Goal: Information Seeking & Learning: Learn about a topic

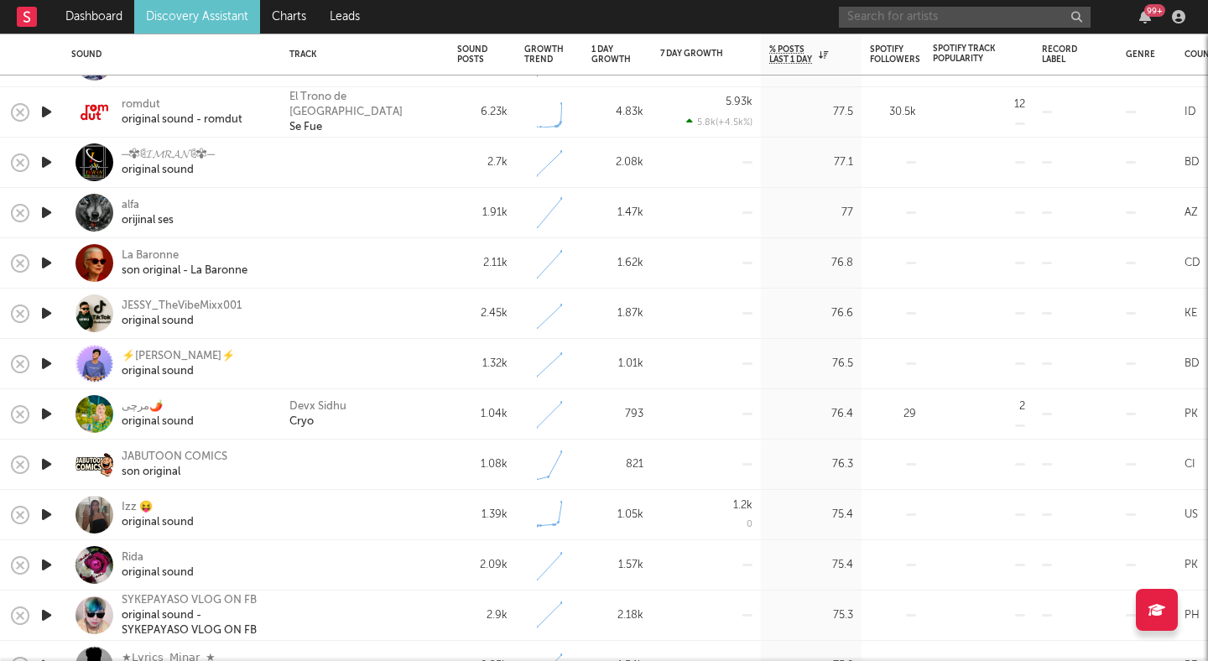
click at [892, 9] on input "text" at bounding box center [965, 17] width 252 height 21
type input "sodatone"
click at [1079, 20] on icon "button" at bounding box center [1075, 17] width 8 height 11
click at [715, 8] on nav "Dashboard Discovery Assistant Charts Leads 99 +" at bounding box center [604, 17] width 1208 height 34
click at [883, 19] on input "text" at bounding box center [965, 17] width 252 height 21
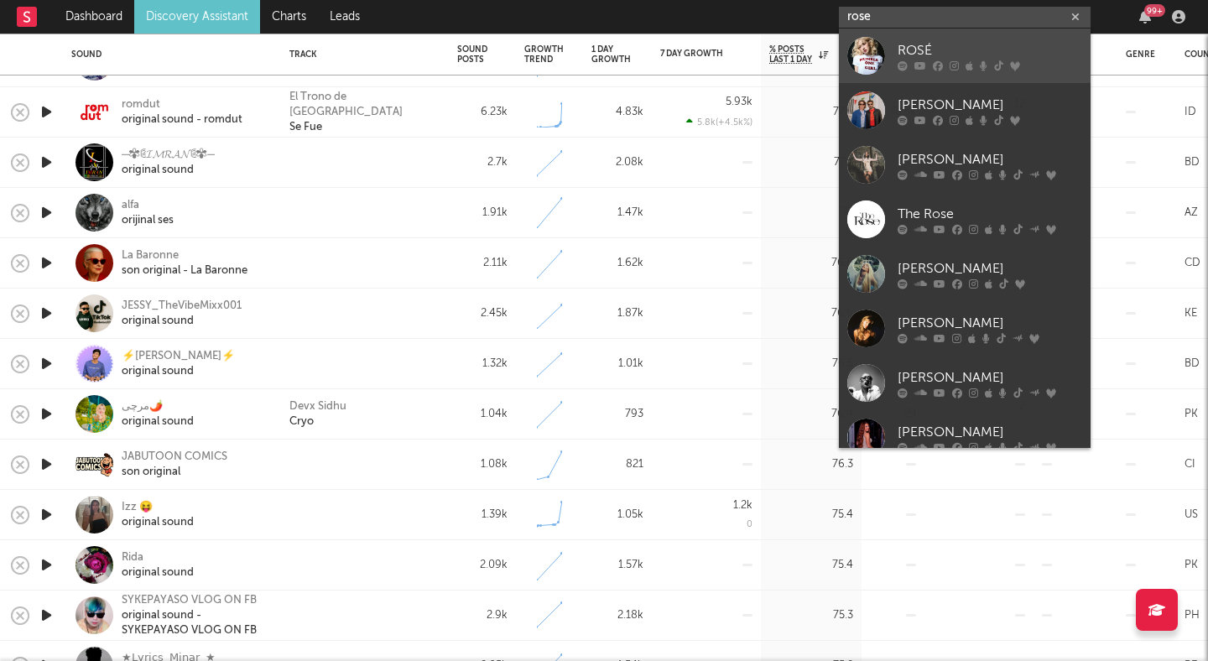
type input "rose"
click at [961, 44] on div "ROSÉ" at bounding box center [990, 50] width 185 height 20
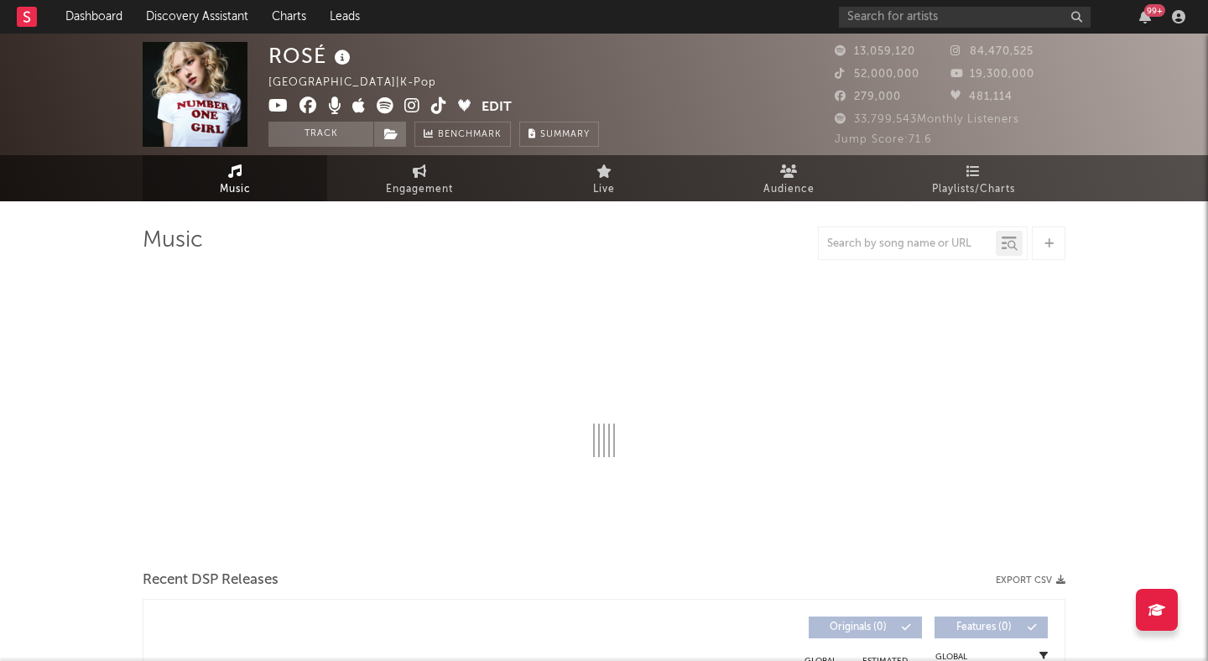
select select "6m"
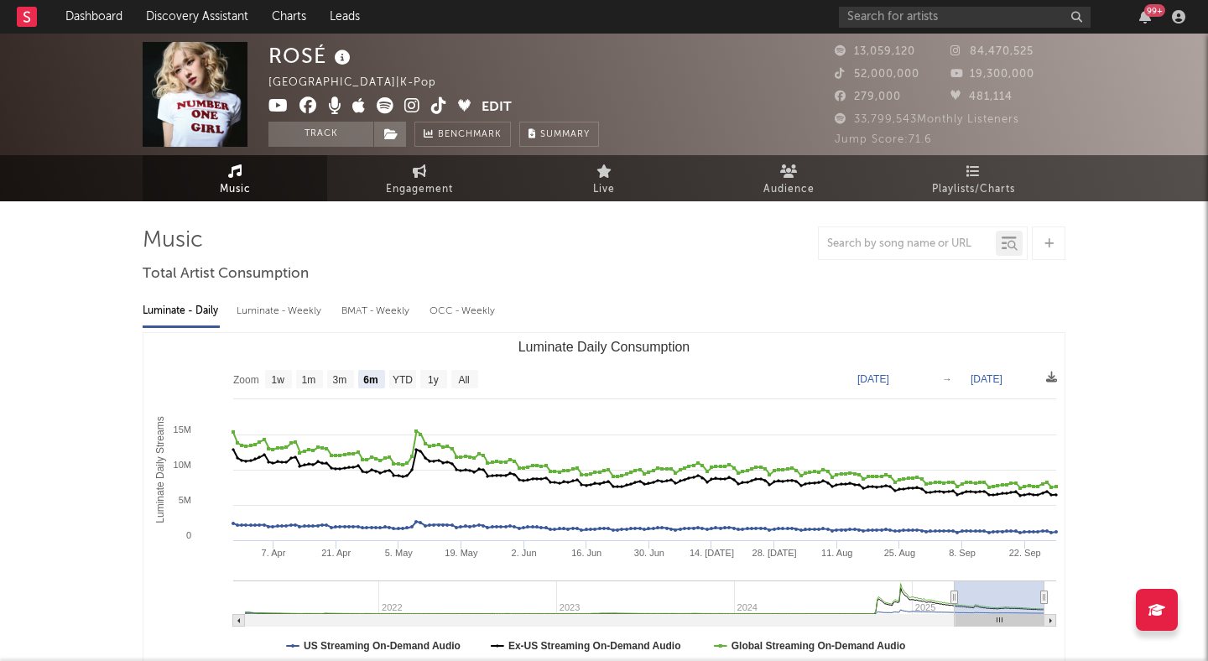
select select "6m"
click at [873, 8] on input "text" at bounding box center [965, 17] width 252 height 21
click at [881, 18] on input "black pink" at bounding box center [965, 17] width 252 height 21
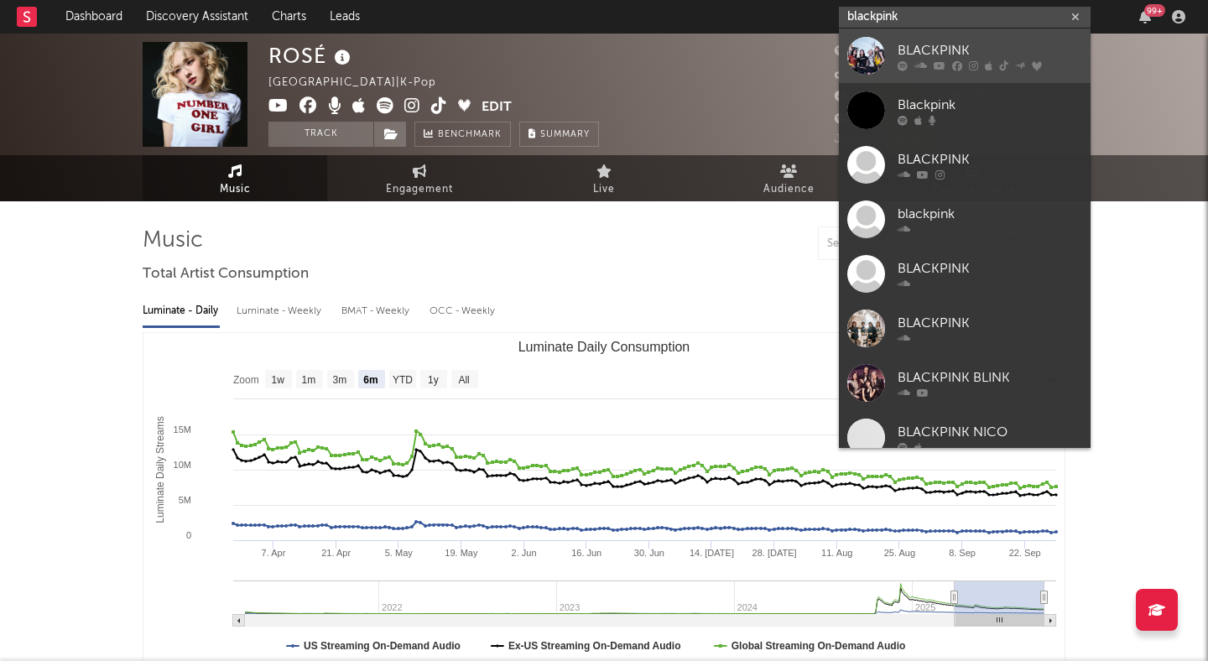
type input "blackpink"
click at [925, 55] on div "BLACKPINK" at bounding box center [990, 50] width 185 height 20
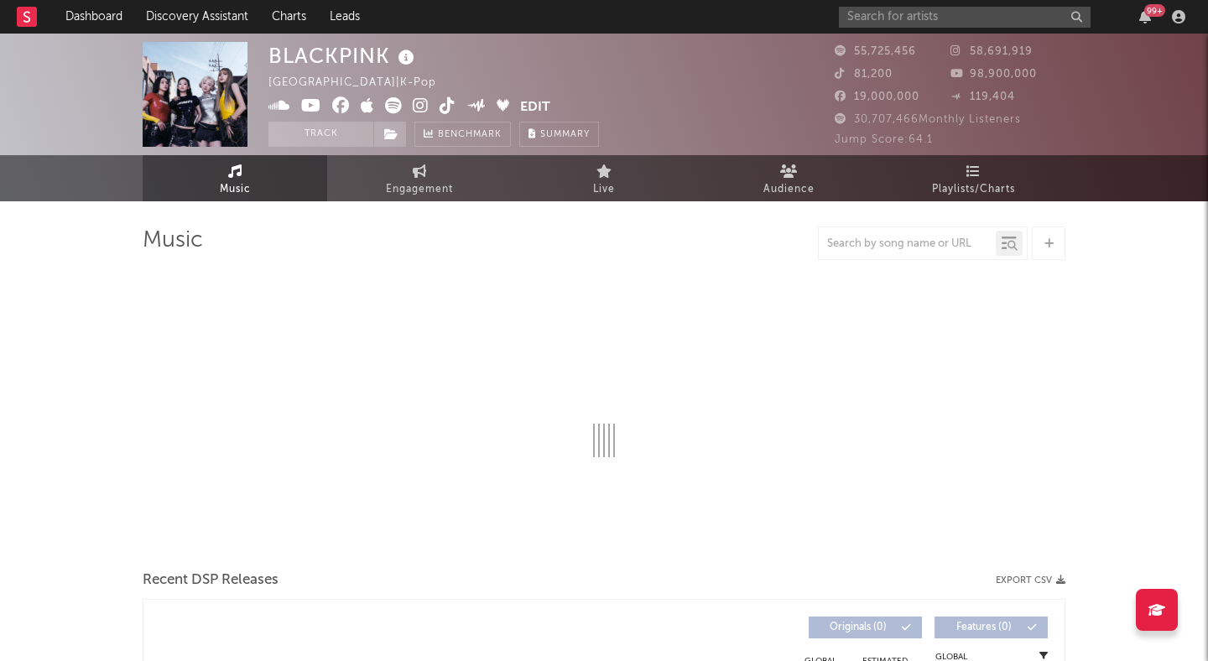
select select "6m"
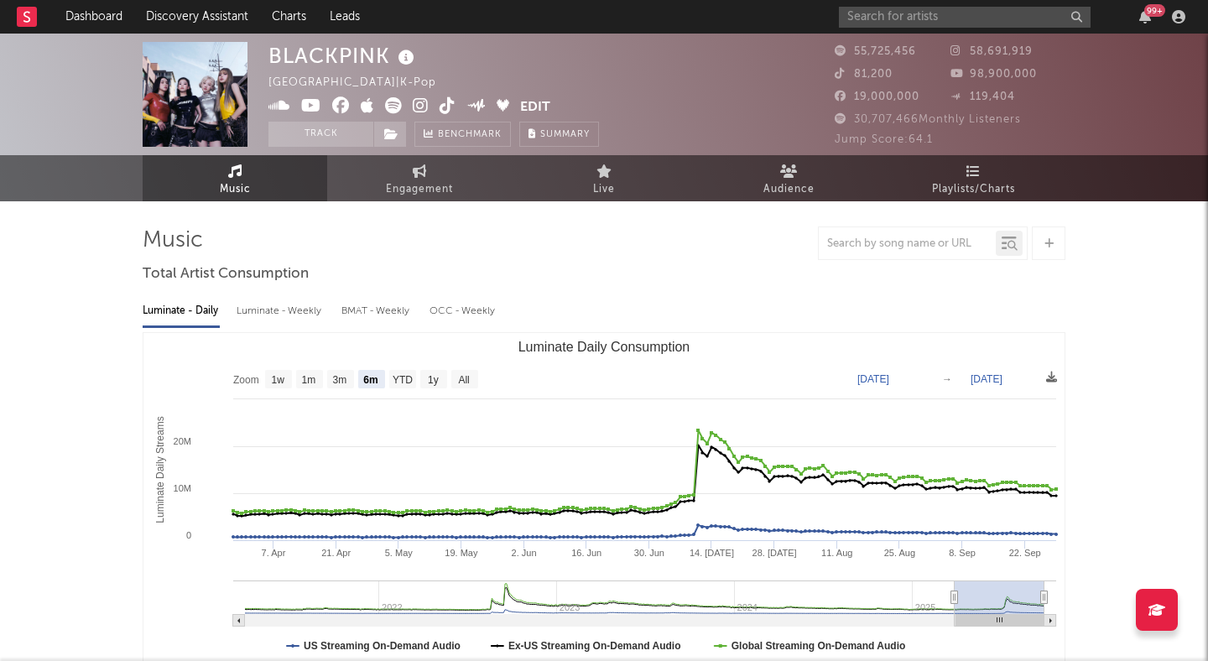
click at [416, 104] on icon at bounding box center [421, 105] width 16 height 17
click at [203, 23] on link "Discovery Assistant" at bounding box center [197, 17] width 126 height 34
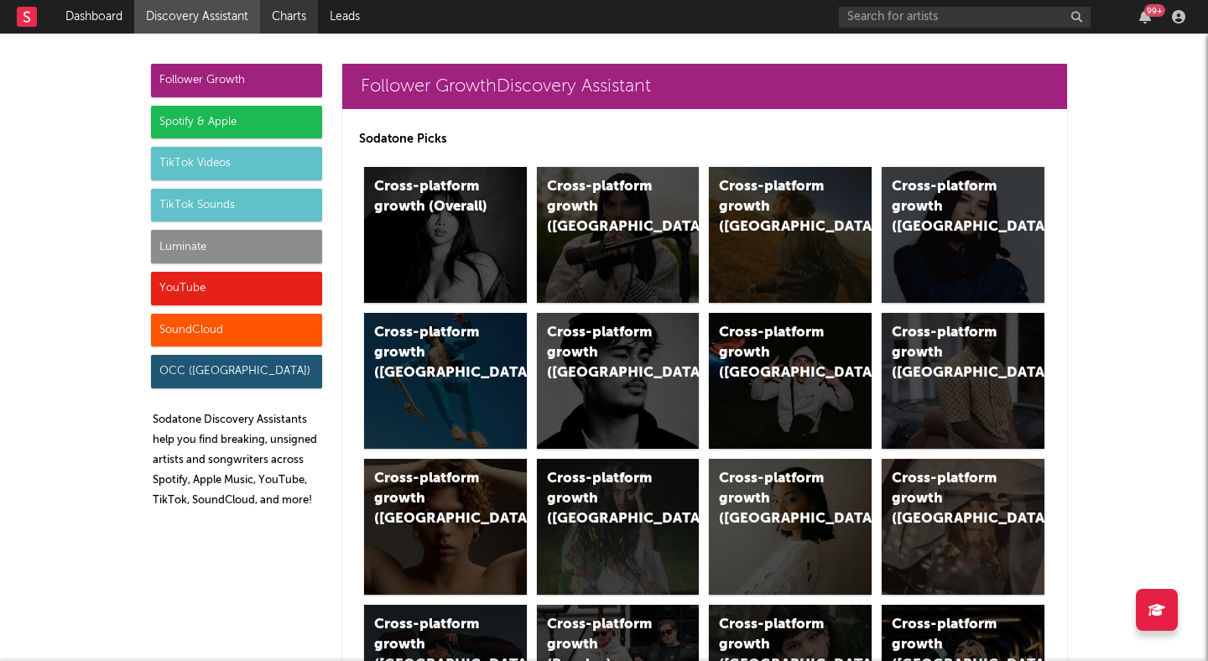
click at [288, 18] on link "Charts" at bounding box center [289, 17] width 58 height 34
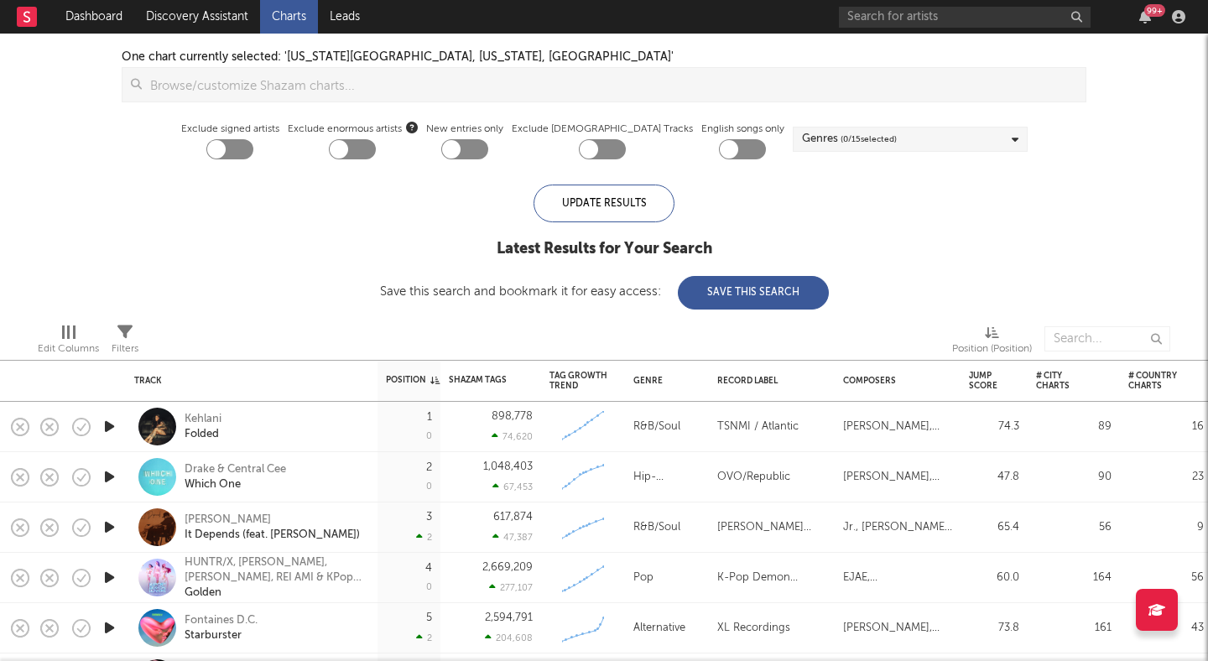
click at [841, 142] on span "( 0 / 15 selected)" at bounding box center [869, 139] width 56 height 20
click at [923, 5] on div "99 +" at bounding box center [1015, 17] width 352 height 34
click at [930, 18] on input "text" at bounding box center [965, 17] width 252 height 21
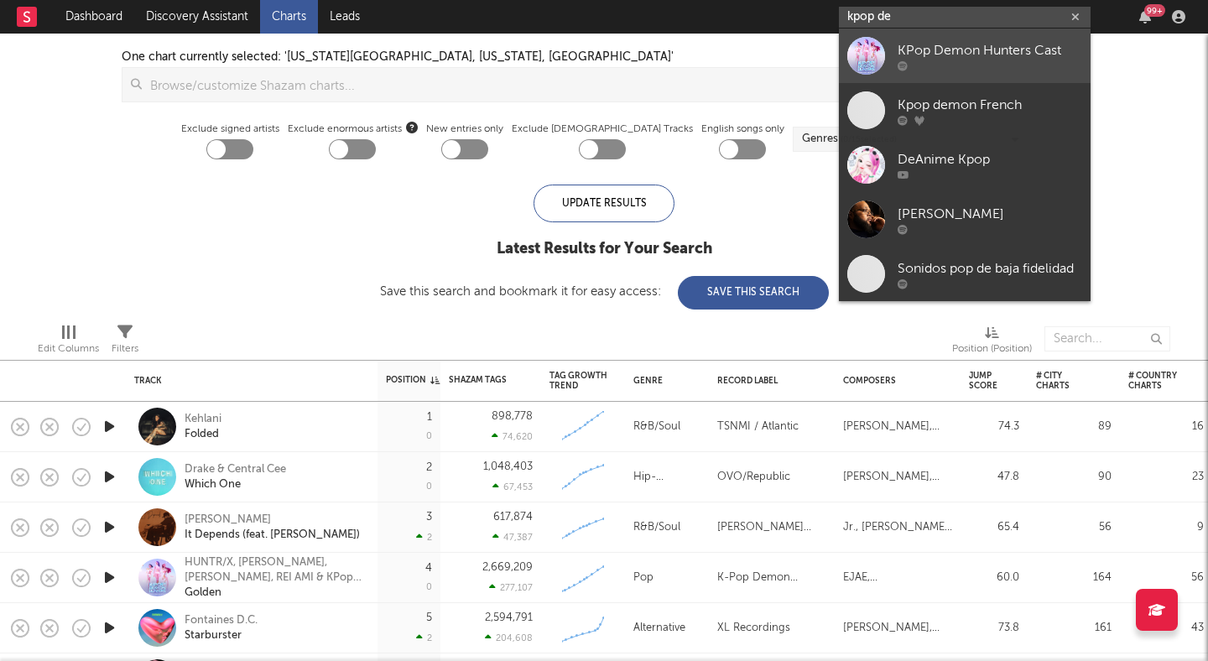
type input "kpop de"
click at [962, 49] on div "KPop Demon Hunters Cast" at bounding box center [990, 50] width 185 height 20
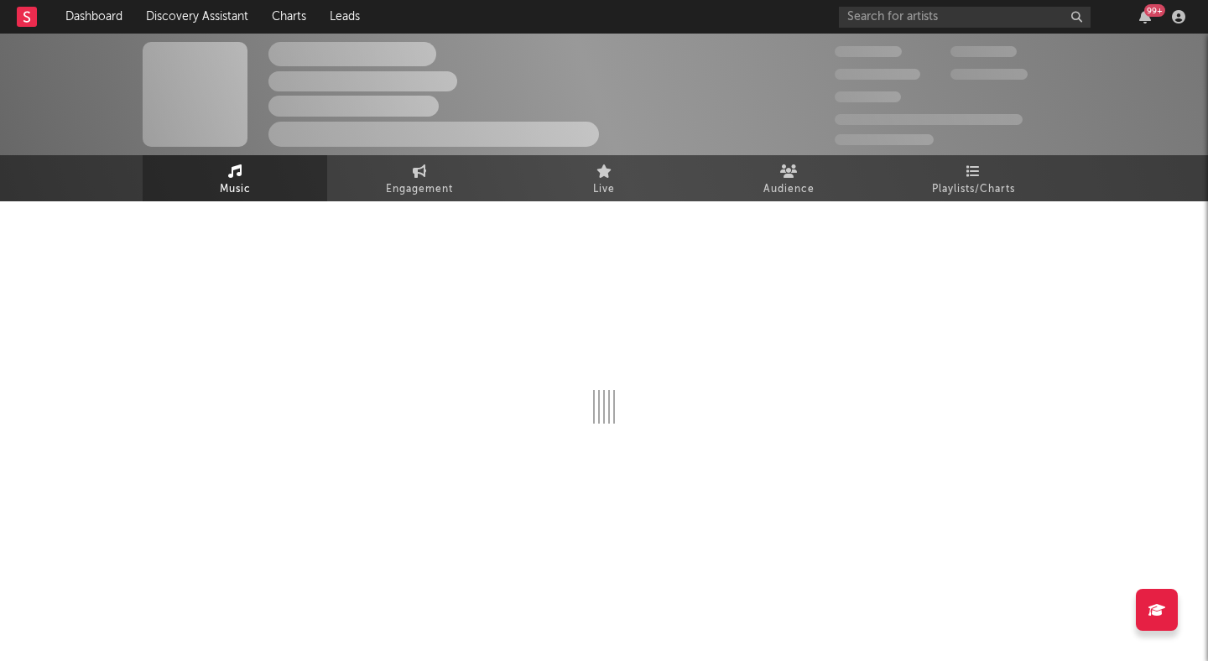
select select "1w"
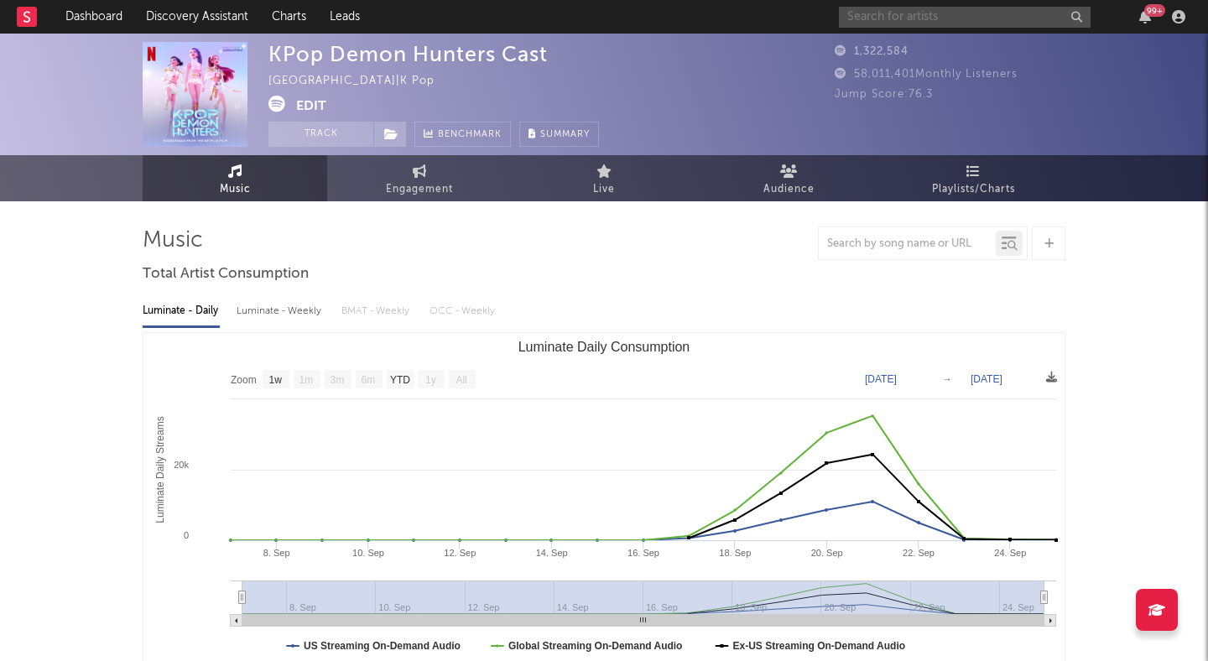
click at [949, 10] on input "text" at bounding box center [965, 17] width 252 height 21
click at [690, 66] on div "KPop Demon Hunters Cast United Arab Emirates | K Pop Edit Track Benchmark Summa…" at bounding box center [540, 94] width 545 height 105
click at [913, 12] on input "kpop demon" at bounding box center [965, 17] width 252 height 21
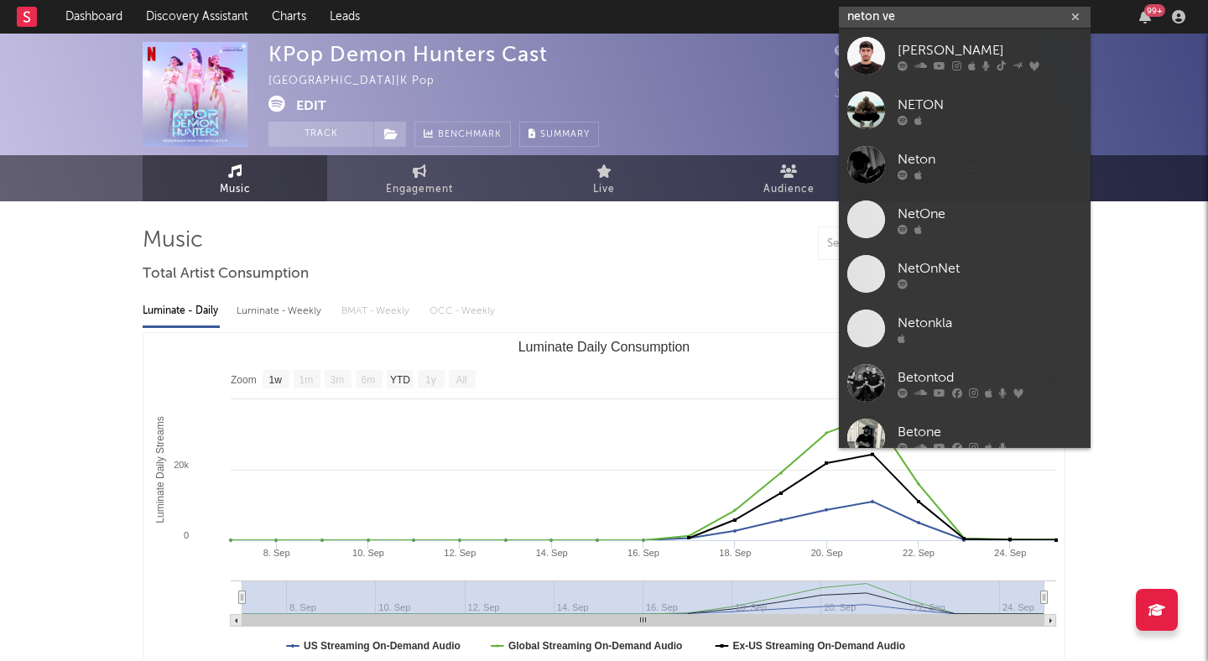
type input "neton ve"
click at [980, 37] on link "Neton Vega" at bounding box center [965, 56] width 252 height 55
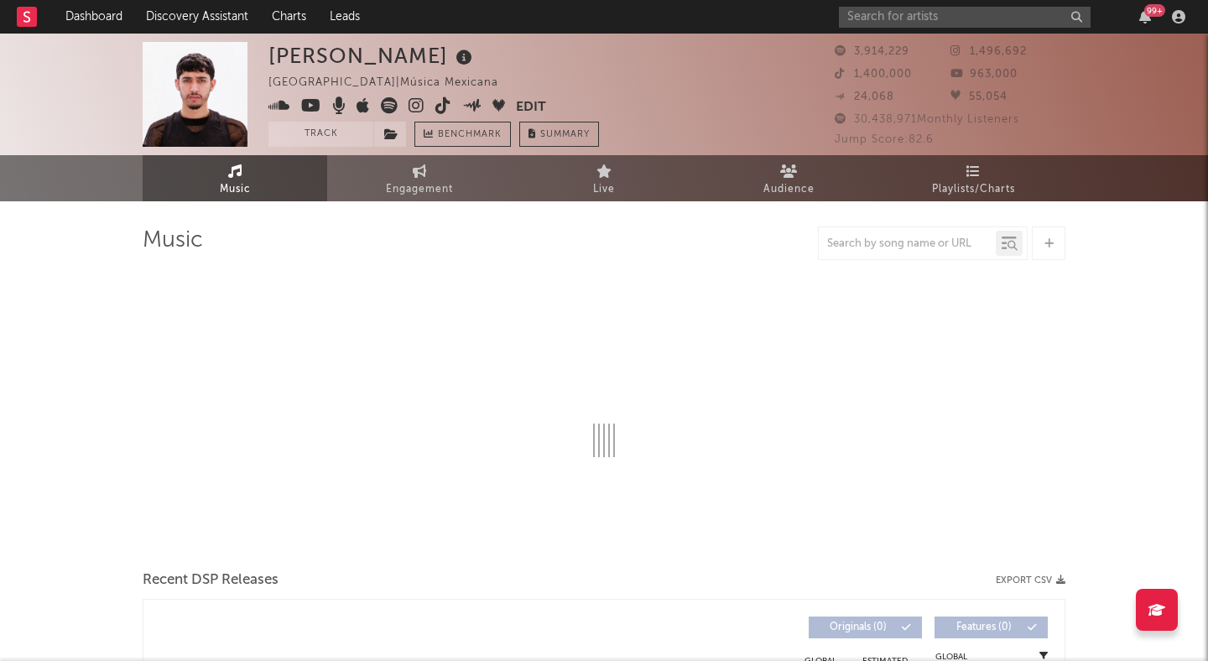
select select "6m"
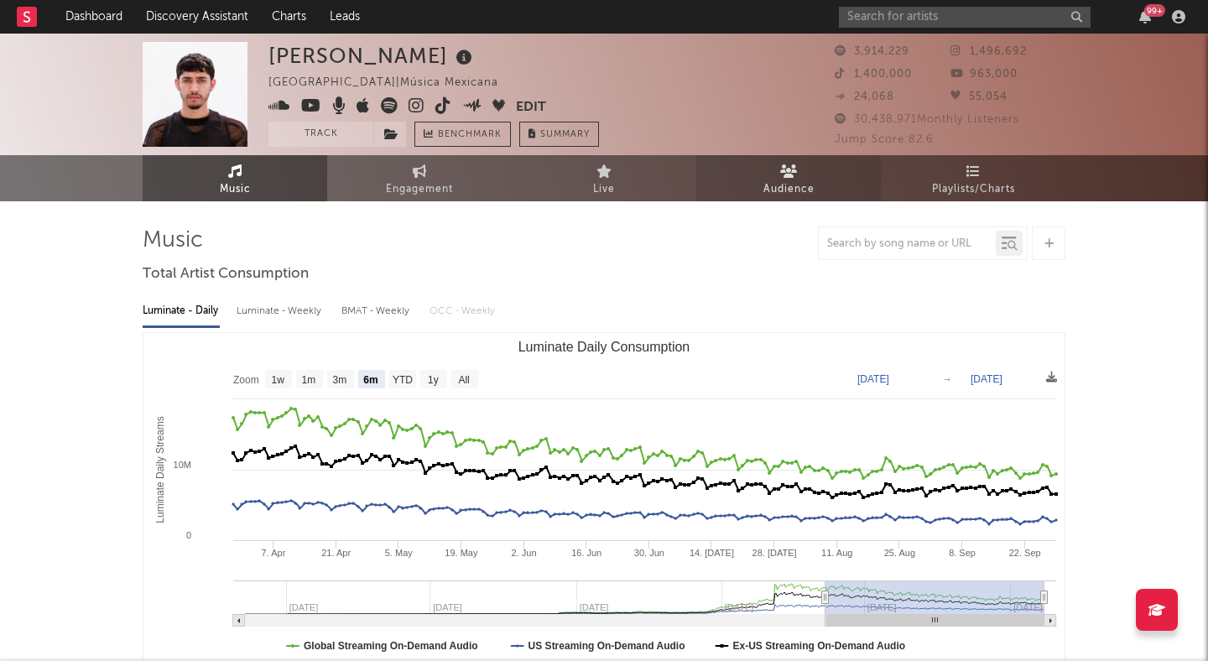
click at [773, 183] on span "Audience" at bounding box center [788, 190] width 51 height 20
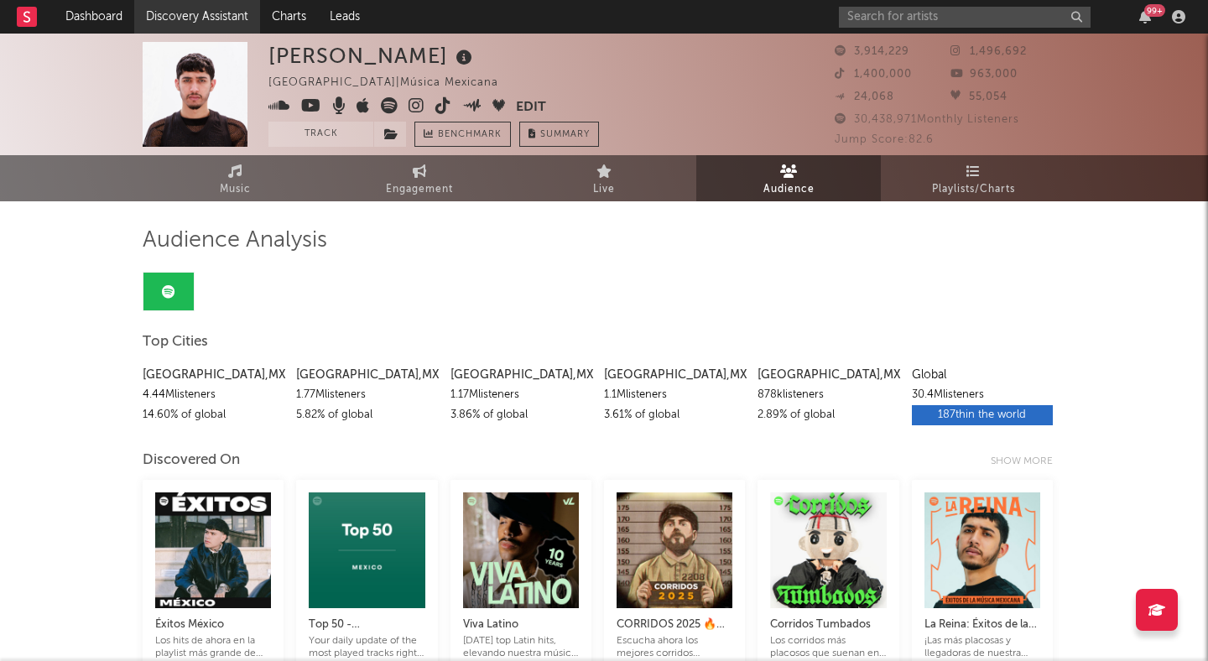
click at [202, 21] on link "Discovery Assistant" at bounding box center [197, 17] width 126 height 34
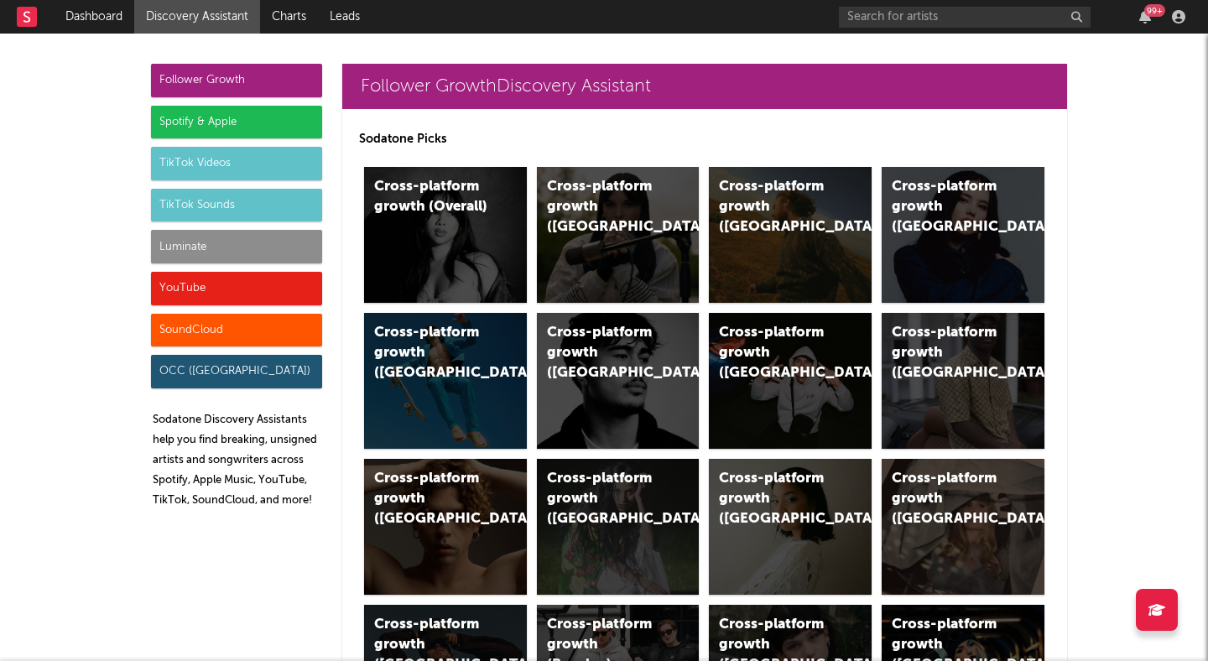
click at [279, 124] on div "Spotify & Apple" at bounding box center [236, 123] width 171 height 34
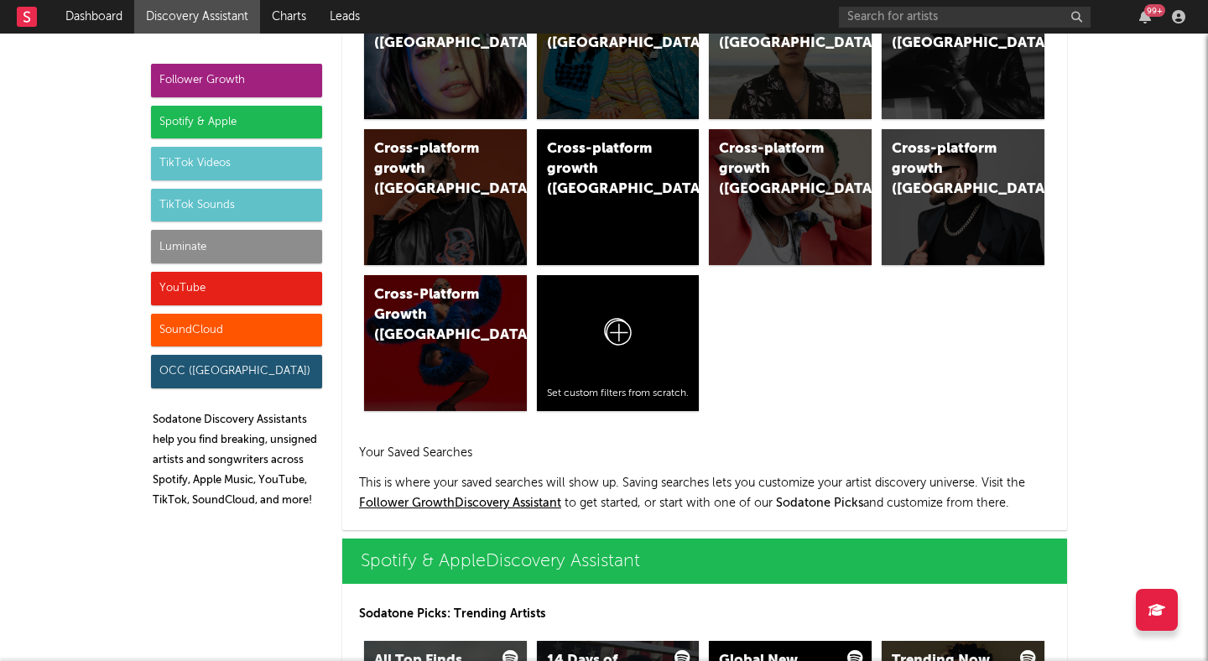
scroll to position [1677, 0]
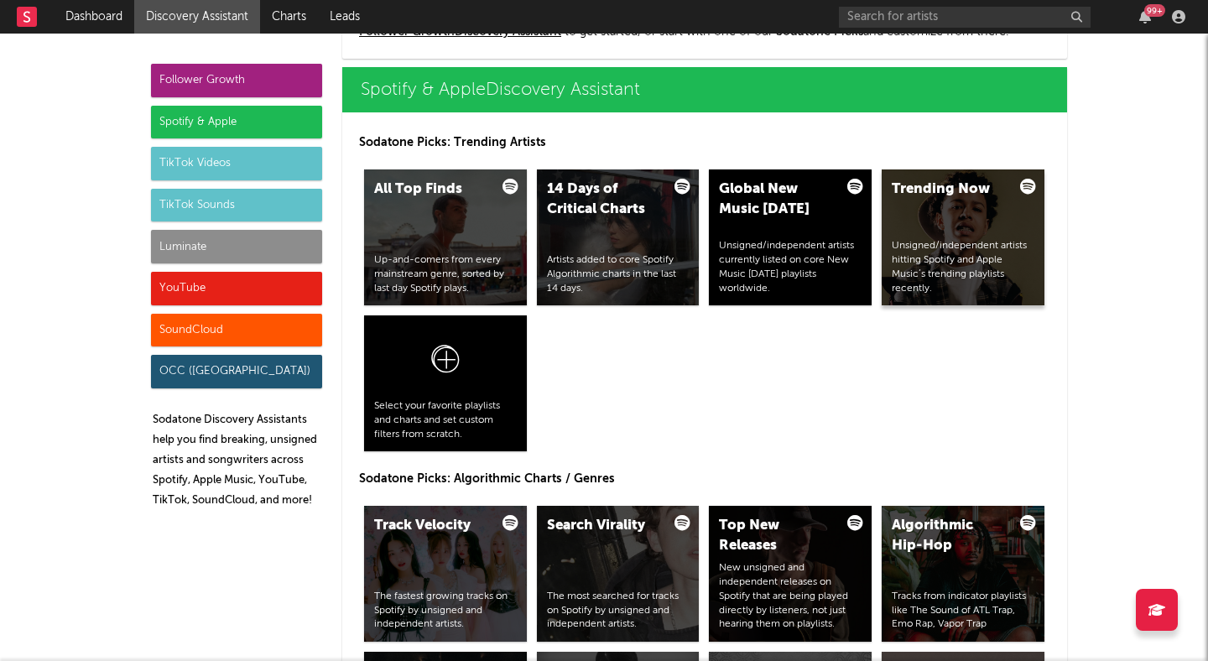
click at [911, 230] on div "Trending Now Unsigned/independent artists hitting Spotify and Apple Music’s tre…" at bounding box center [963, 237] width 163 height 136
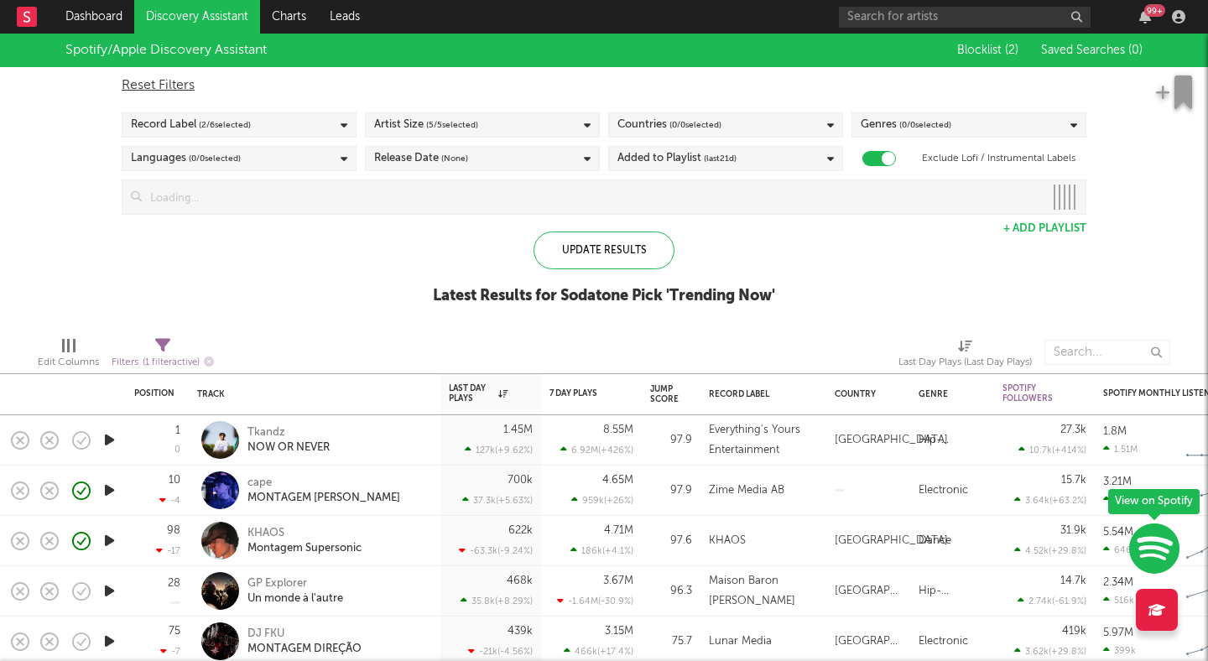
click at [949, 137] on div "Genres ( 0 / 0 selected)" at bounding box center [969, 124] width 235 height 25
click at [936, 94] on div "Reset Filters" at bounding box center [604, 86] width 965 height 20
checkbox input "false"
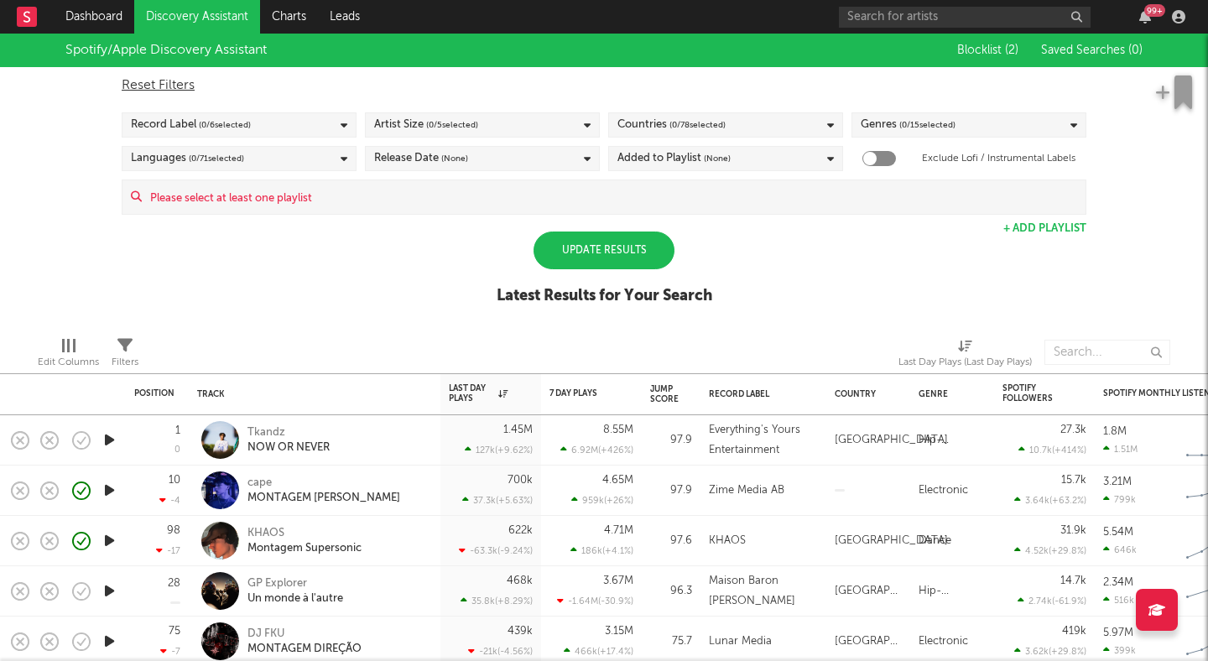
click at [980, 131] on div "Genres ( 0 / 15 selected)" at bounding box center [969, 124] width 235 height 25
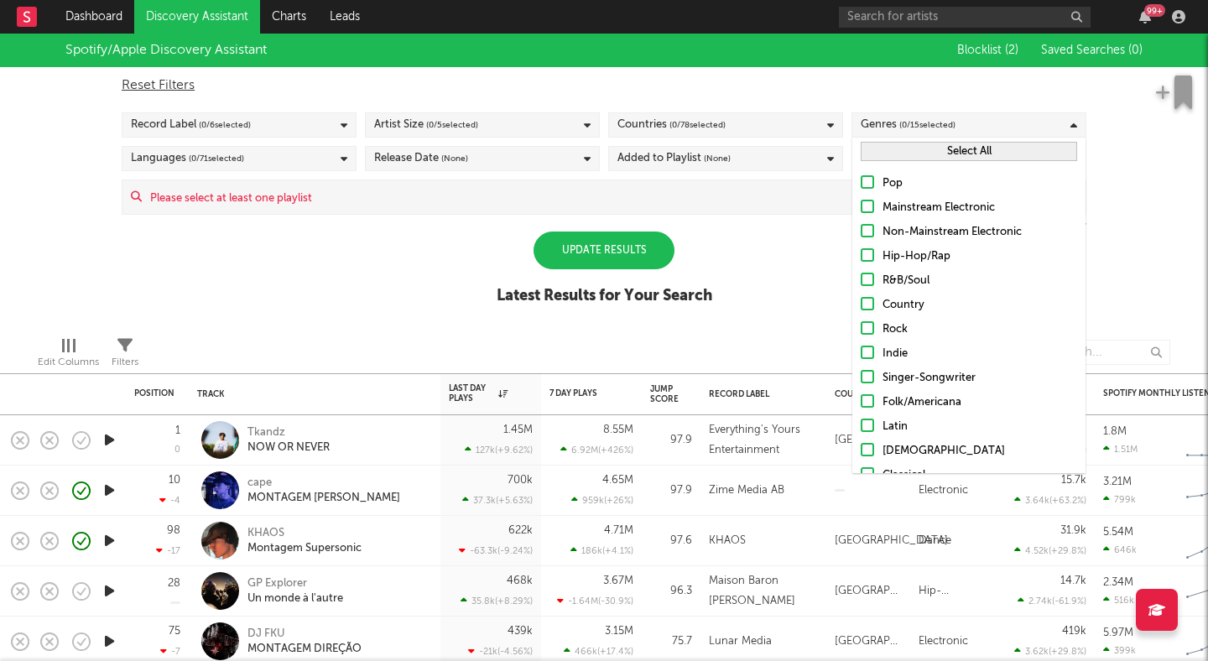
click at [871, 324] on div at bounding box center [867, 327] width 13 height 13
click at [861, 324] on input "Rock" at bounding box center [861, 330] width 0 height 20
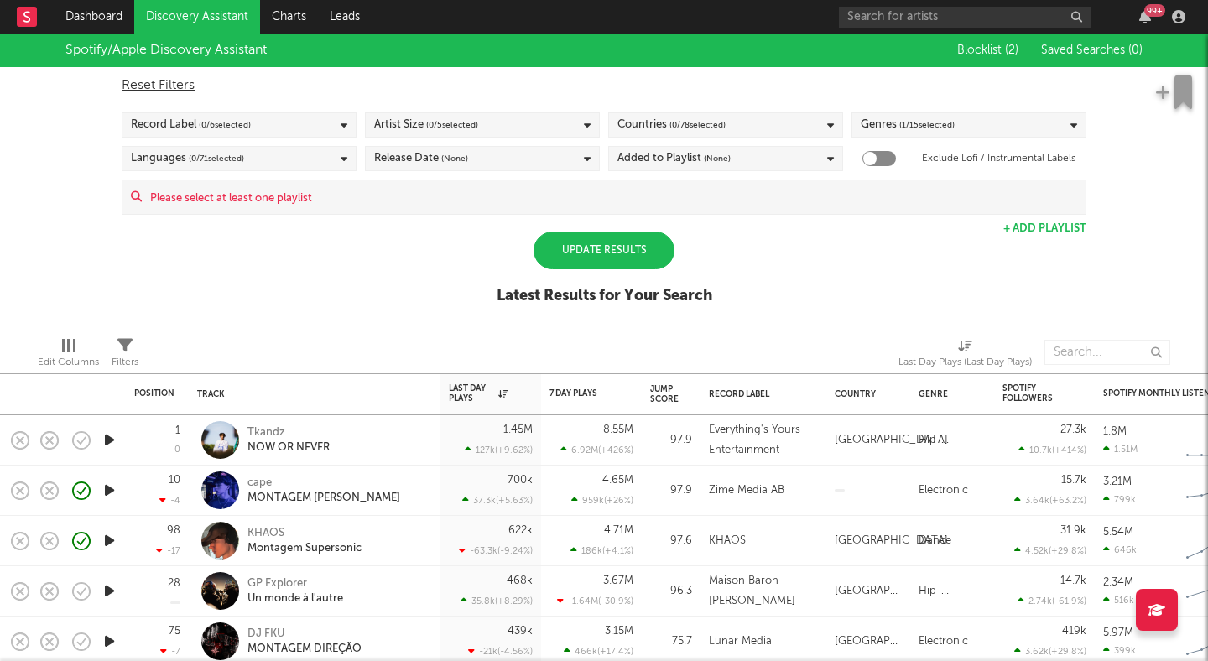
click at [634, 250] on div "Update Results" at bounding box center [604, 251] width 141 height 38
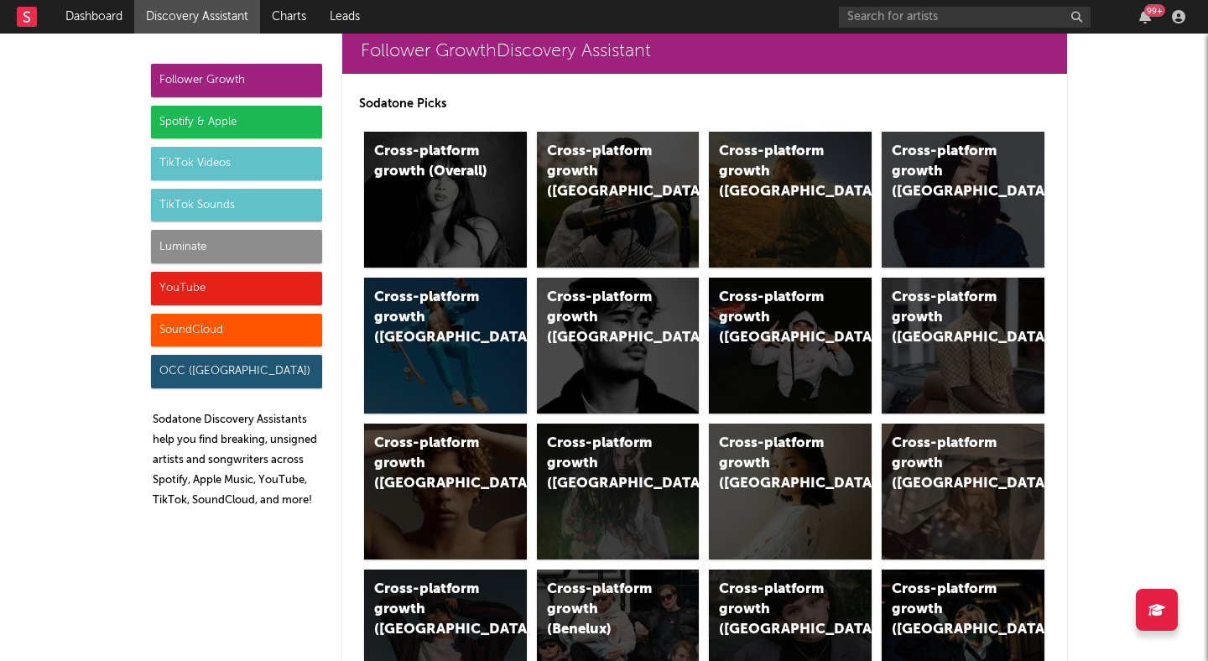
scroll to position [36, 0]
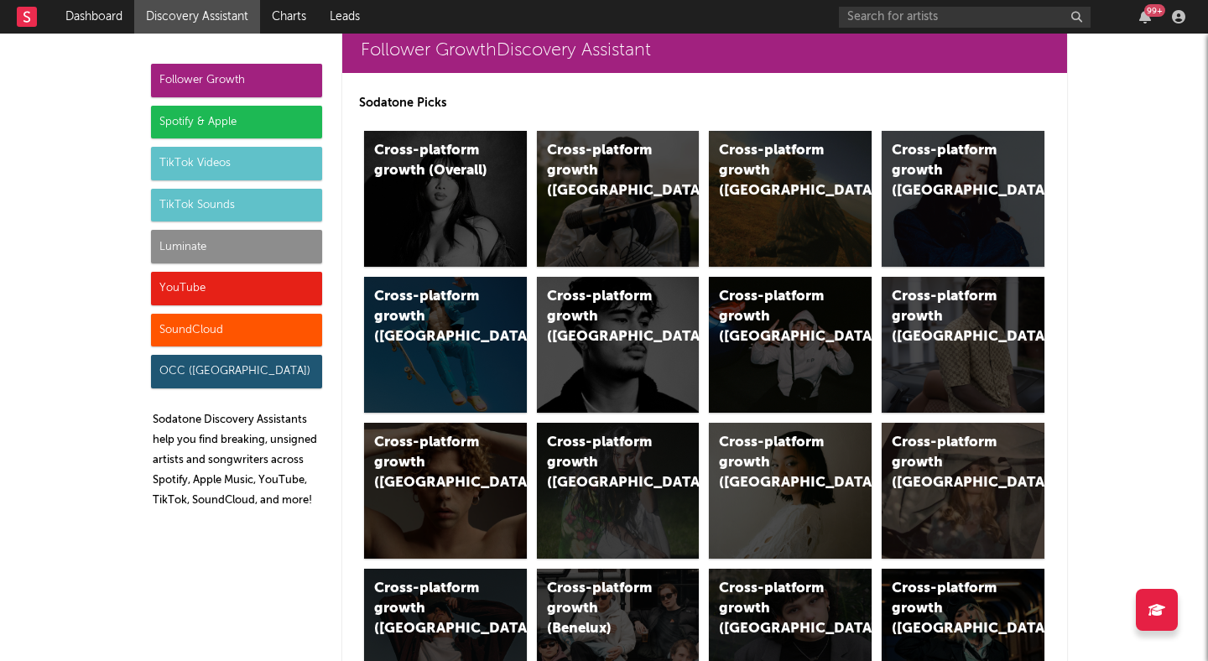
click at [280, 126] on div "Spotify & Apple" at bounding box center [236, 123] width 171 height 34
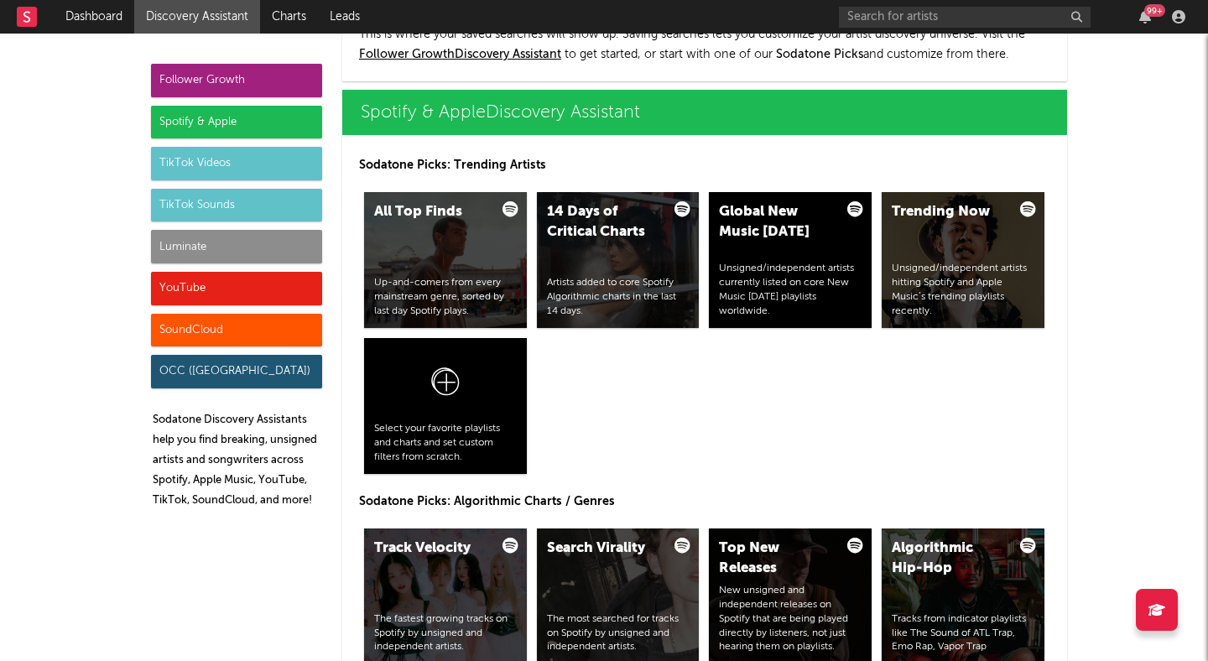
scroll to position [1677, 0]
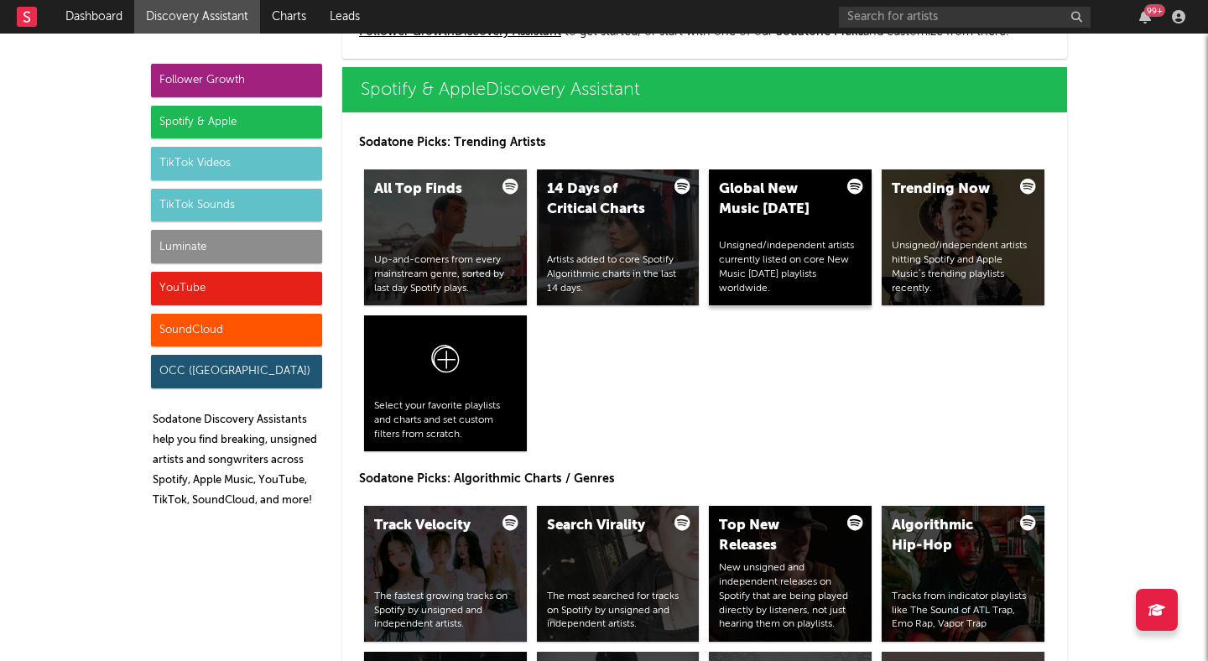
click at [782, 279] on div "Unsigned/independent artists currently listed on core New Music Friday playlist…" at bounding box center [790, 267] width 143 height 56
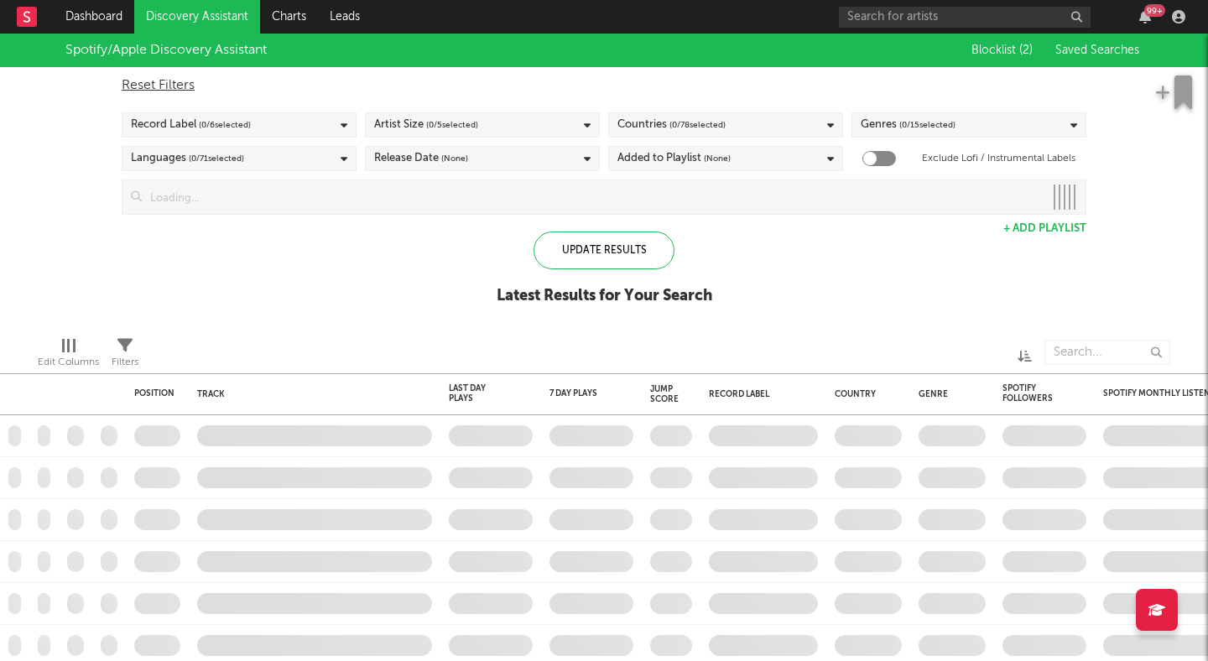
checkbox input "true"
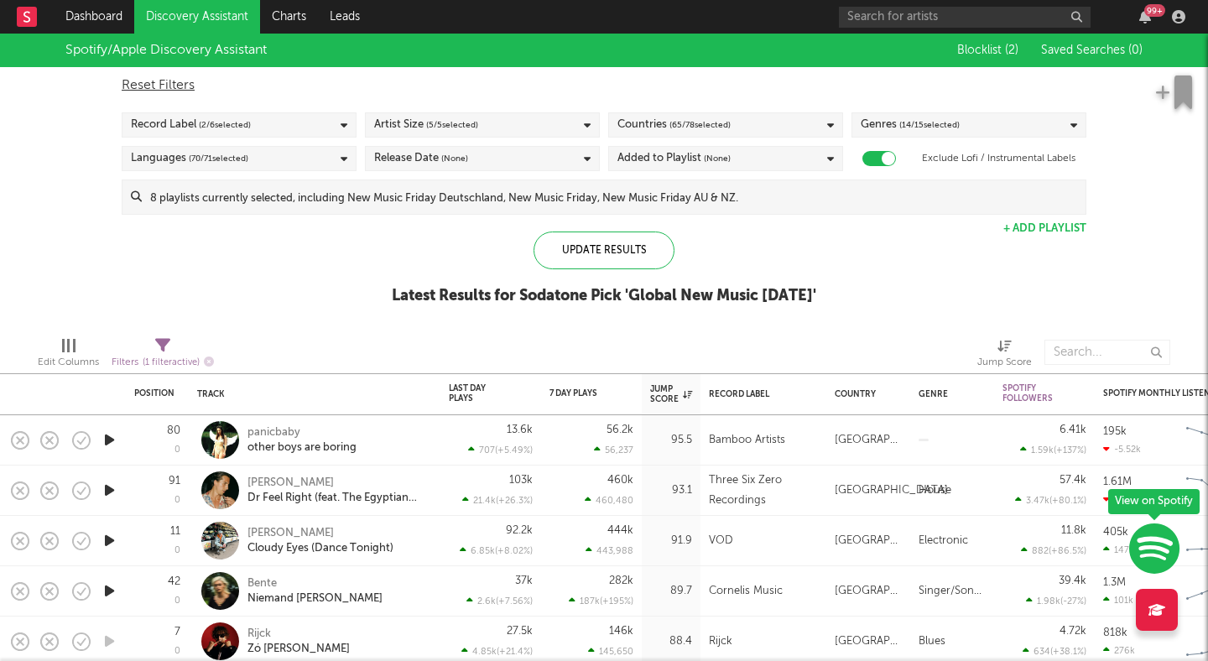
click at [883, 121] on div "Genres ( 14 / 15 selected)" at bounding box center [910, 125] width 99 height 20
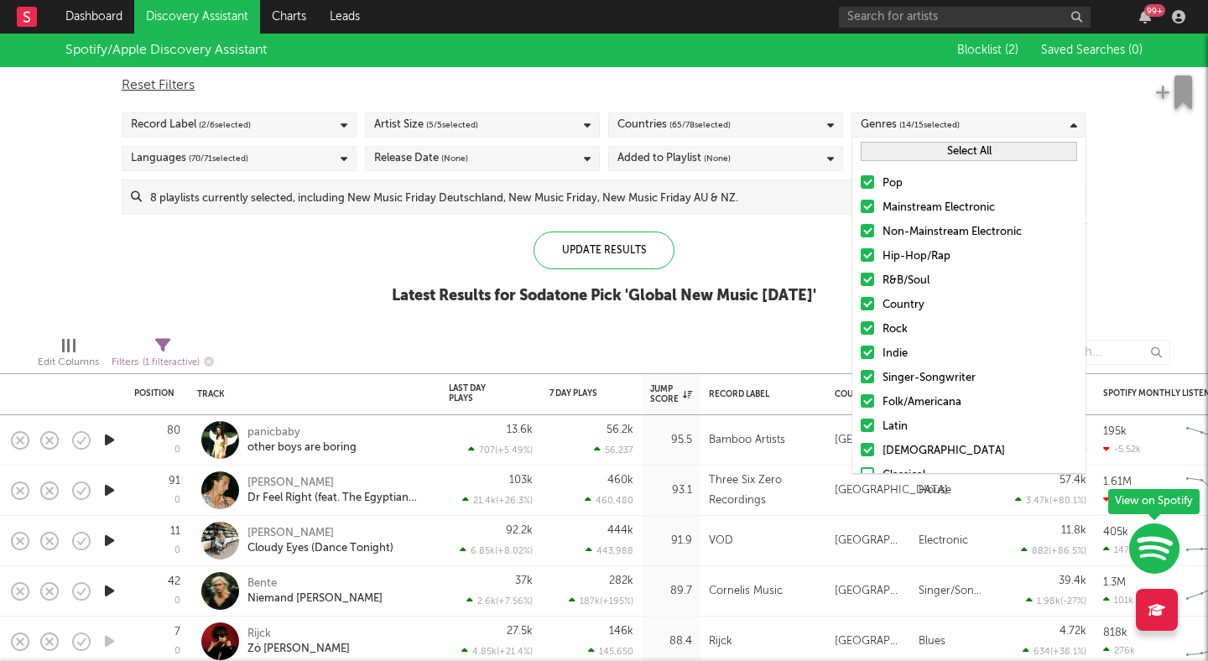
click at [908, 149] on button "Select All" at bounding box center [969, 151] width 216 height 19
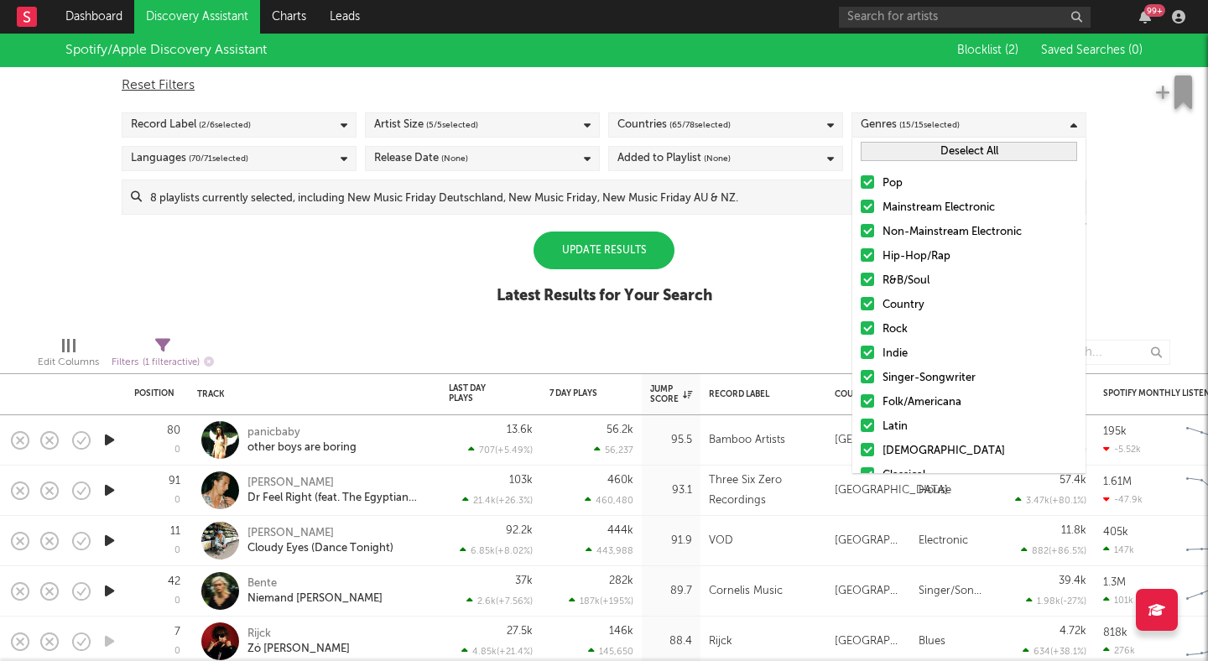
click at [908, 149] on button "Deselect All" at bounding box center [969, 151] width 216 height 19
click at [867, 328] on div at bounding box center [867, 327] width 13 height 13
click at [861, 328] on input "Rock" at bounding box center [861, 330] width 0 height 20
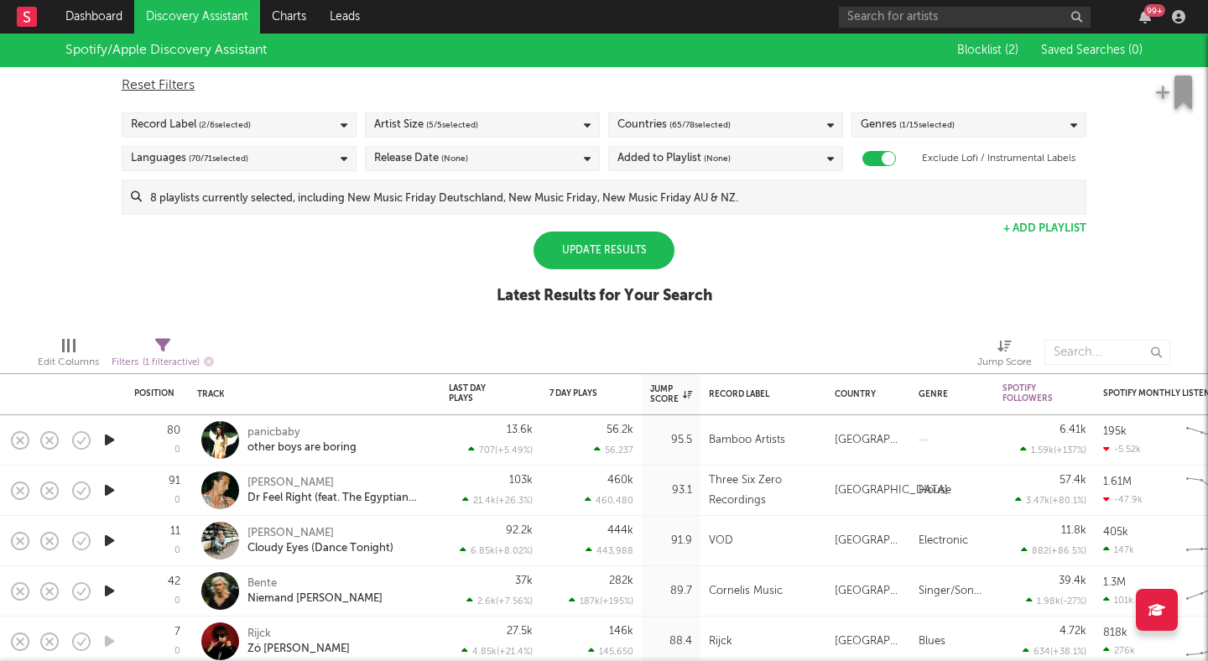
click at [639, 253] on div "Update Results" at bounding box center [604, 251] width 141 height 38
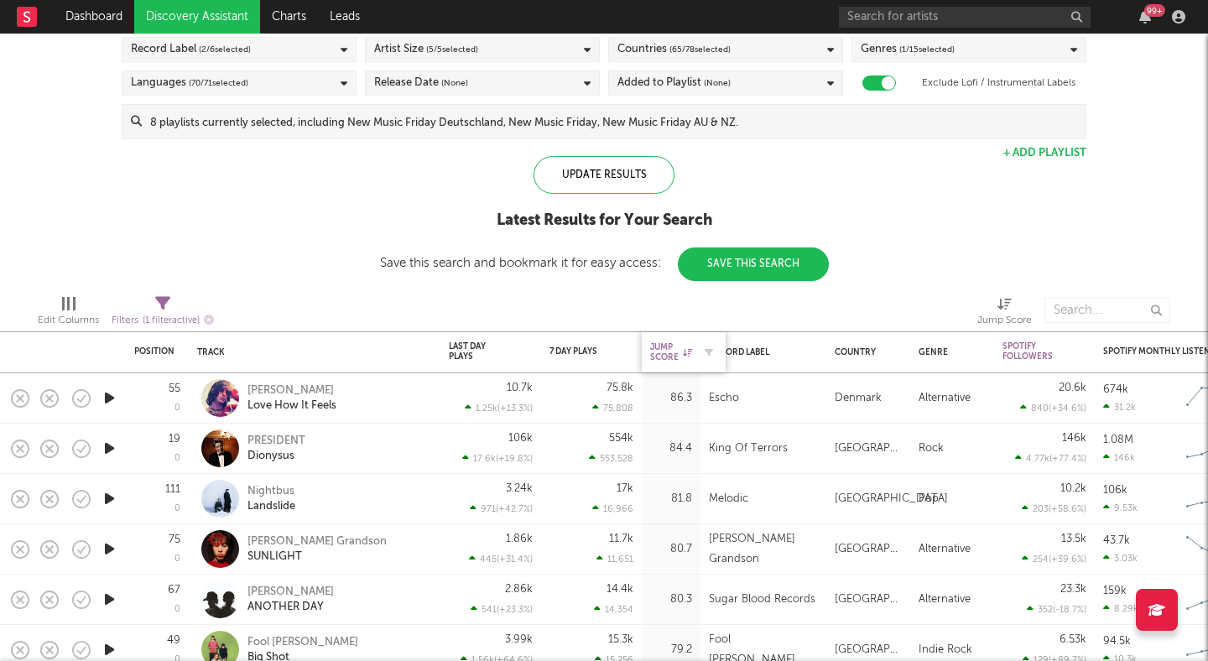
click at [671, 350] on div "Jump Score" at bounding box center [671, 352] width 42 height 20
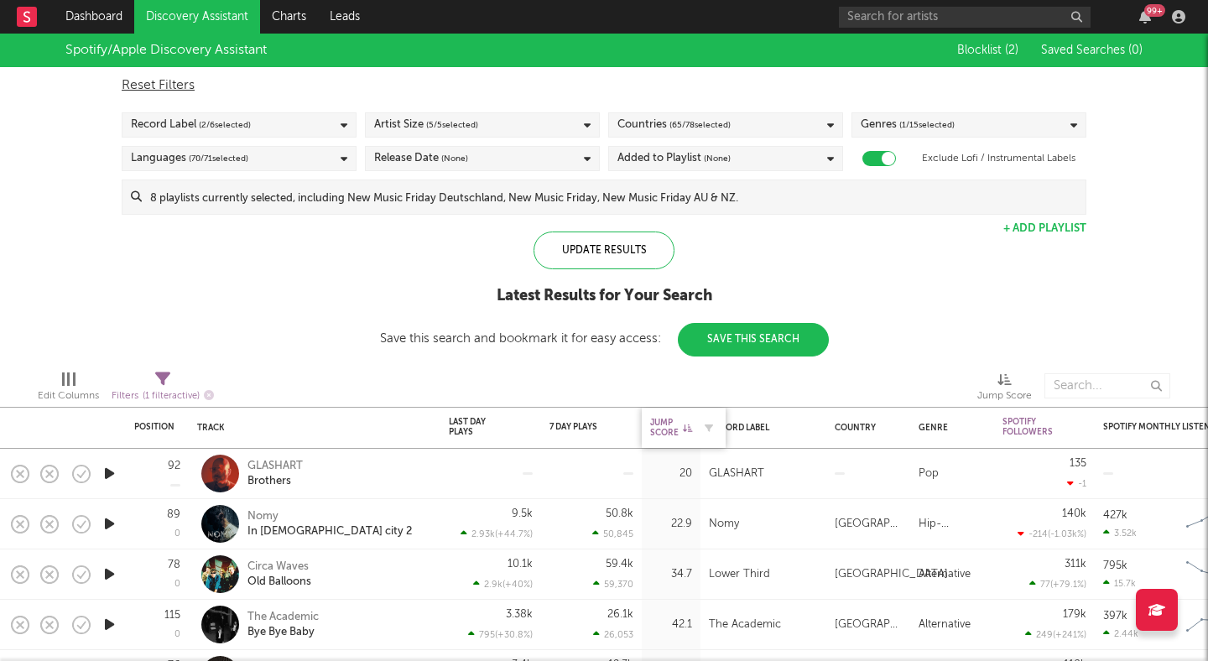
click at [662, 419] on div "Jump Score" at bounding box center [671, 428] width 42 height 20
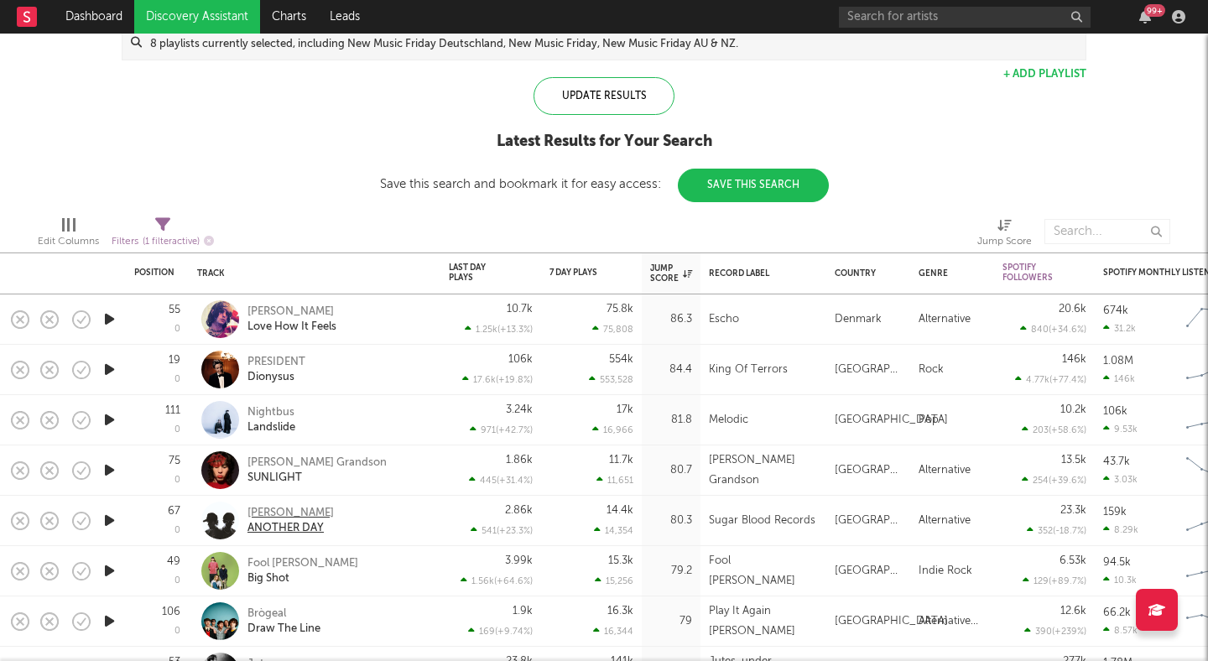
click at [262, 511] on div "ROMES" at bounding box center [291, 513] width 86 height 15
click at [307, 461] on div "Gordon's Grandson" at bounding box center [317, 463] width 139 height 15
click at [263, 409] on div "Nightbus" at bounding box center [272, 412] width 48 height 15
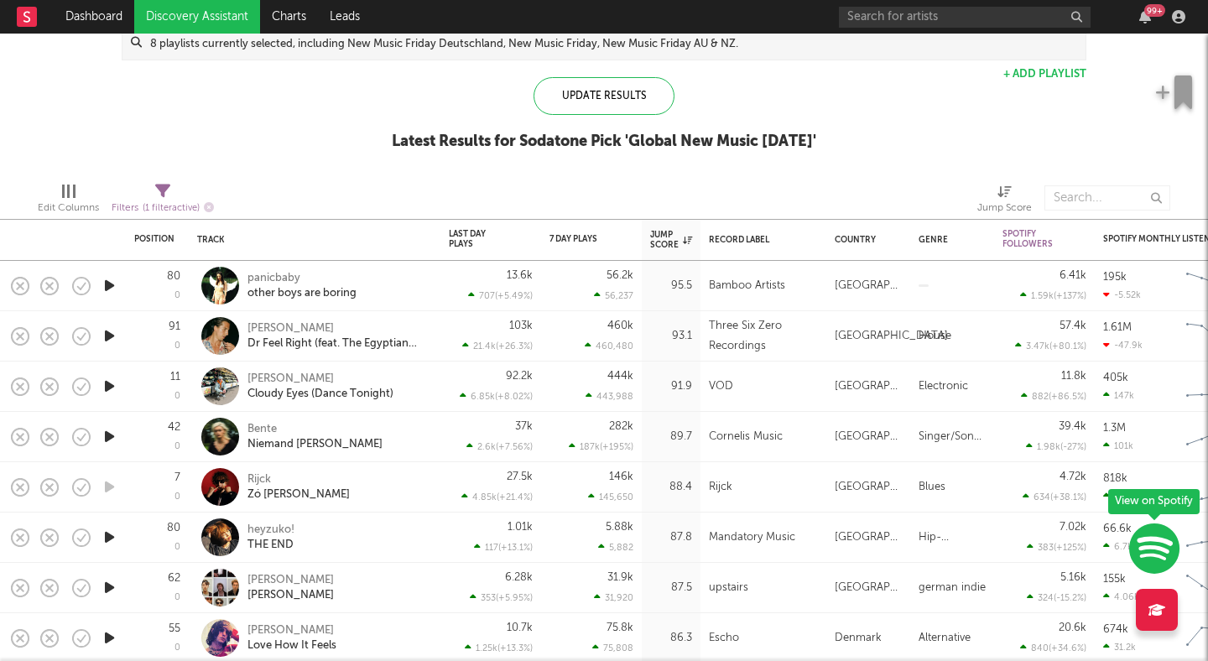
click at [231, 24] on link "Discovery Assistant" at bounding box center [197, 17] width 126 height 34
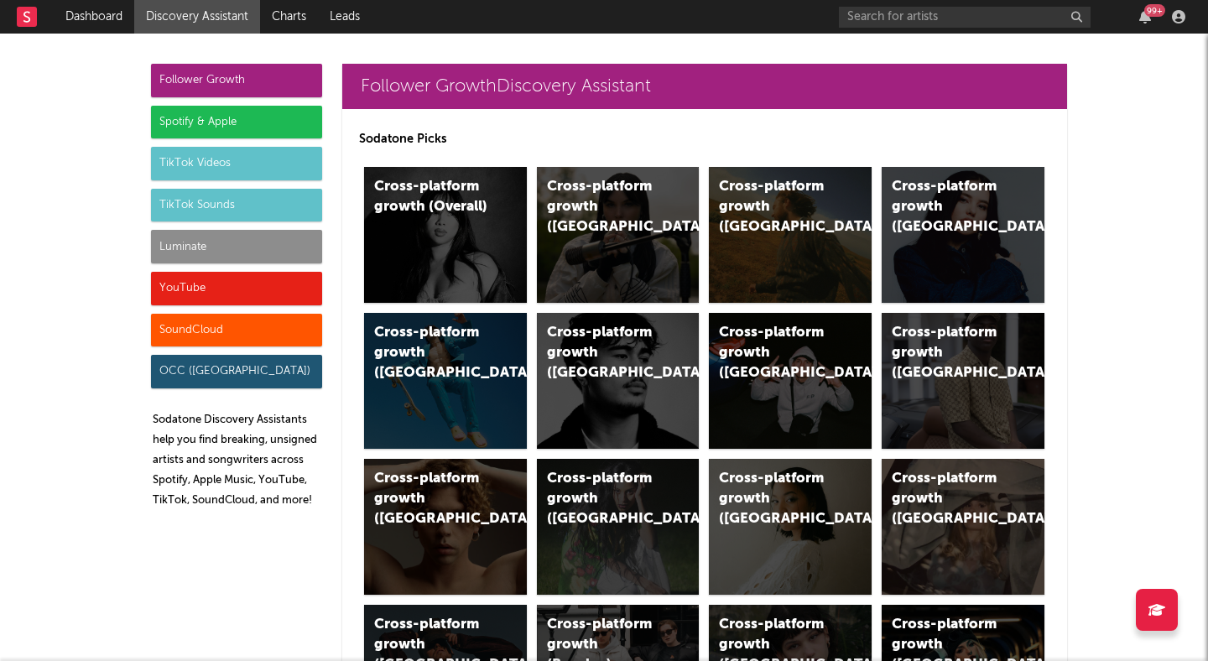
click at [220, 118] on div "Spotify & Apple" at bounding box center [236, 123] width 171 height 34
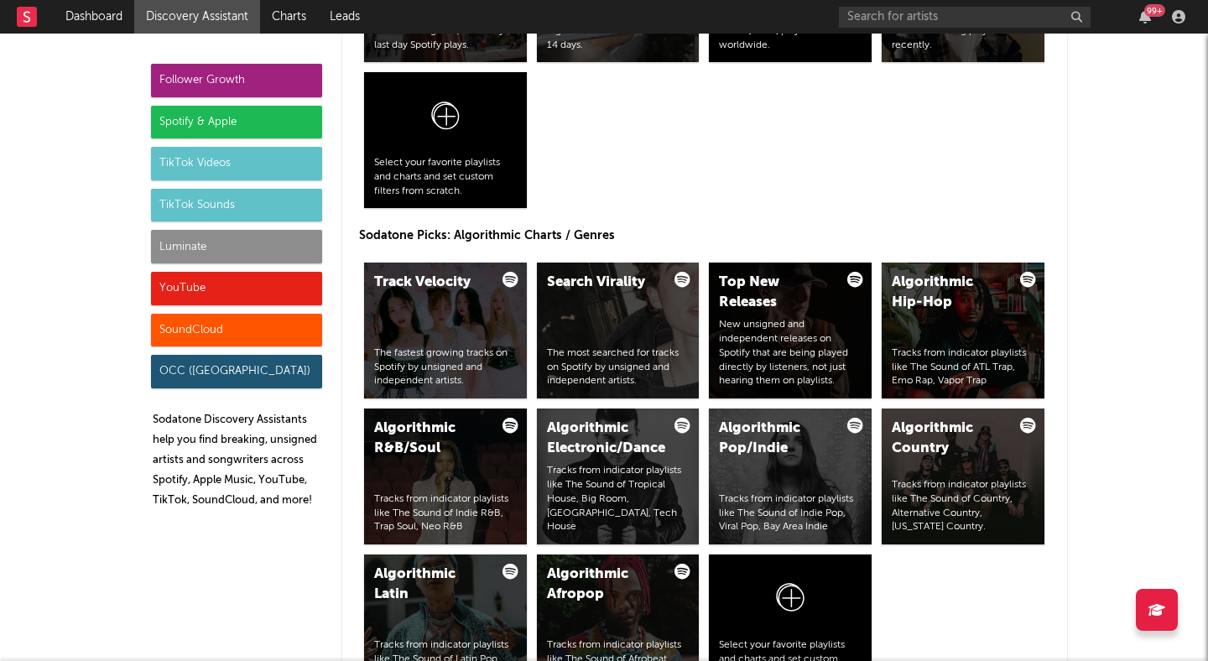
scroll to position [1985, 0]
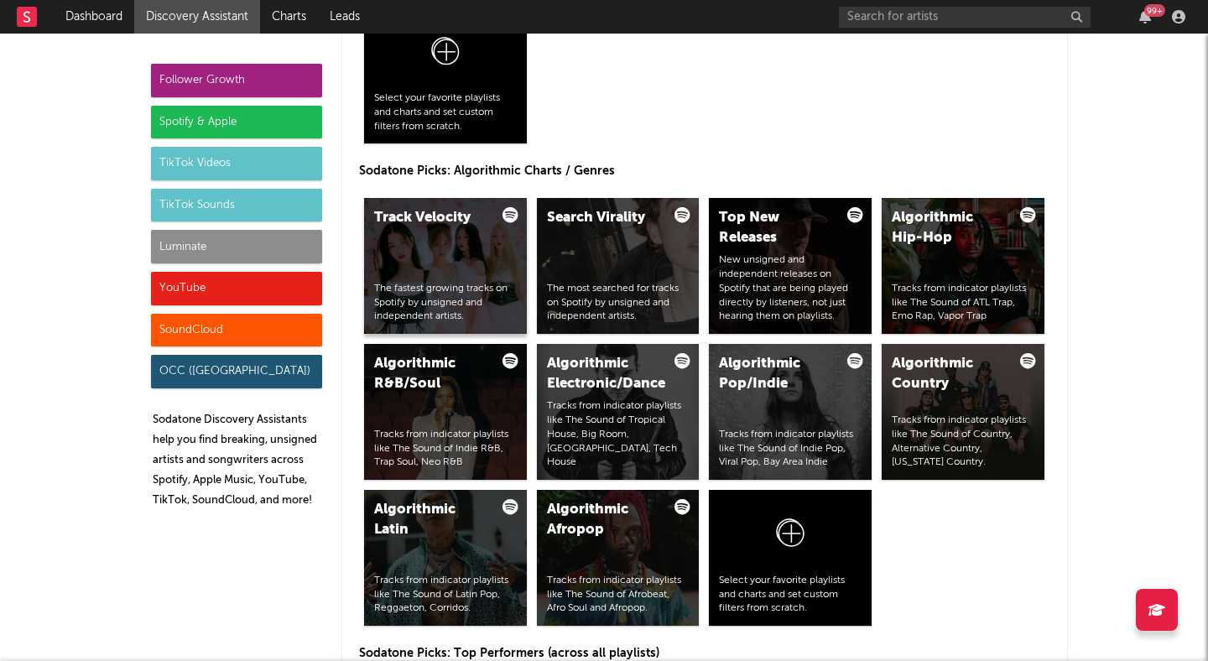
click at [435, 263] on div "Track Velocity The fastest growing tracks on Spotify by unsigned and independen…" at bounding box center [445, 266] width 163 height 136
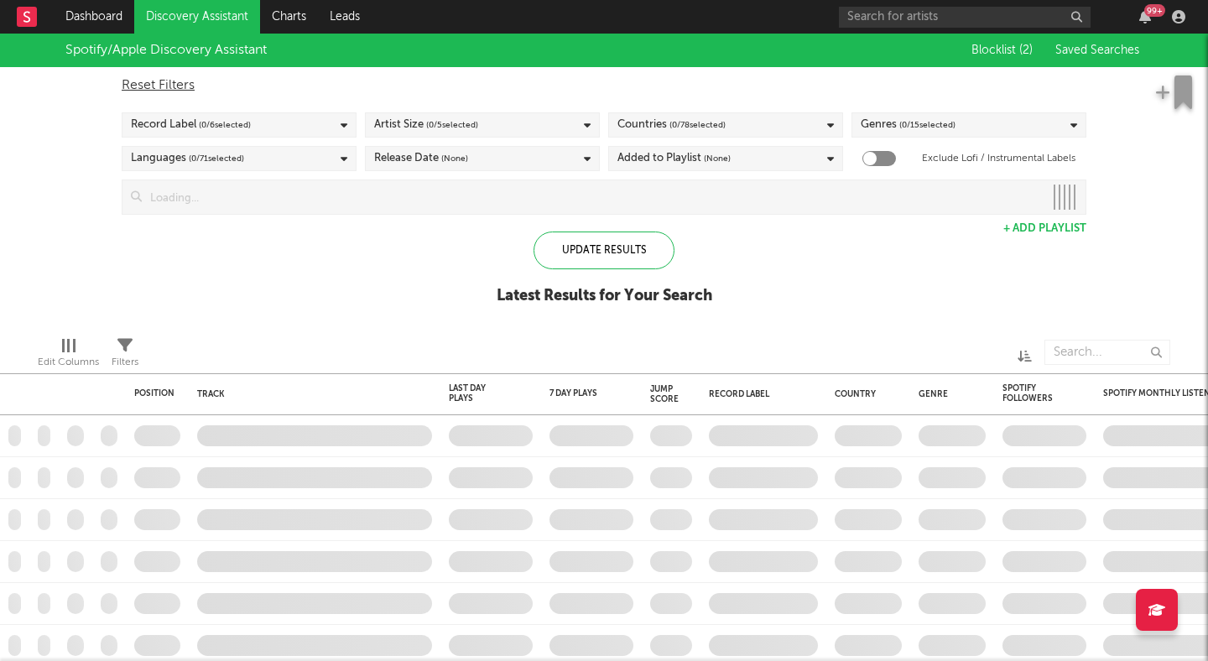
checkbox input "true"
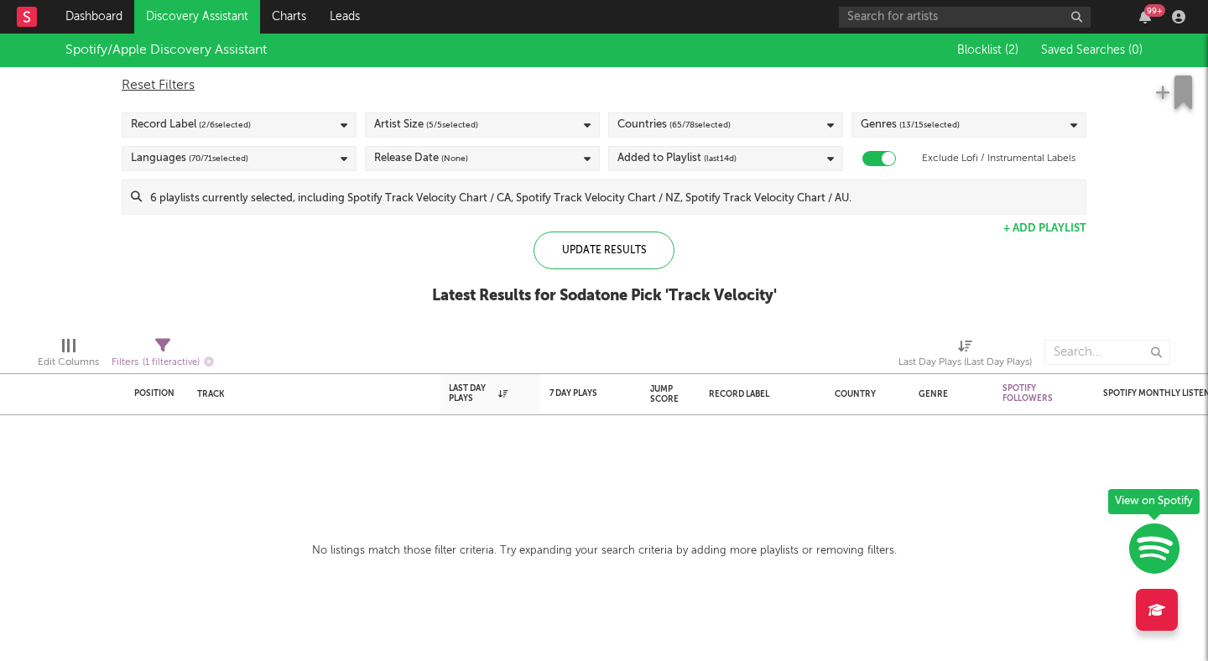
click at [919, 125] on span "( 13 / 15 selected)" at bounding box center [929, 125] width 60 height 20
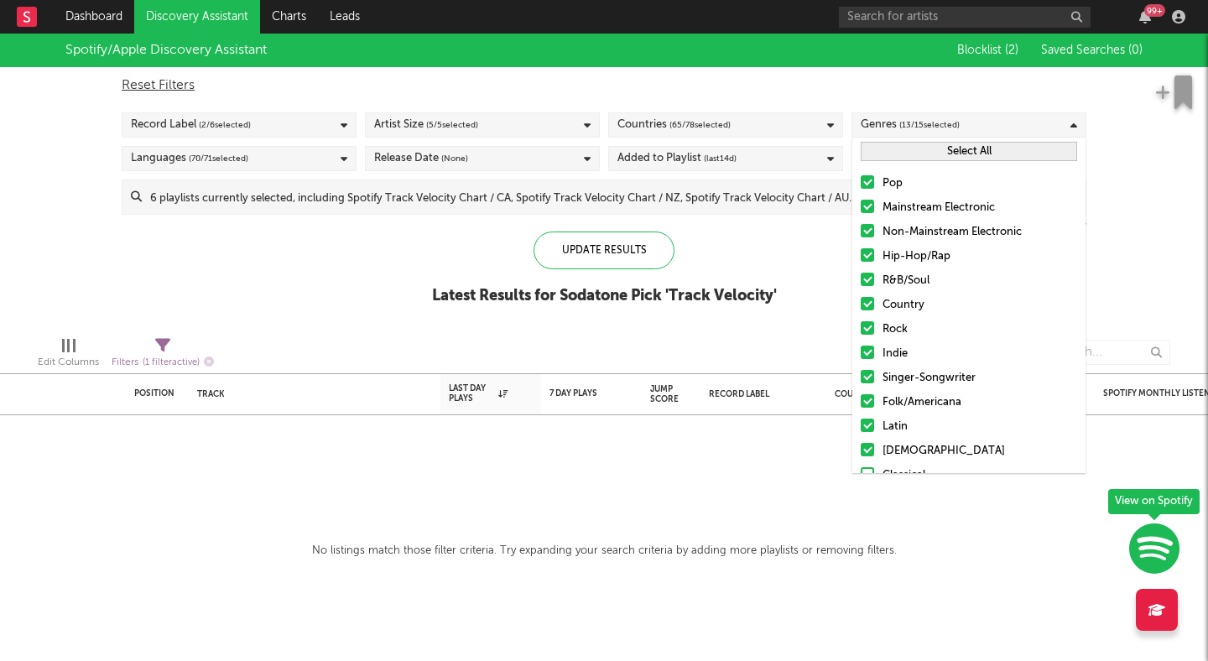
click at [894, 152] on button "Select All" at bounding box center [969, 151] width 216 height 19
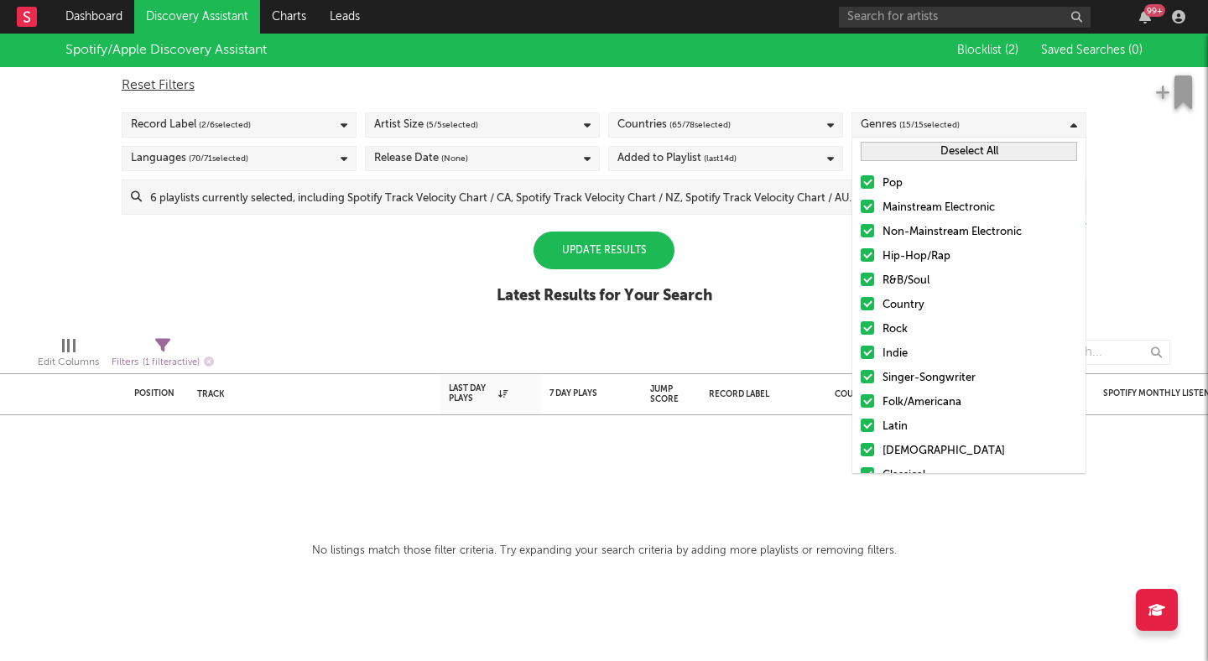
click at [894, 152] on button "Deselect All" at bounding box center [969, 151] width 216 height 19
click at [868, 324] on div at bounding box center [867, 327] width 13 height 13
click at [861, 324] on input "Rock" at bounding box center [861, 330] width 0 height 20
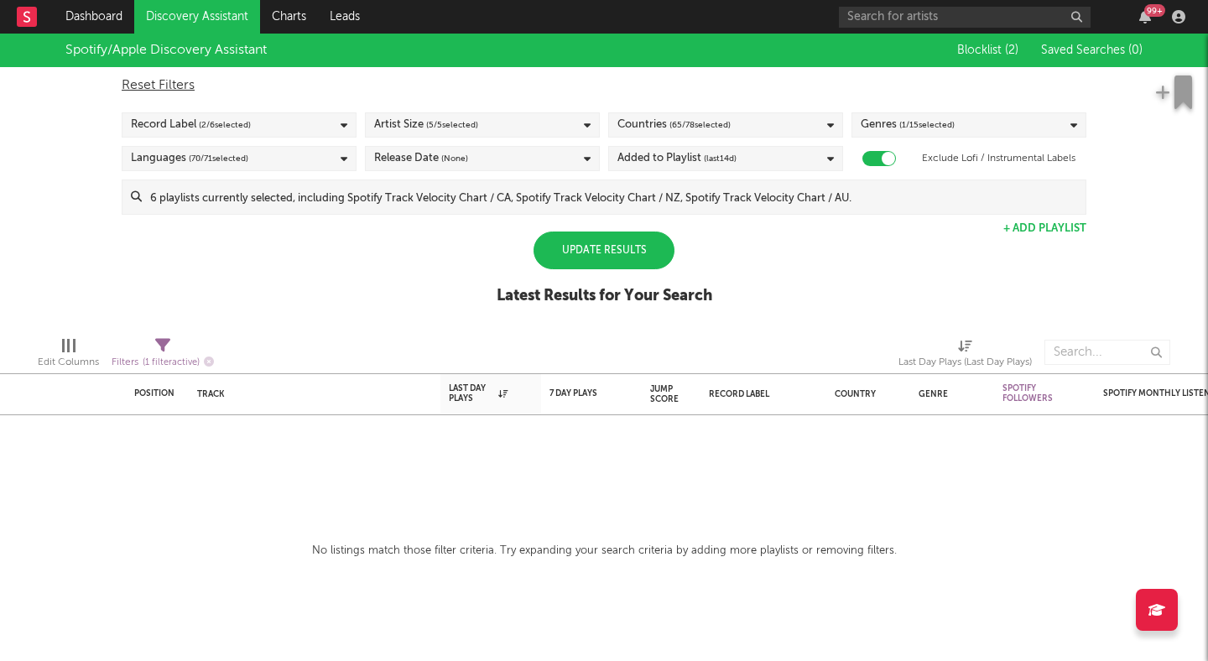
click at [639, 242] on div "Update Results" at bounding box center [604, 251] width 141 height 38
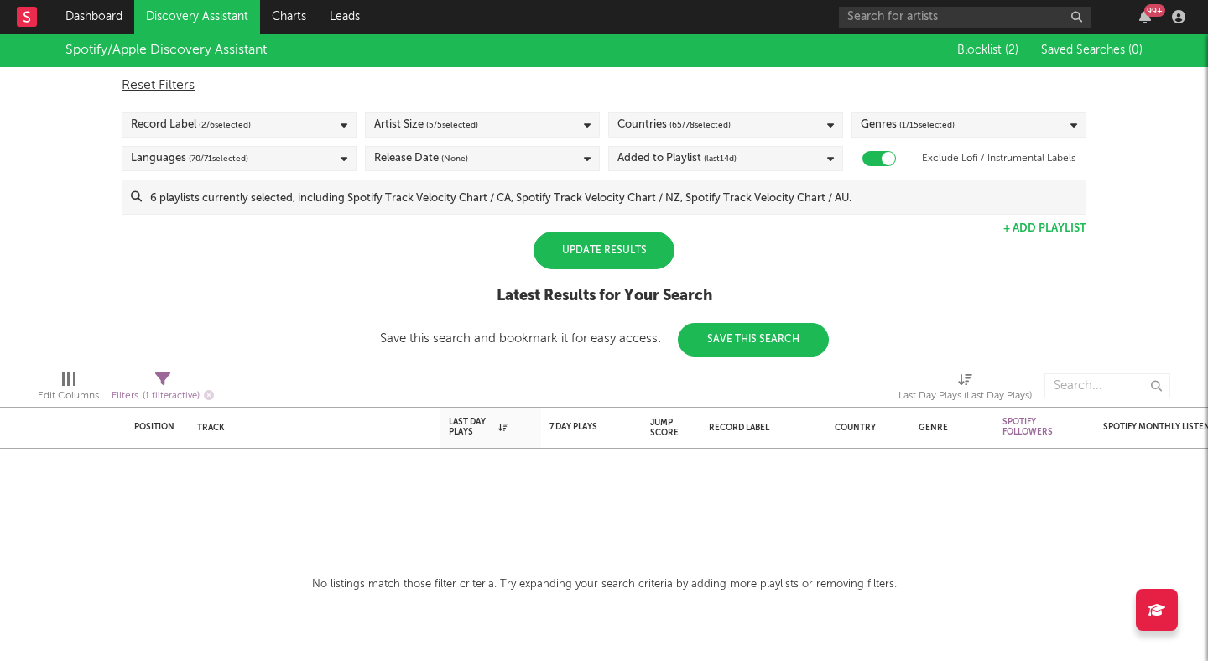
click at [593, 258] on div "Update Results" at bounding box center [604, 251] width 141 height 38
click at [896, 141] on div "Reset Filters Record Label ( 2 / 6 selected) Artist Size ( 5 / 5 selected) Coun…" at bounding box center [604, 141] width 982 height 148
click at [920, 121] on span "( 1 / 15 selected)" at bounding box center [926, 125] width 55 height 20
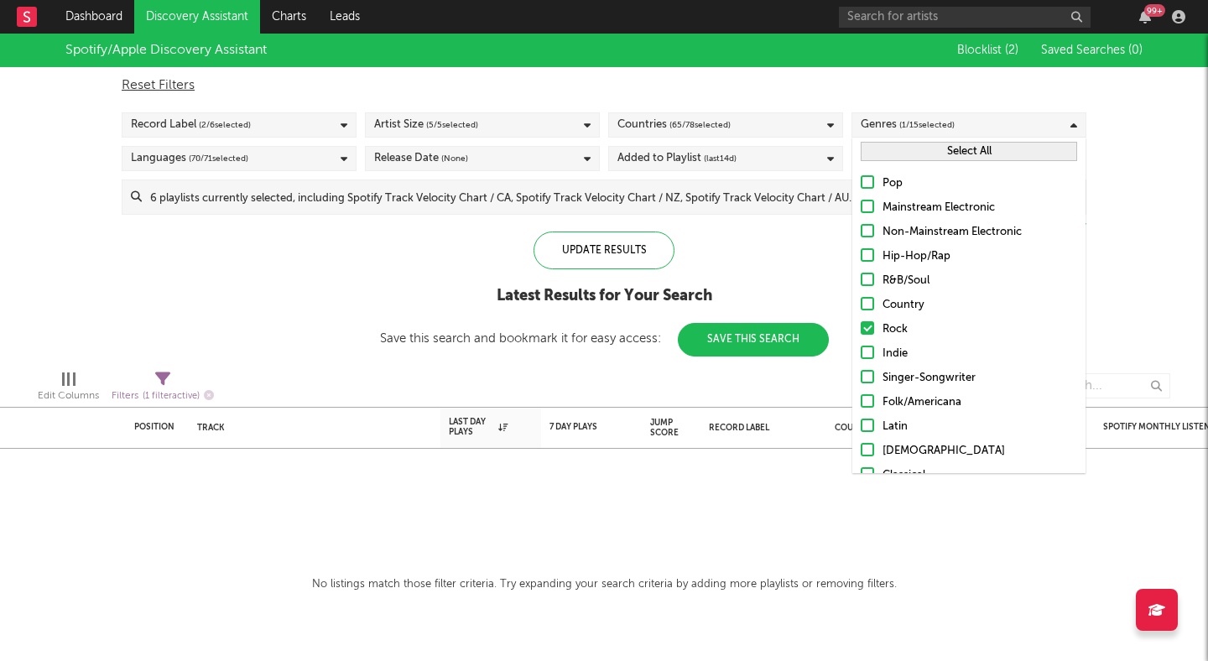
click at [861, 180] on div at bounding box center [867, 181] width 13 height 13
click at [861, 180] on input "Pop" at bounding box center [861, 184] width 0 height 20
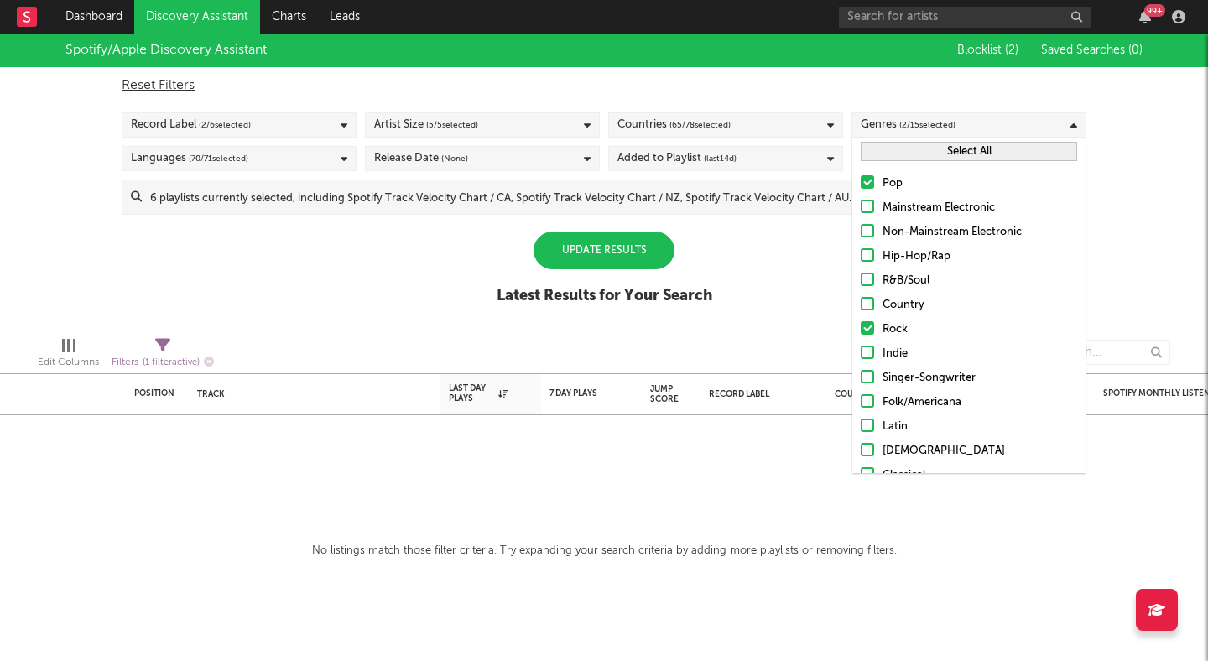
click at [615, 243] on div "Update Results" at bounding box center [604, 251] width 141 height 38
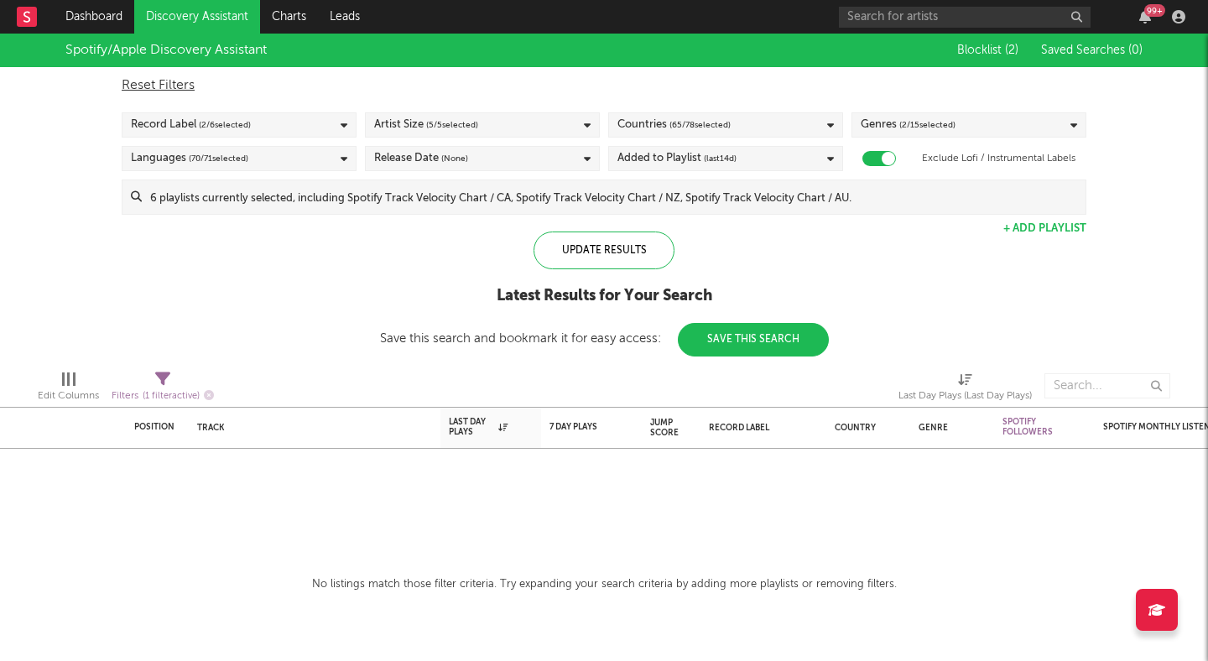
click at [880, 123] on div "Genres ( 2 / 15 selected)" at bounding box center [908, 125] width 95 height 20
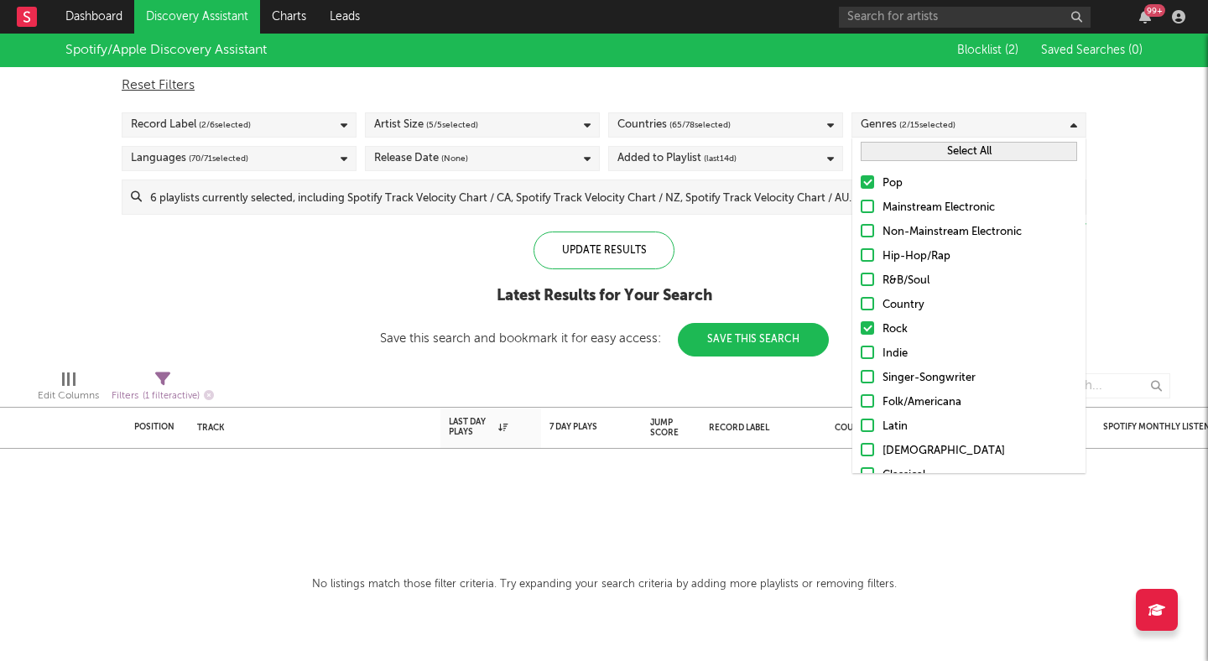
click at [900, 156] on button "Select All" at bounding box center [969, 151] width 216 height 19
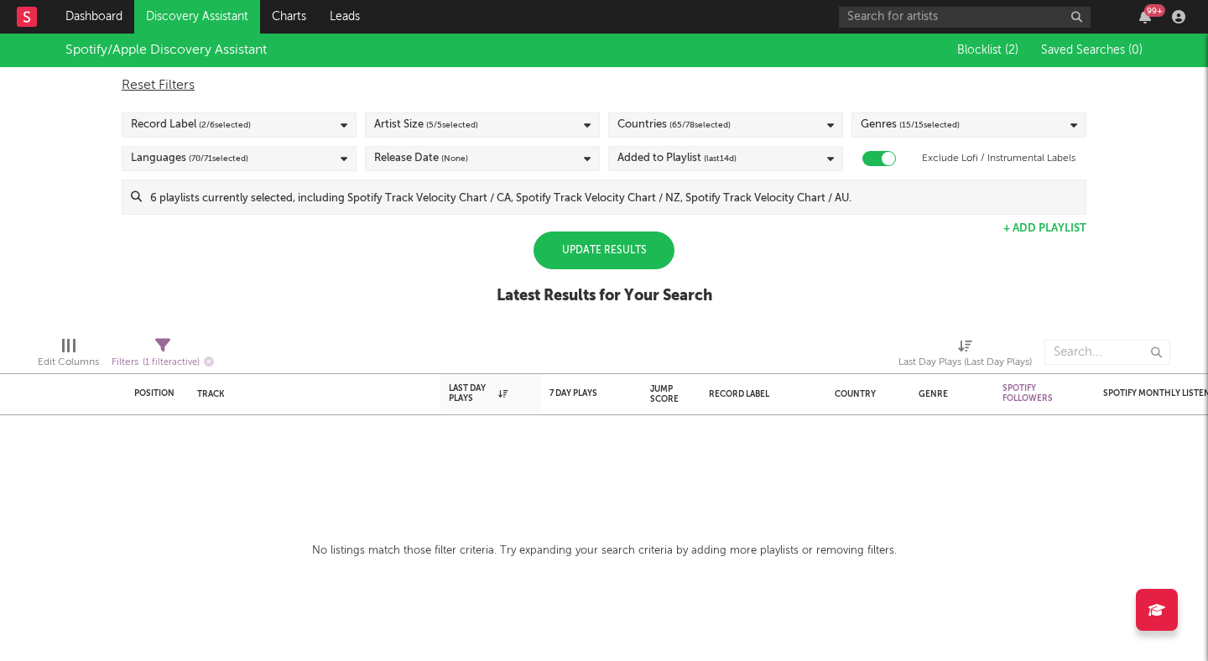
click at [656, 247] on div "Update Results" at bounding box center [604, 251] width 141 height 38
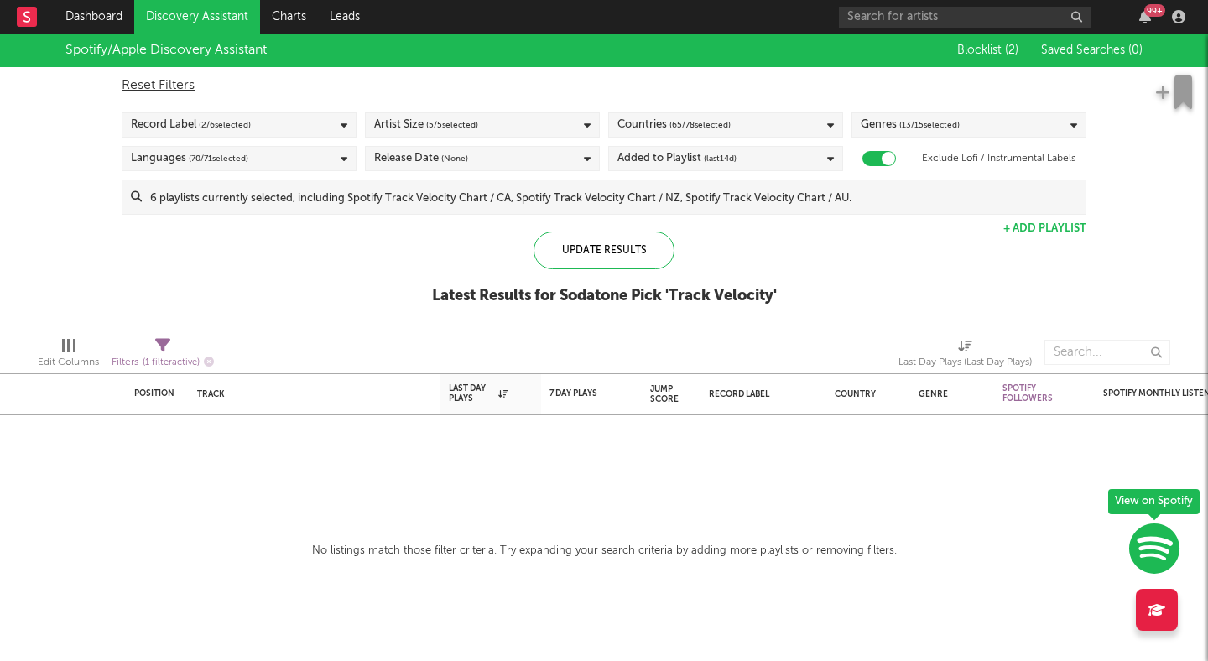
click at [188, 18] on link "Discovery Assistant" at bounding box center [197, 17] width 126 height 34
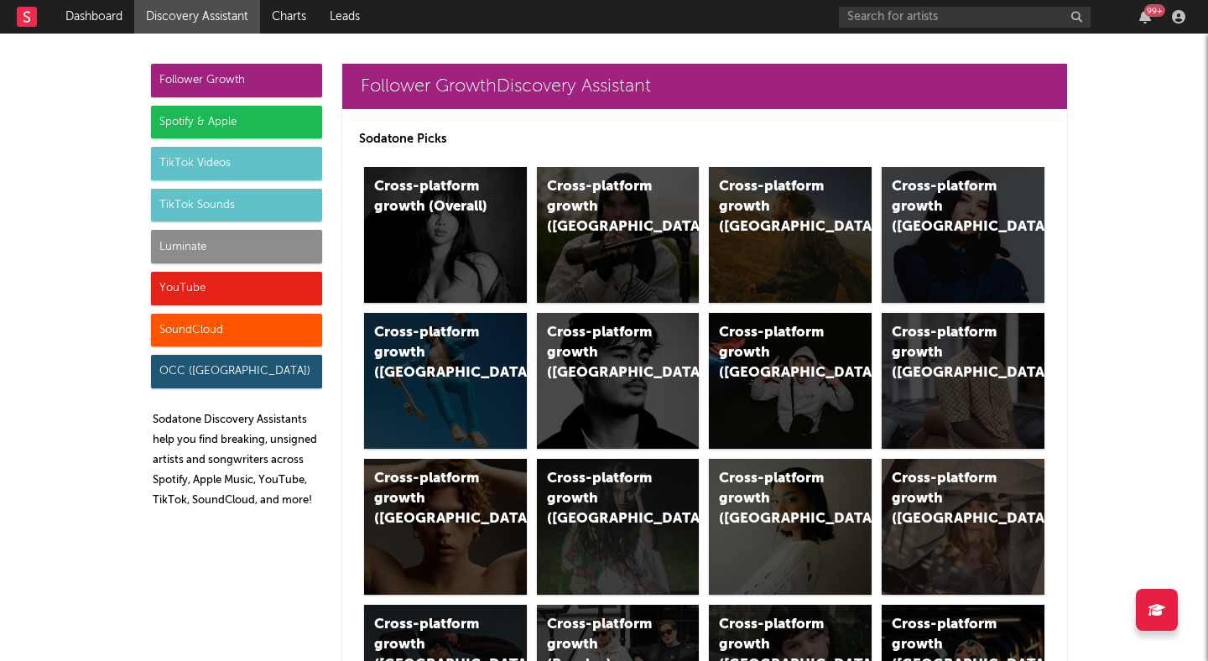
click at [207, 208] on div "TikTok Sounds" at bounding box center [236, 206] width 171 height 34
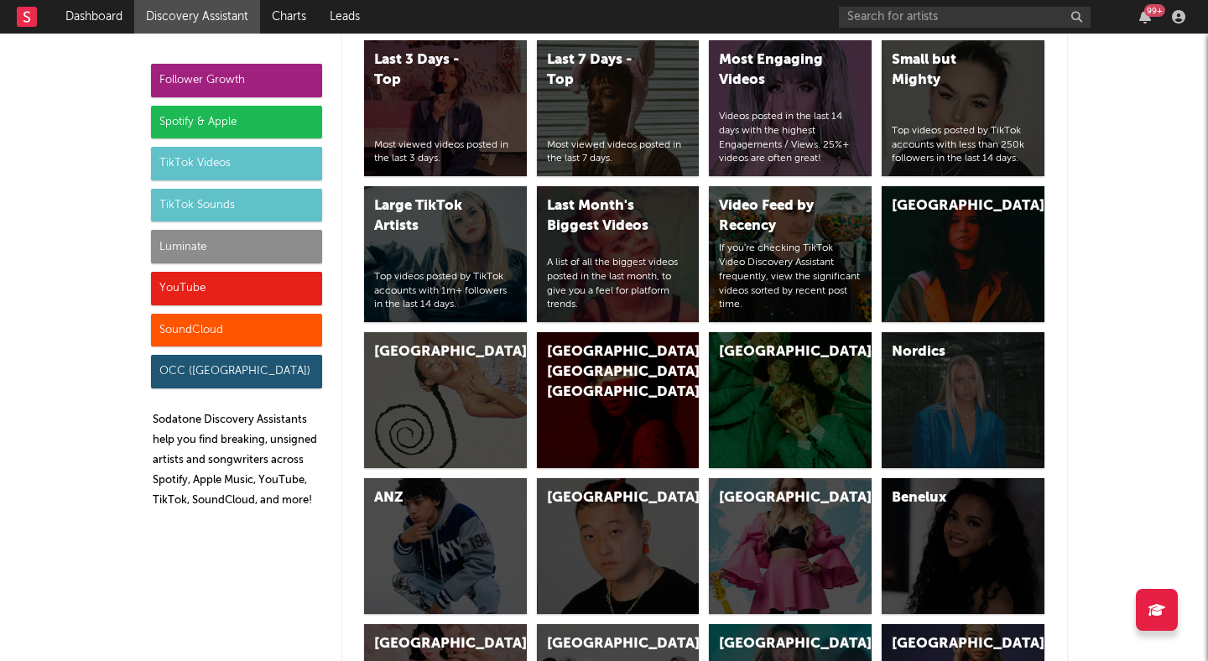
scroll to position [5506, 0]
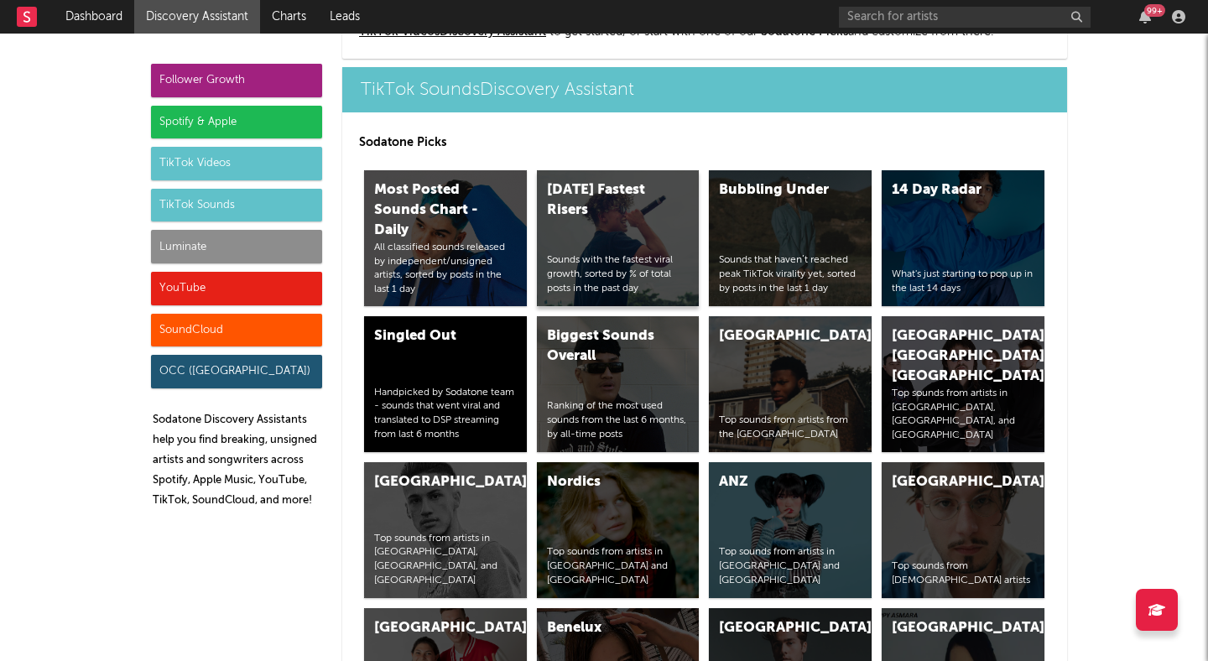
click at [629, 232] on div "Today's Fastest Risers Sounds with the fastest viral growth, sorted by % of tot…" at bounding box center [618, 238] width 163 height 136
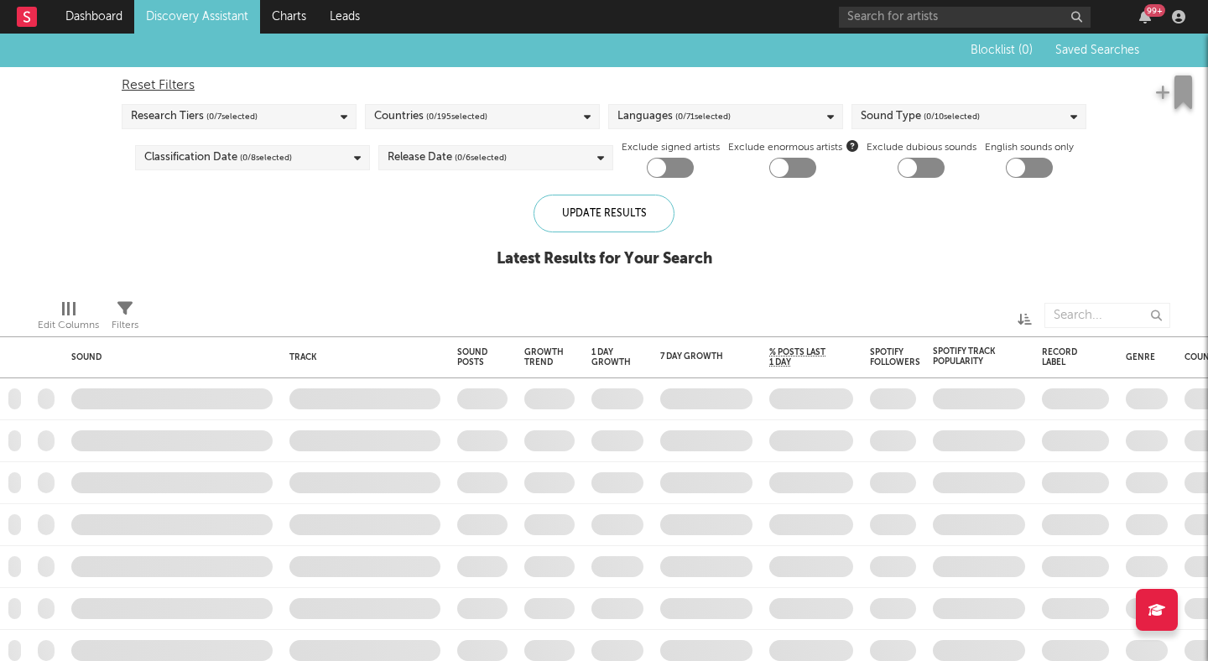
checkbox input "true"
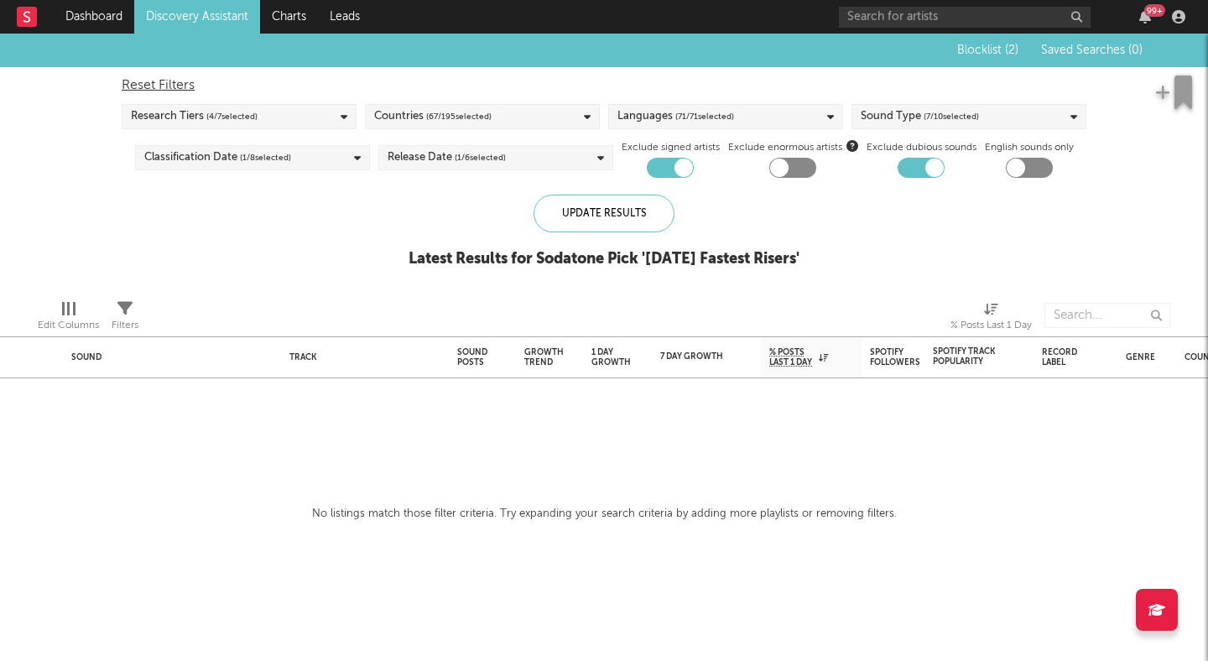
click at [175, 30] on link "Discovery Assistant" at bounding box center [197, 17] width 126 height 34
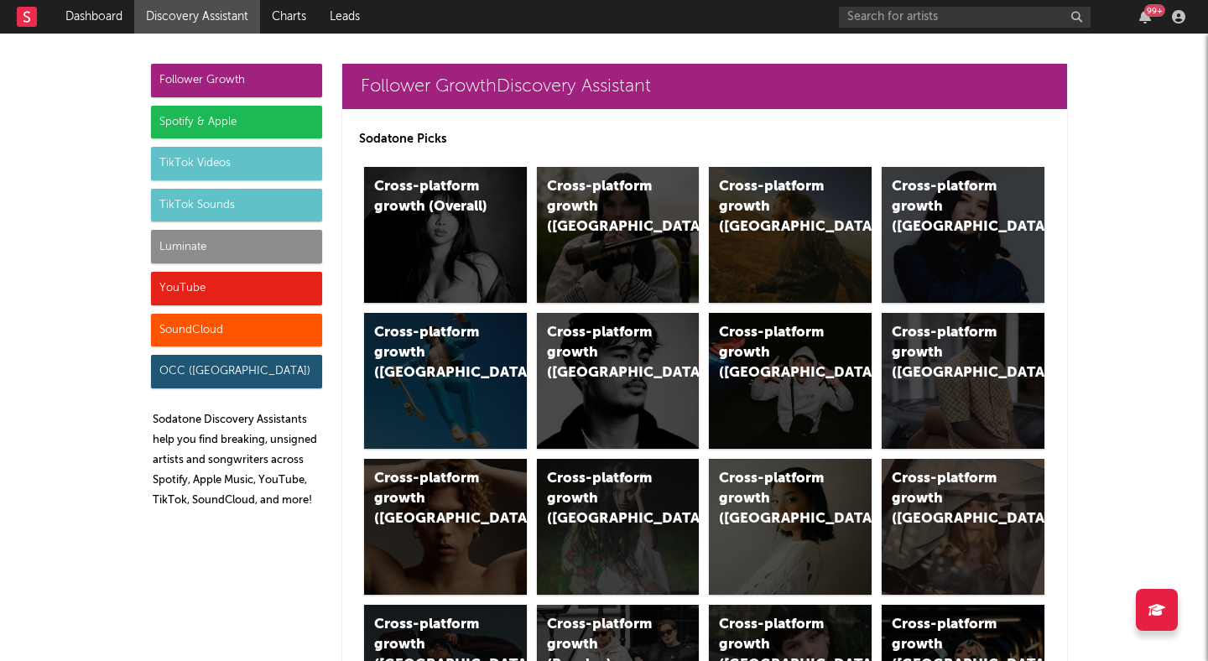
click at [253, 253] on div "Luminate" at bounding box center [236, 247] width 171 height 34
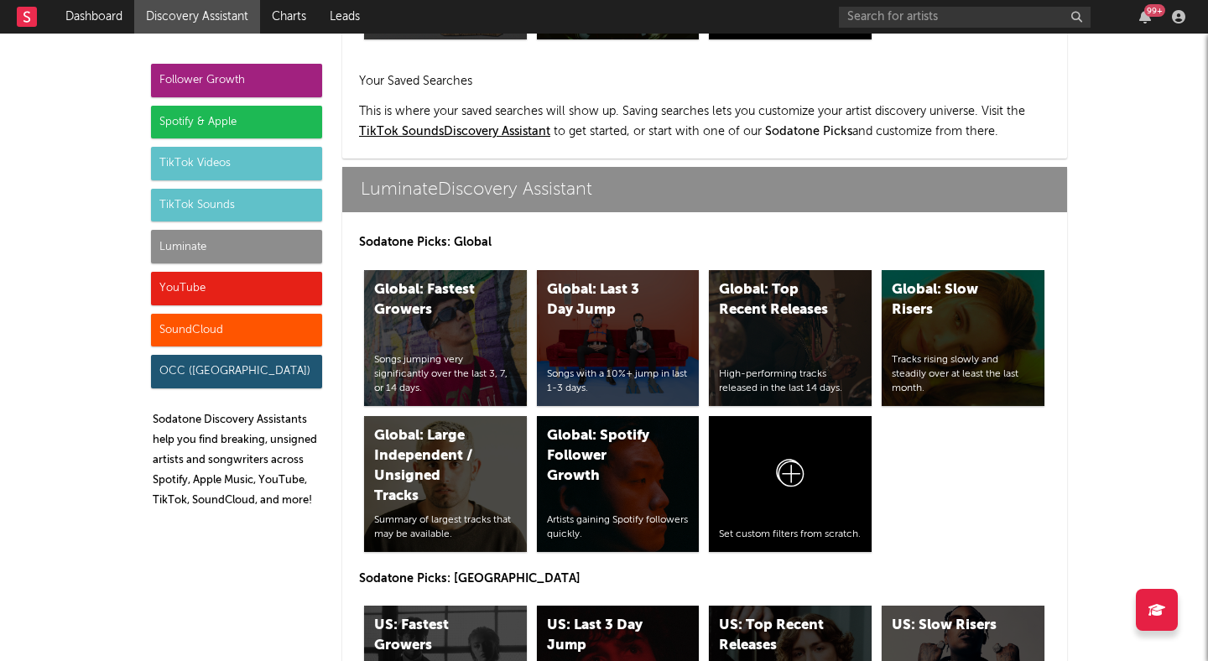
scroll to position [7187, 0]
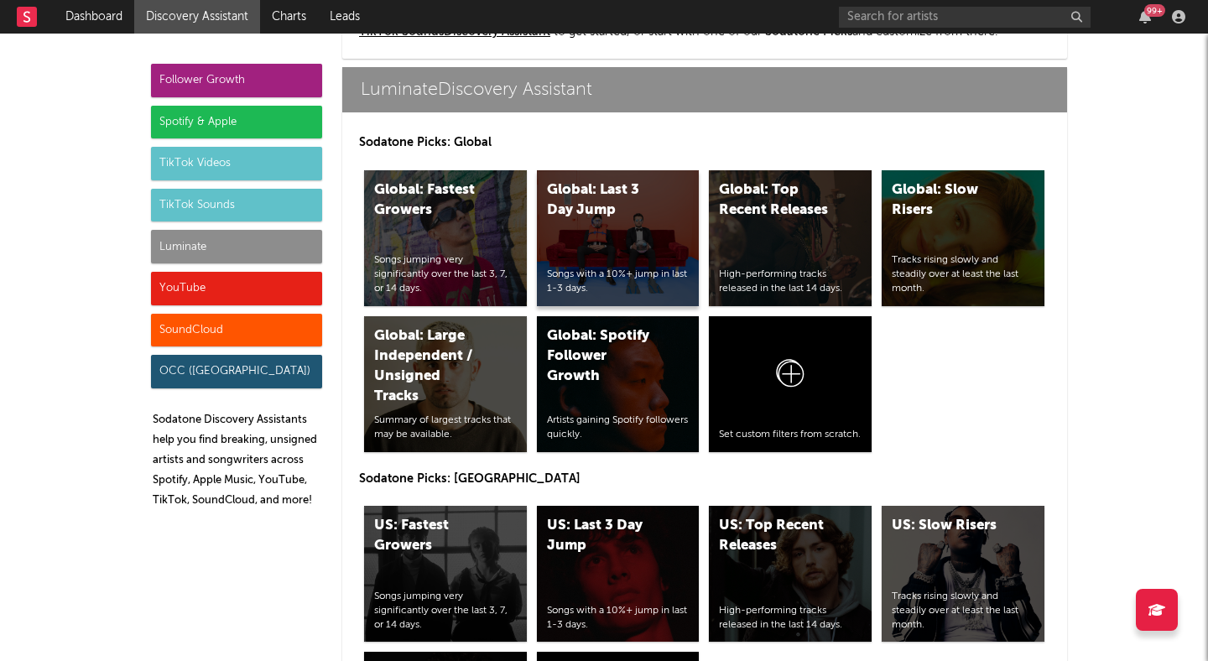
click at [571, 203] on div "Global: Last 3 Day Jump" at bounding box center [604, 200] width 114 height 40
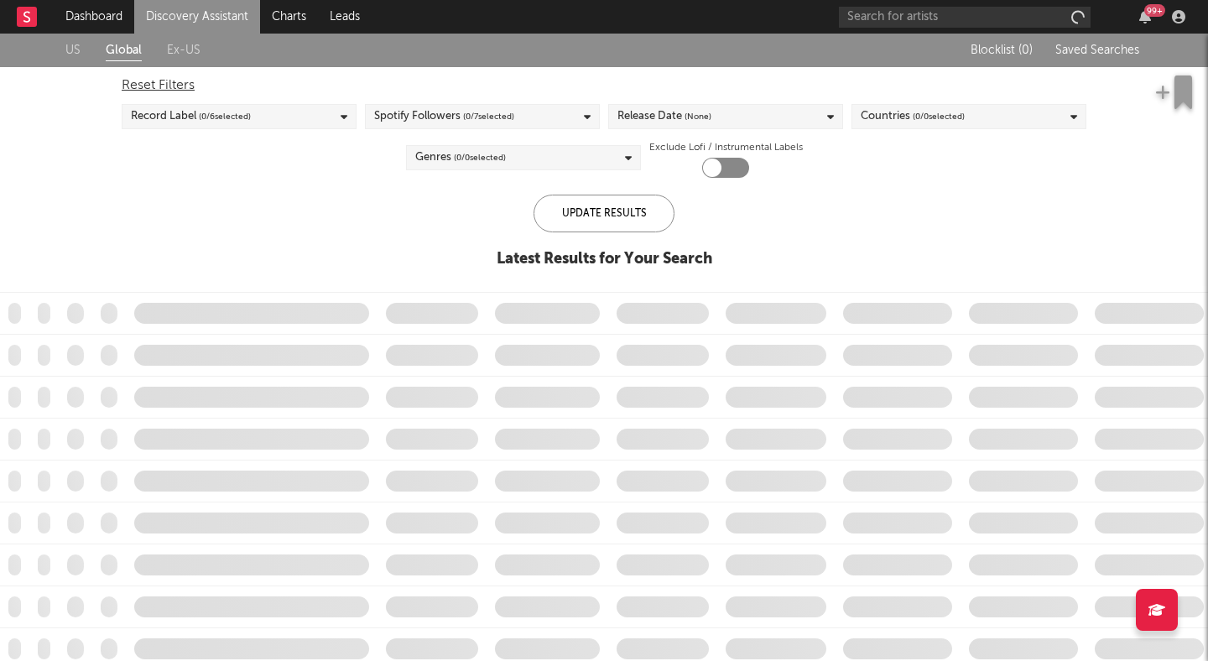
checkbox input "true"
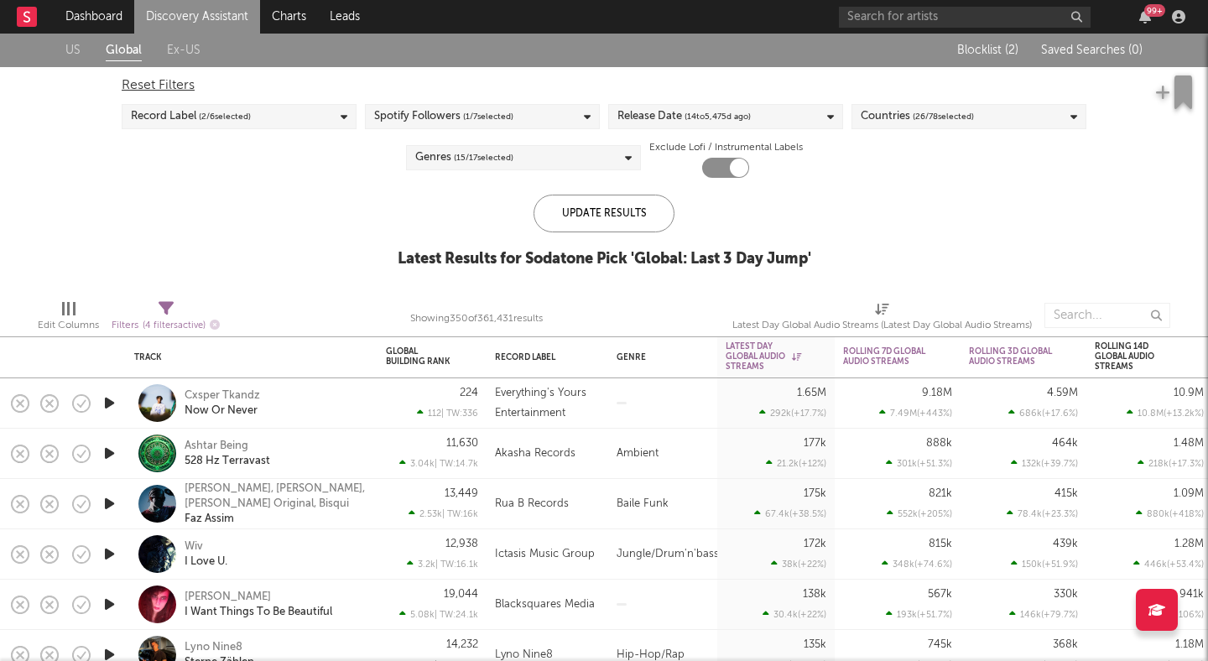
click at [586, 159] on div "Genres ( 15 / 17 selected)" at bounding box center [523, 157] width 235 height 25
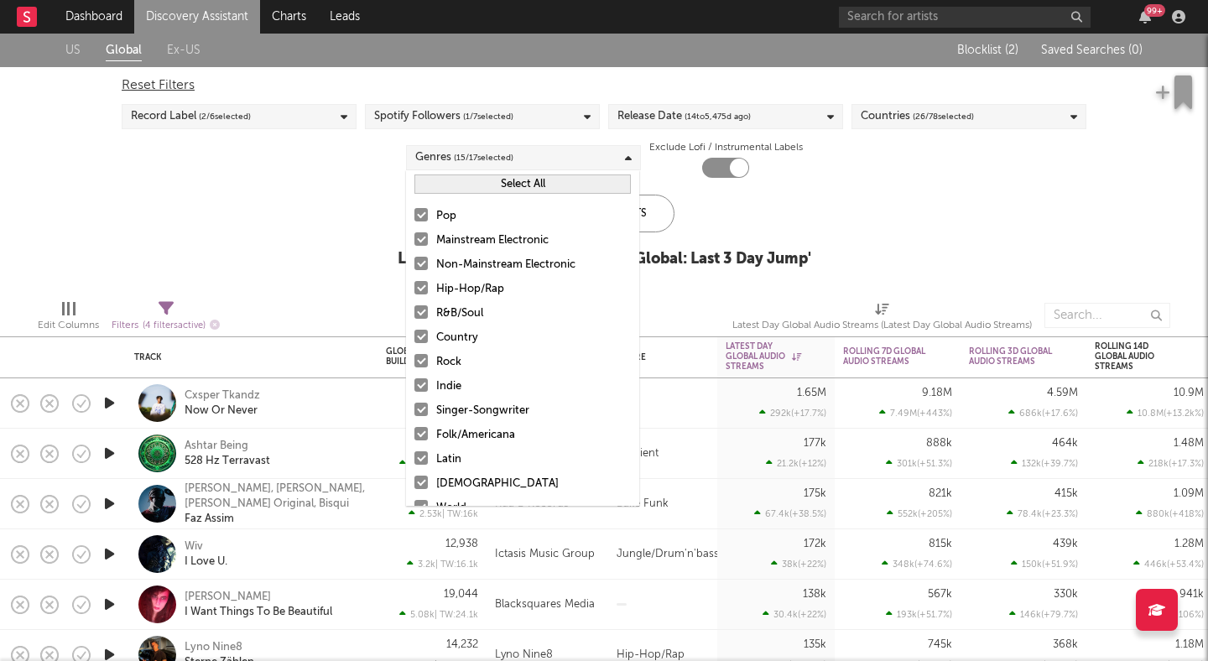
click at [530, 185] on button "Select All" at bounding box center [522, 184] width 216 height 19
click at [530, 185] on button "Deselect All" at bounding box center [522, 184] width 216 height 19
click at [422, 360] on div at bounding box center [420, 360] width 13 height 13
click at [414, 360] on input "Rock" at bounding box center [414, 362] width 0 height 20
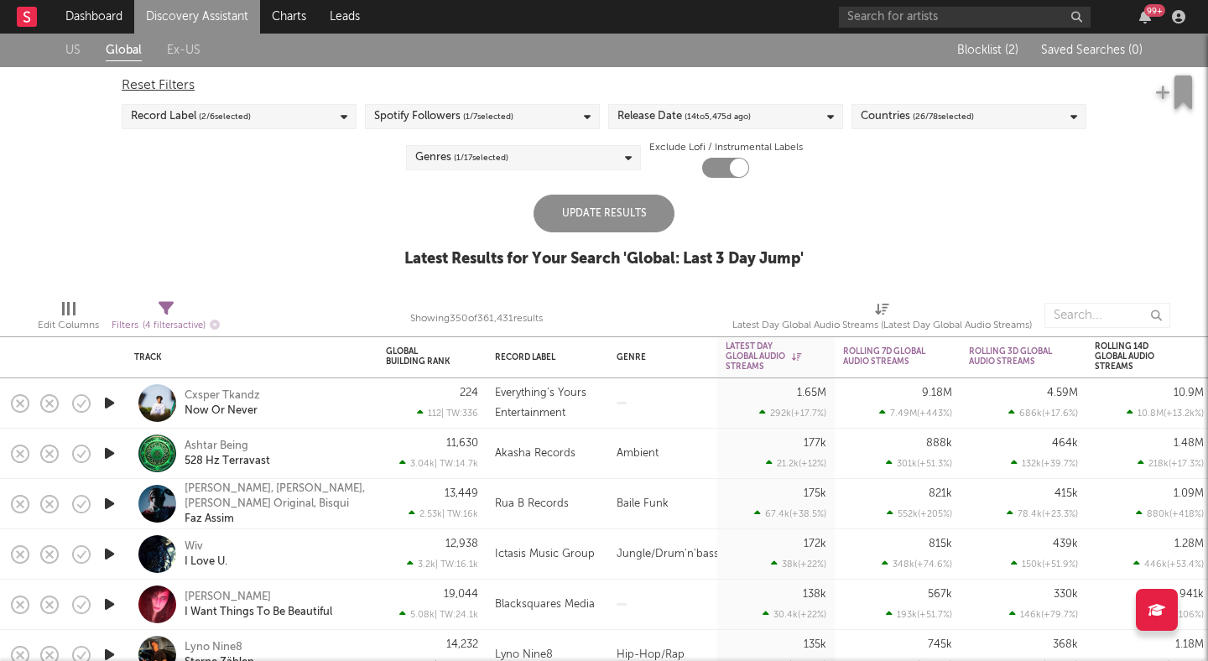
click at [300, 218] on div "US Global Ex-US Blocklist ( 2 ) Saved Searches ( 0 ) Reset Filters Record Label…" at bounding box center [604, 160] width 1208 height 253
click at [584, 220] on div "Update Results" at bounding box center [604, 214] width 141 height 38
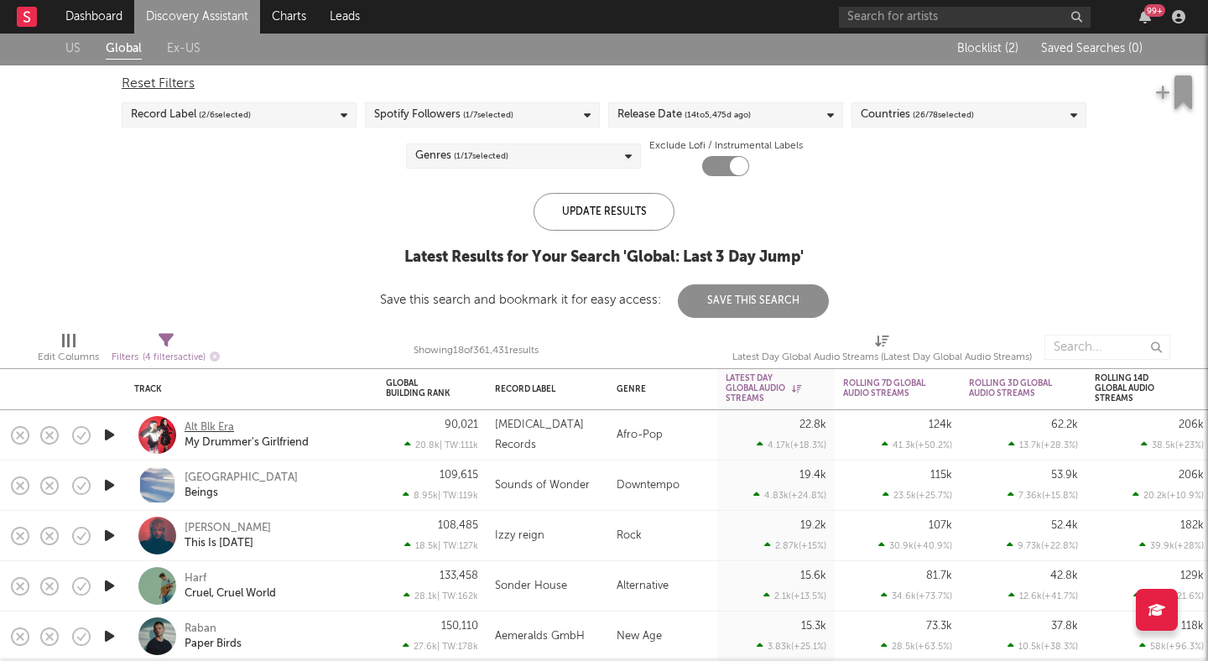
click at [216, 425] on div "Alt Blk Era" at bounding box center [210, 427] width 50 height 15
click at [110, 484] on icon "button" at bounding box center [110, 485] width 18 height 21
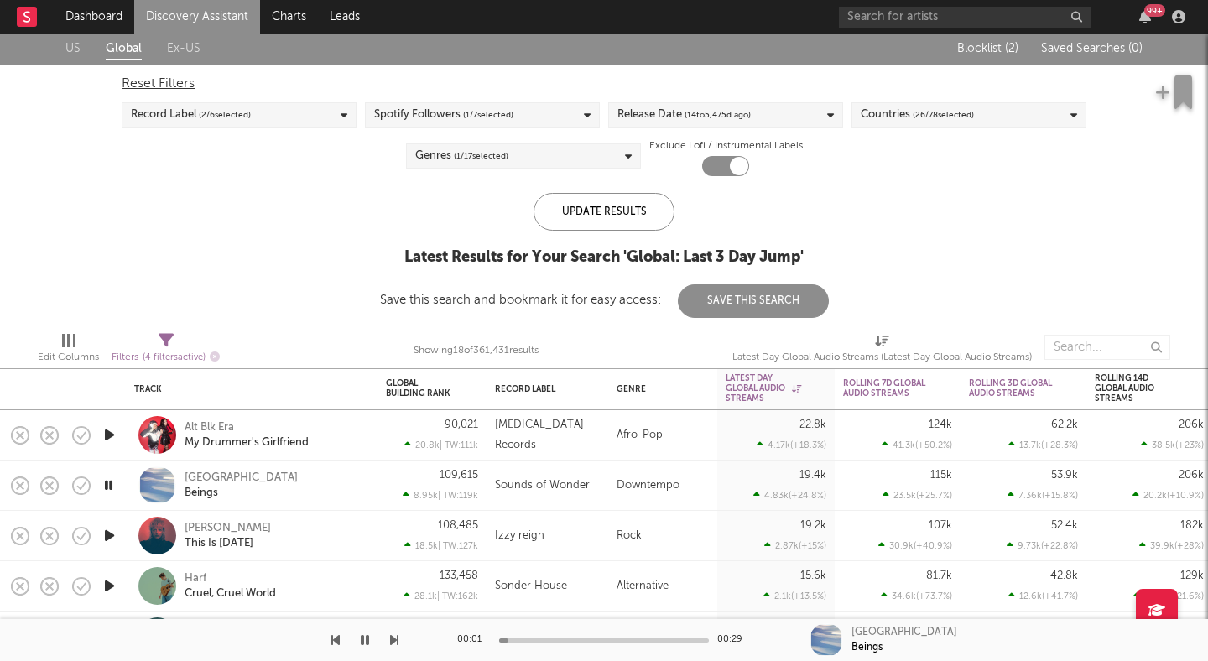
click at [109, 535] on icon "button" at bounding box center [110, 535] width 18 height 21
click at [109, 535] on icon "button" at bounding box center [109, 535] width 16 height 21
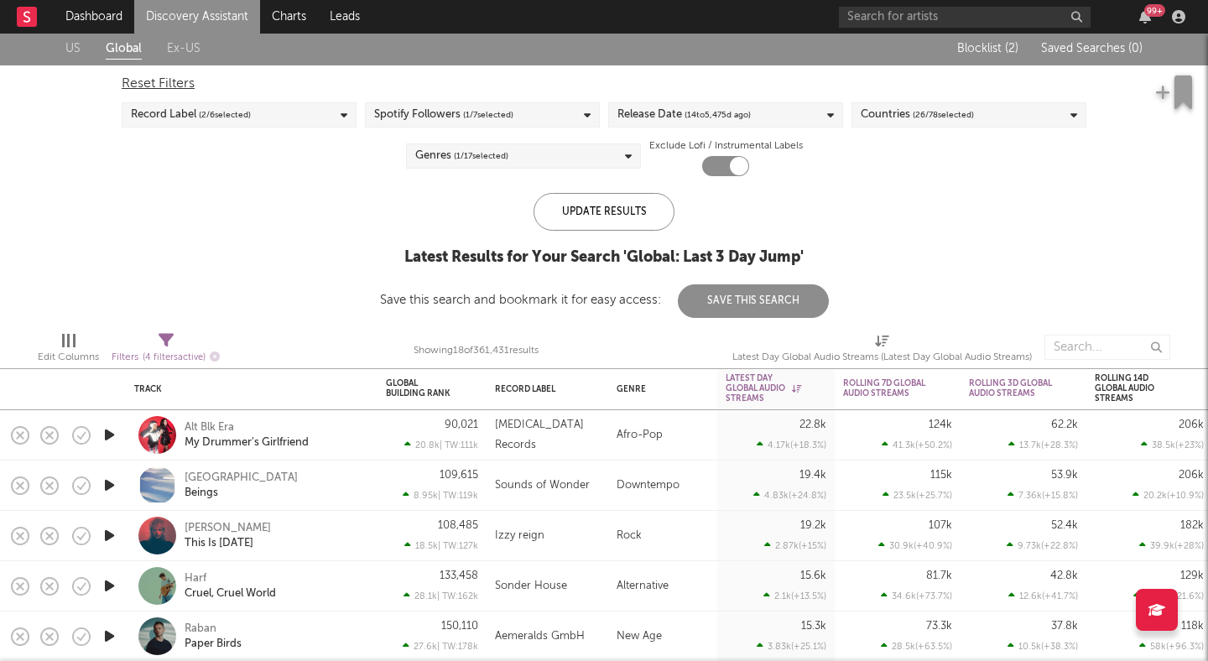
click at [525, 154] on div "Genres ( 1 / 17 selected)" at bounding box center [523, 155] width 235 height 25
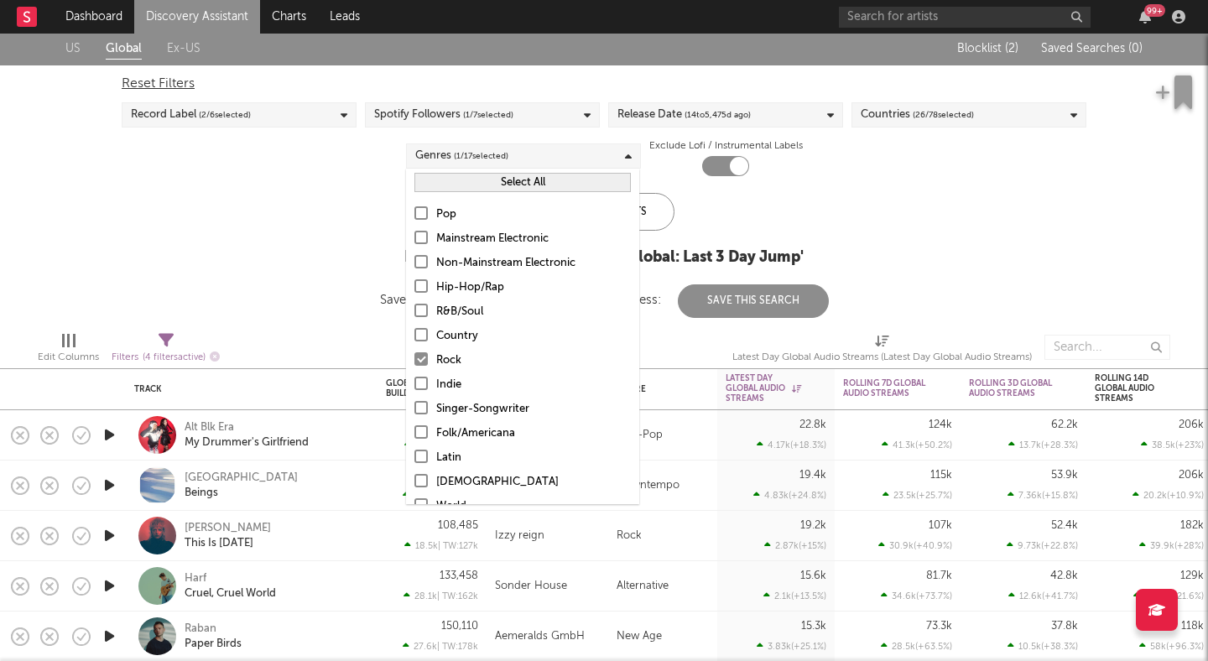
click at [346, 222] on div "US Global Ex-US Blocklist ( 2 ) Saved Searches ( 0 ) Reset Filters Record Label…" at bounding box center [604, 175] width 1208 height 286
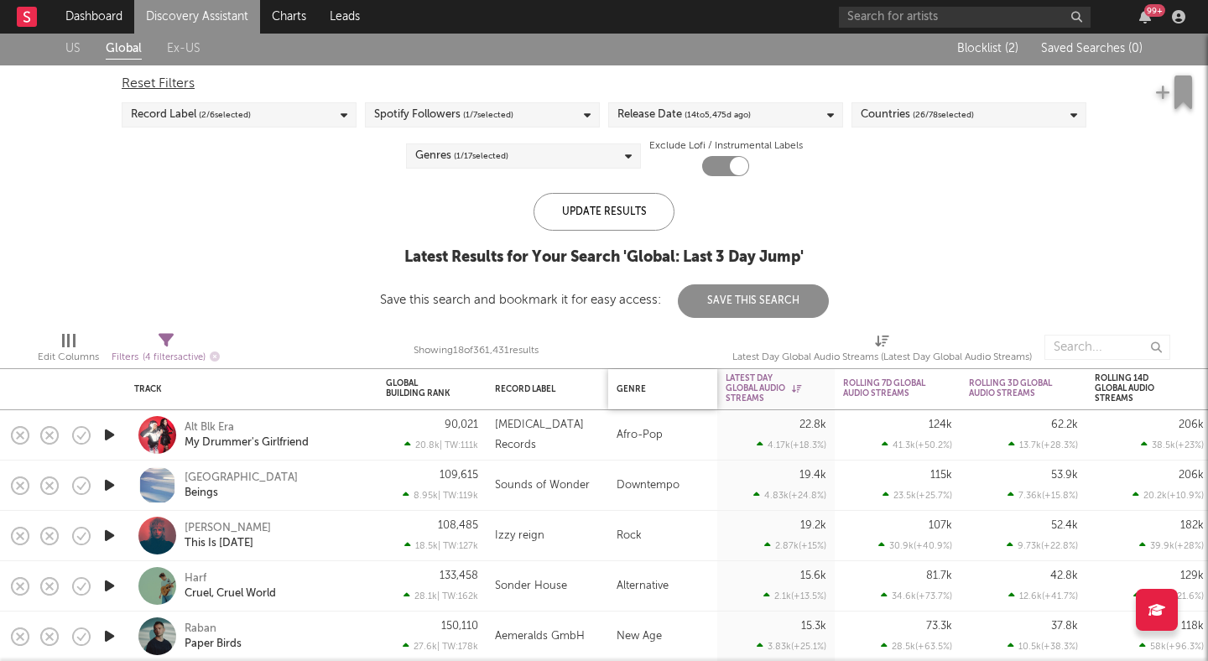
click at [642, 391] on div "Genre" at bounding box center [659, 389] width 84 height 10
click at [628, 388] on div "Genre" at bounding box center [659, 389] width 84 height 10
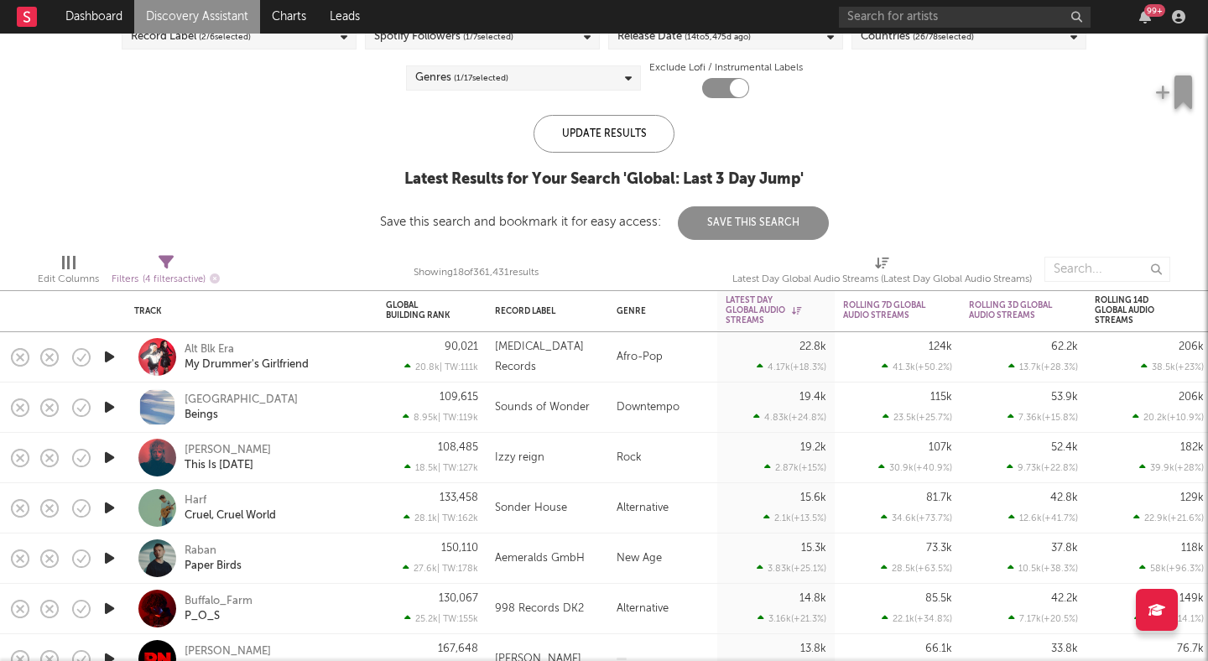
click at [108, 455] on icon "button" at bounding box center [110, 457] width 18 height 21
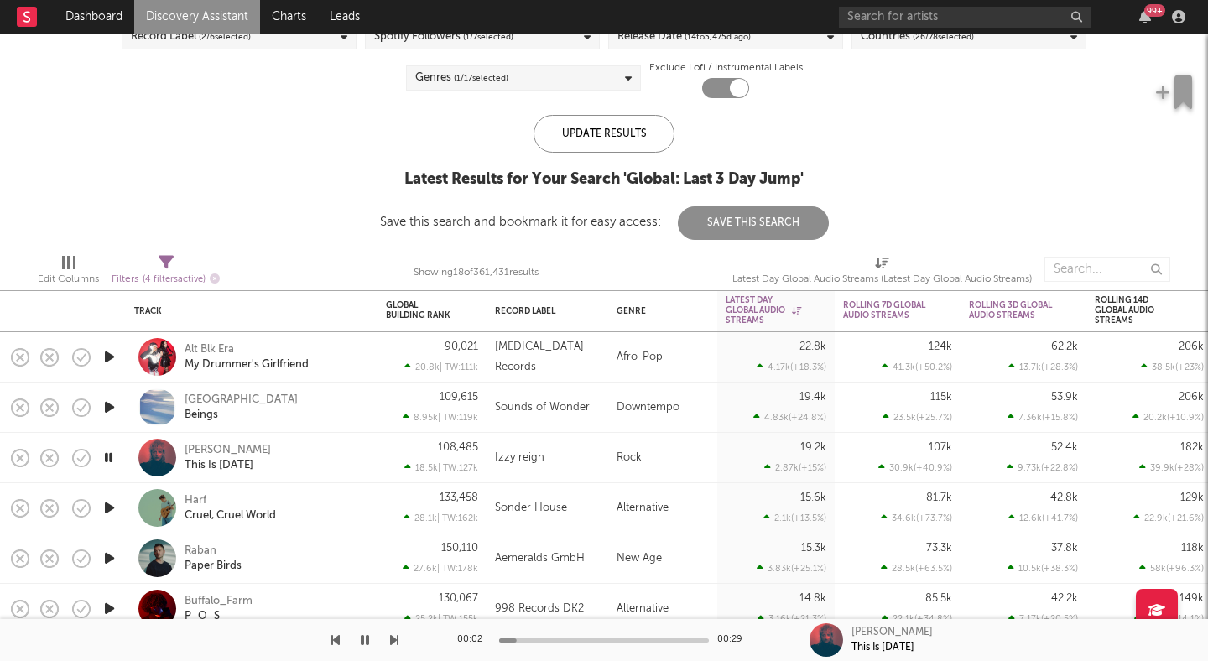
click at [108, 455] on icon "button" at bounding box center [109, 457] width 16 height 21
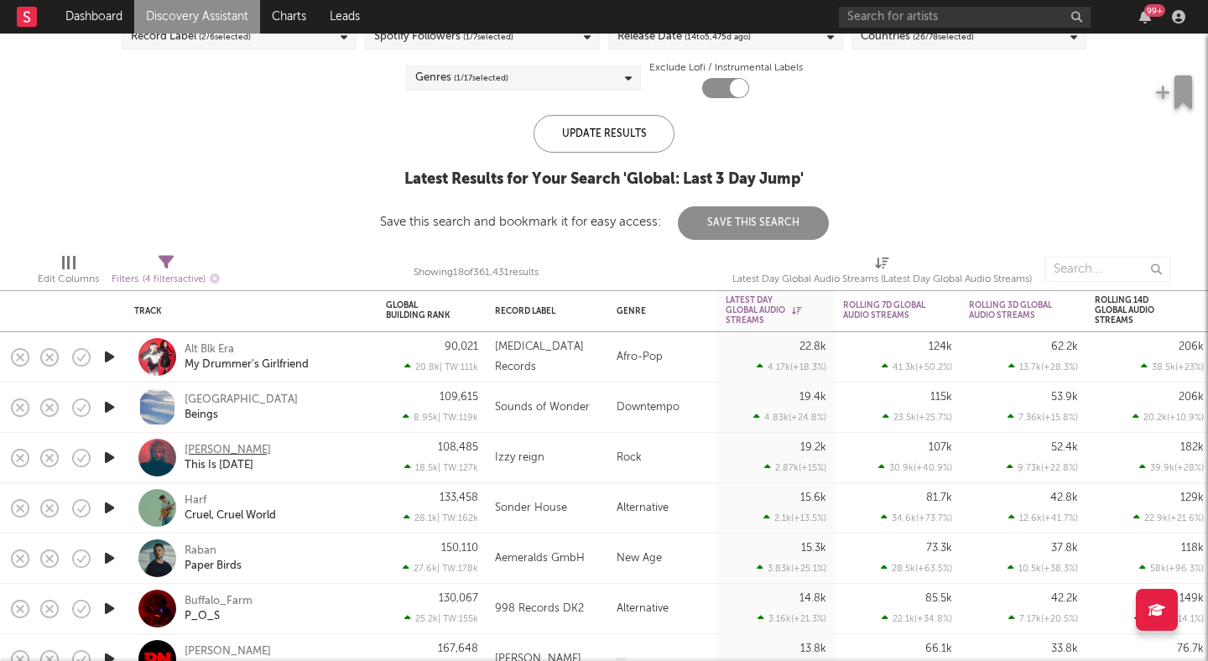
click at [212, 450] on div "[PERSON_NAME]" at bounding box center [228, 450] width 86 height 15
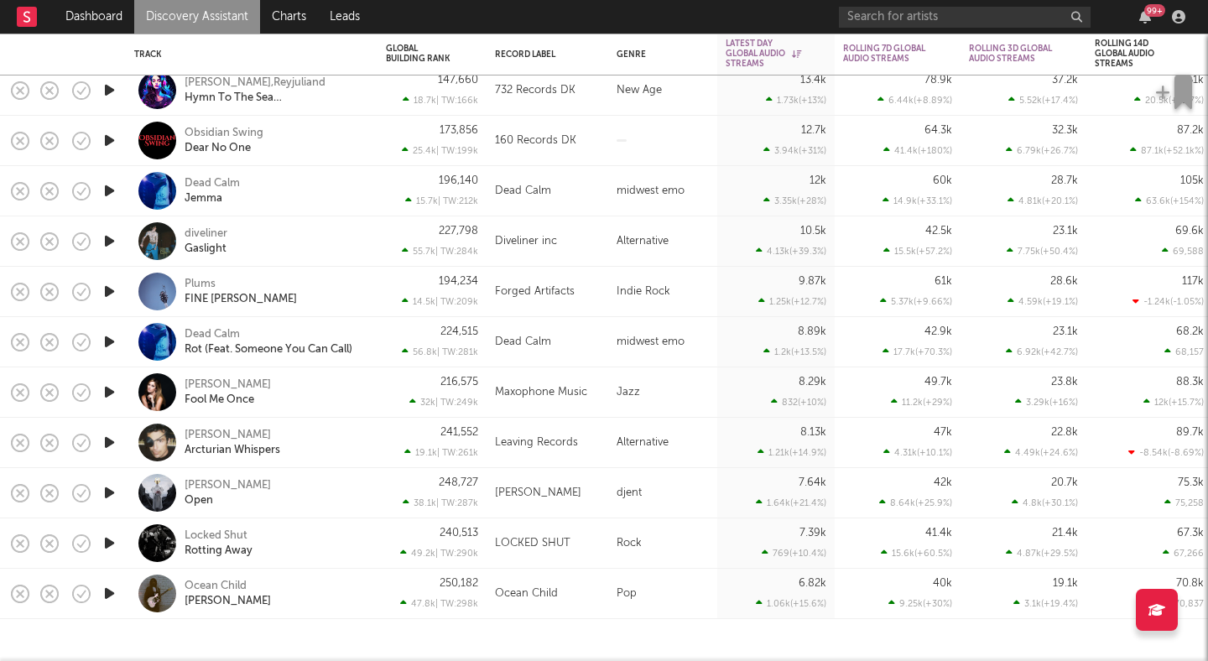
click at [105, 547] on icon "button" at bounding box center [110, 543] width 18 height 21
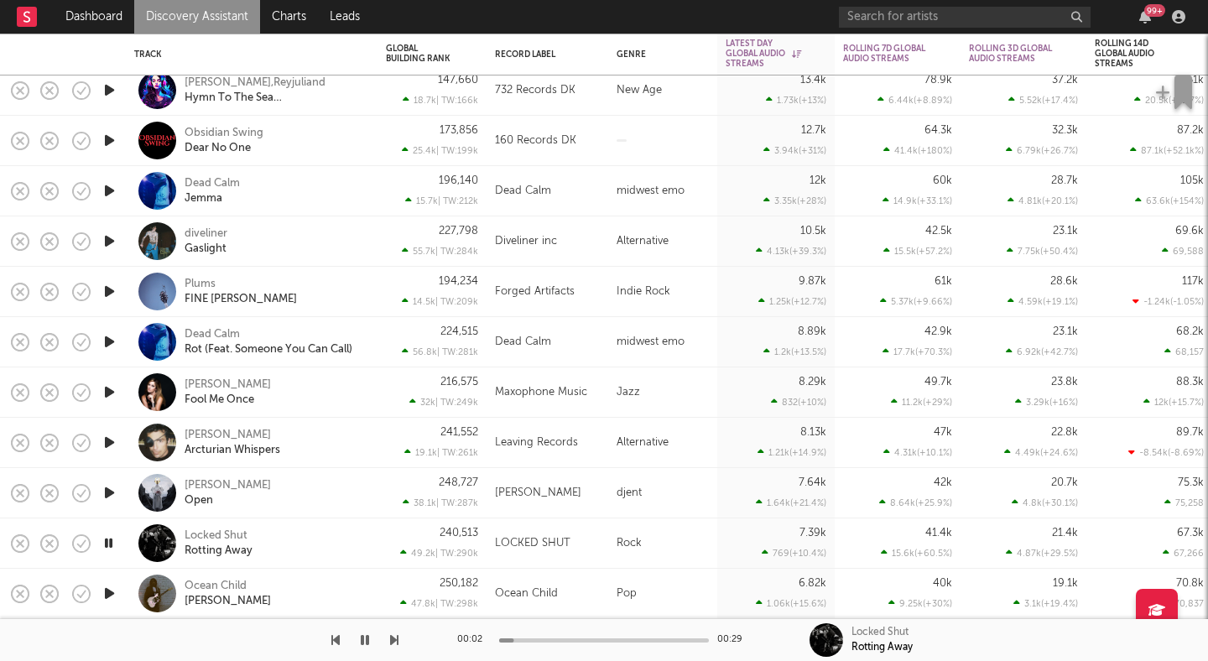
click at [105, 545] on icon "button" at bounding box center [109, 543] width 16 height 21
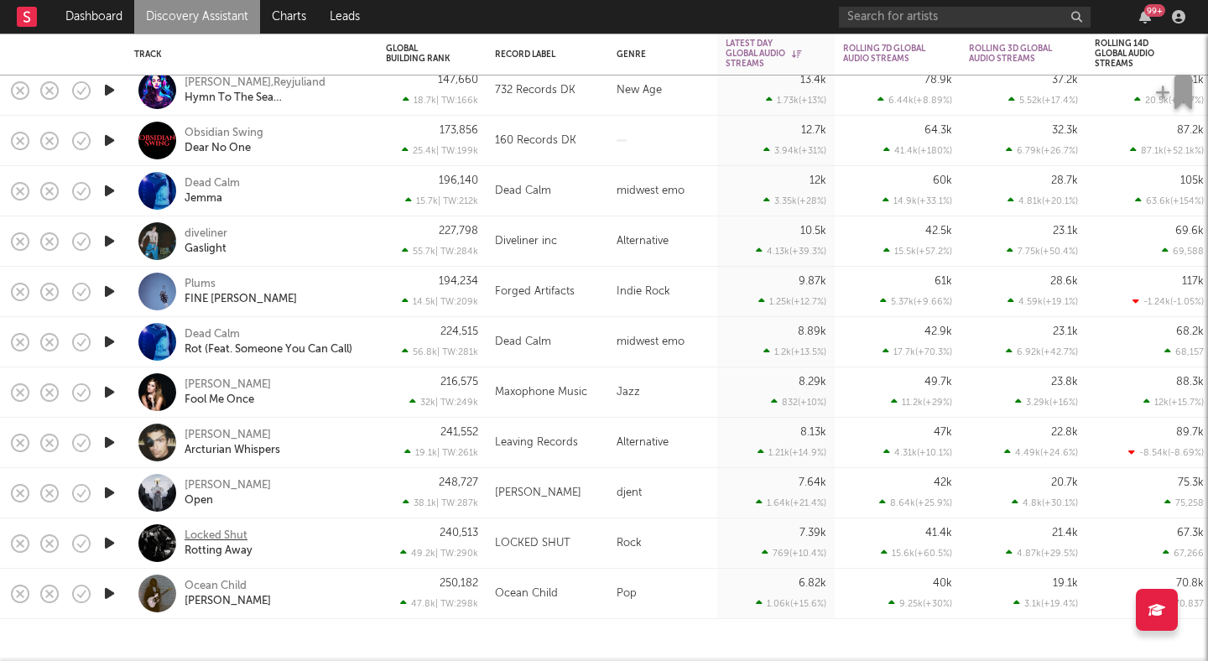
click at [211, 539] on div "Locked Shut" at bounding box center [216, 536] width 63 height 15
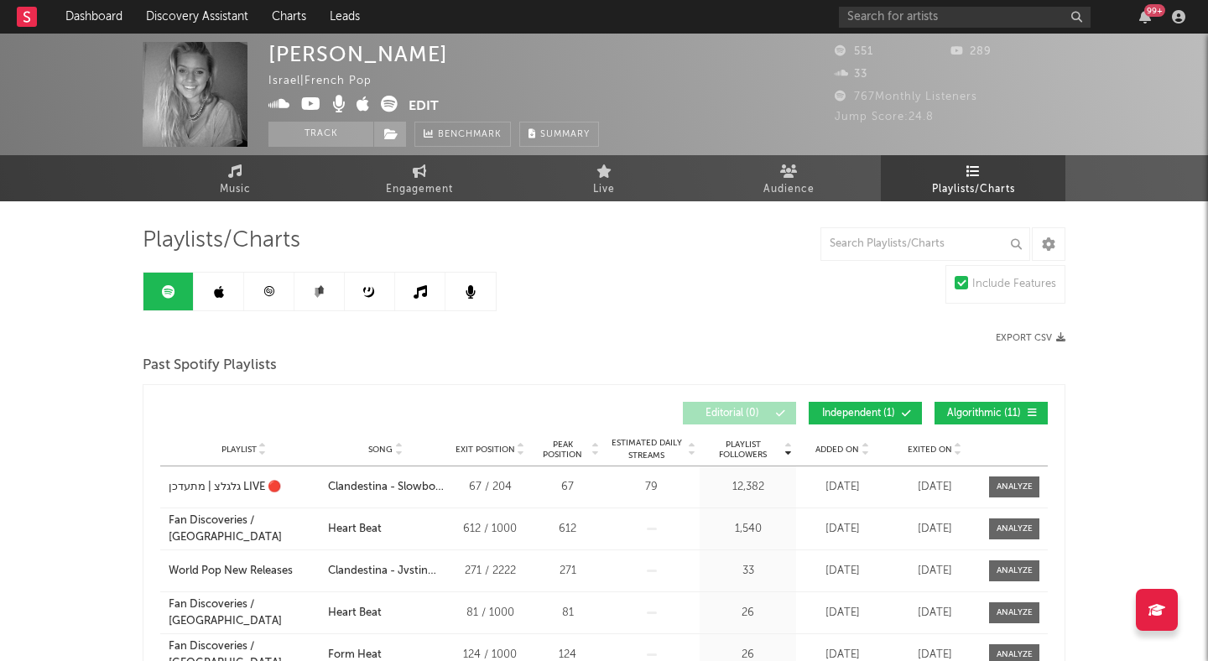
click at [37, 250] on div "Emma Peters Israel | French Pop Edit Track Benchmark Summary 551 289 33 767 Mon…" at bounding box center [604, 532] width 1208 height 996
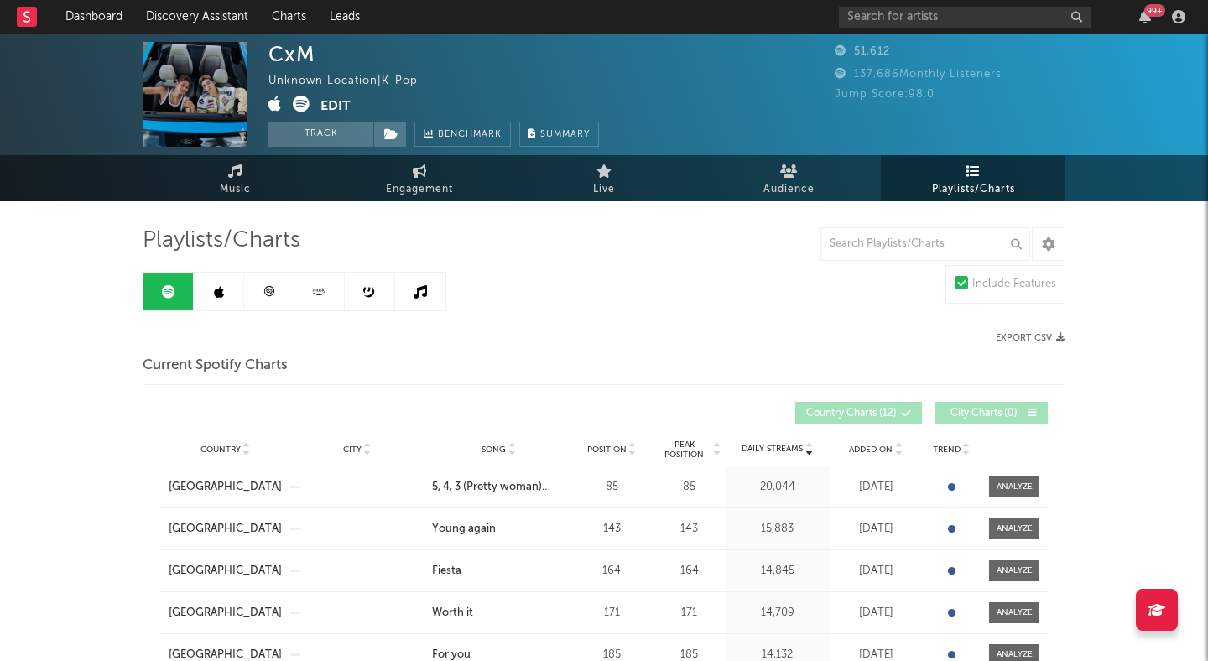
click at [296, 101] on icon at bounding box center [301, 104] width 17 height 17
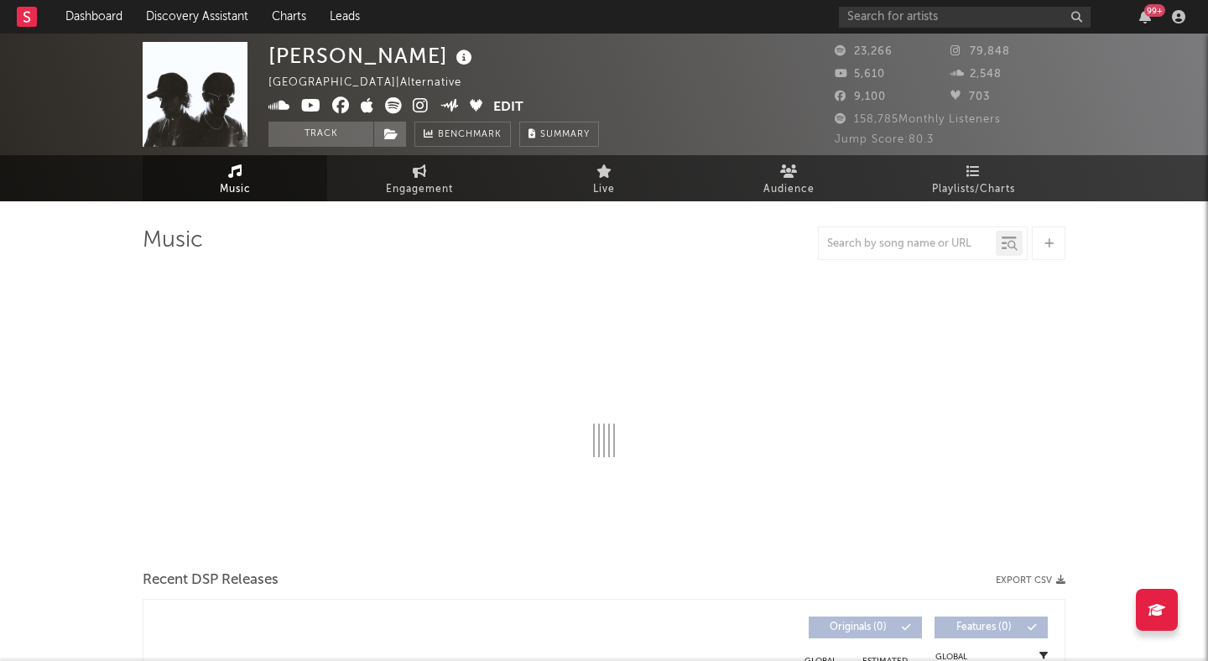
select select "6m"
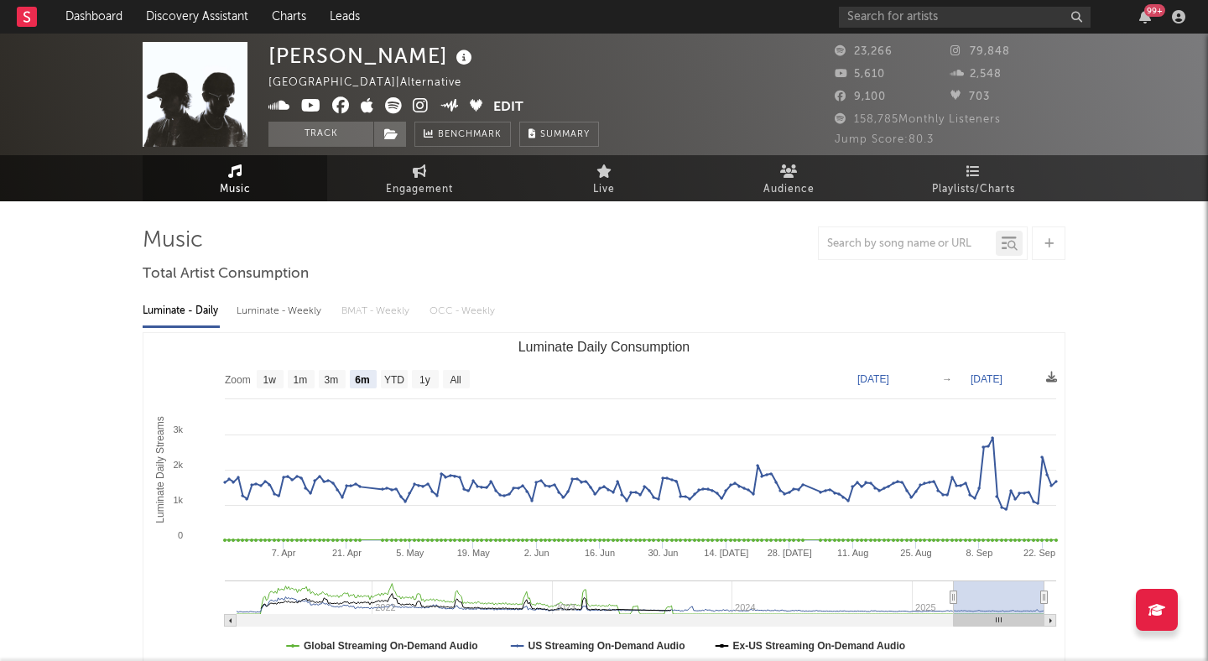
click at [421, 102] on icon at bounding box center [421, 105] width 16 height 17
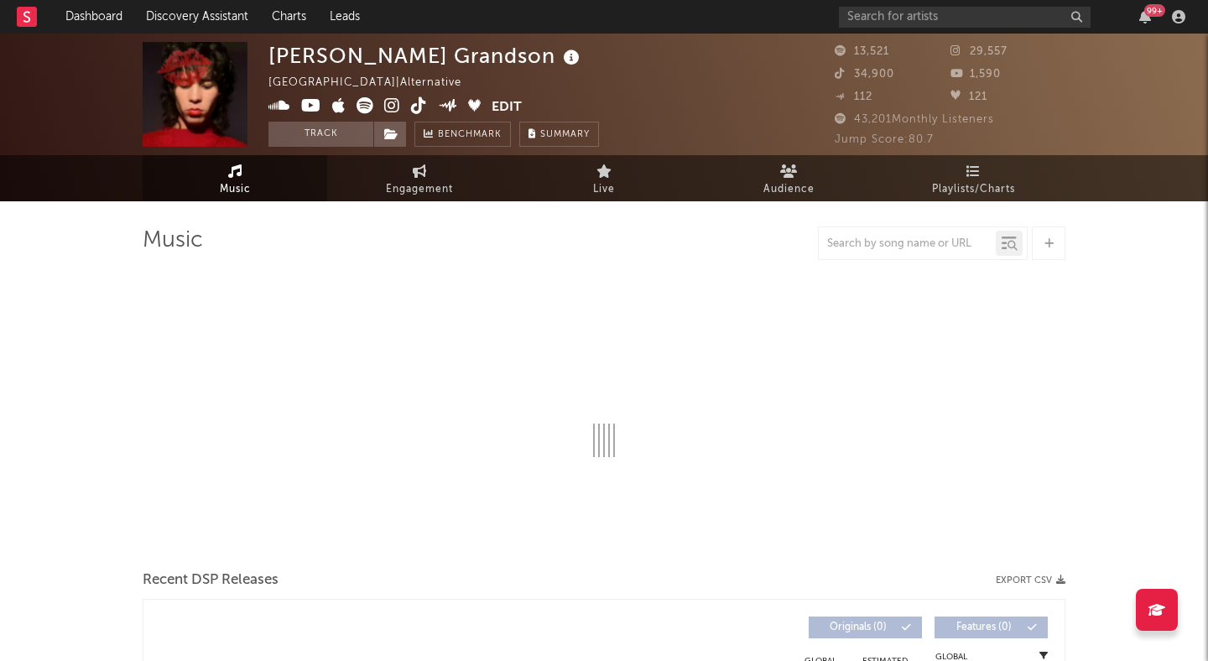
select select "6m"
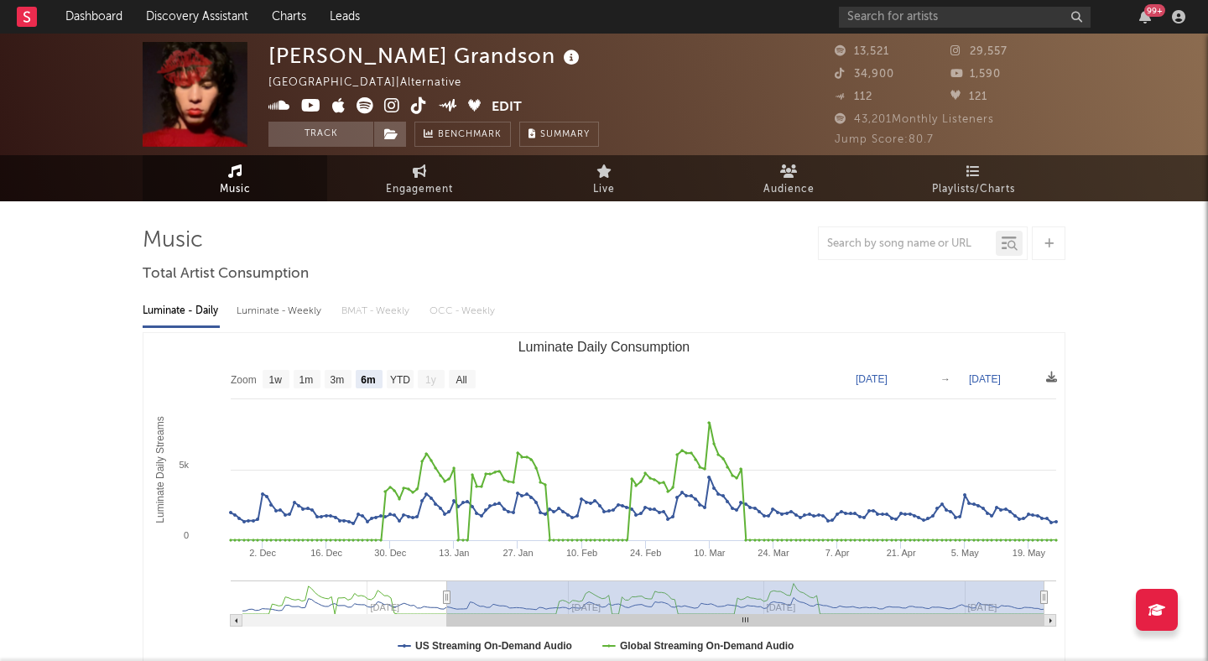
click at [395, 107] on icon at bounding box center [392, 105] width 16 height 17
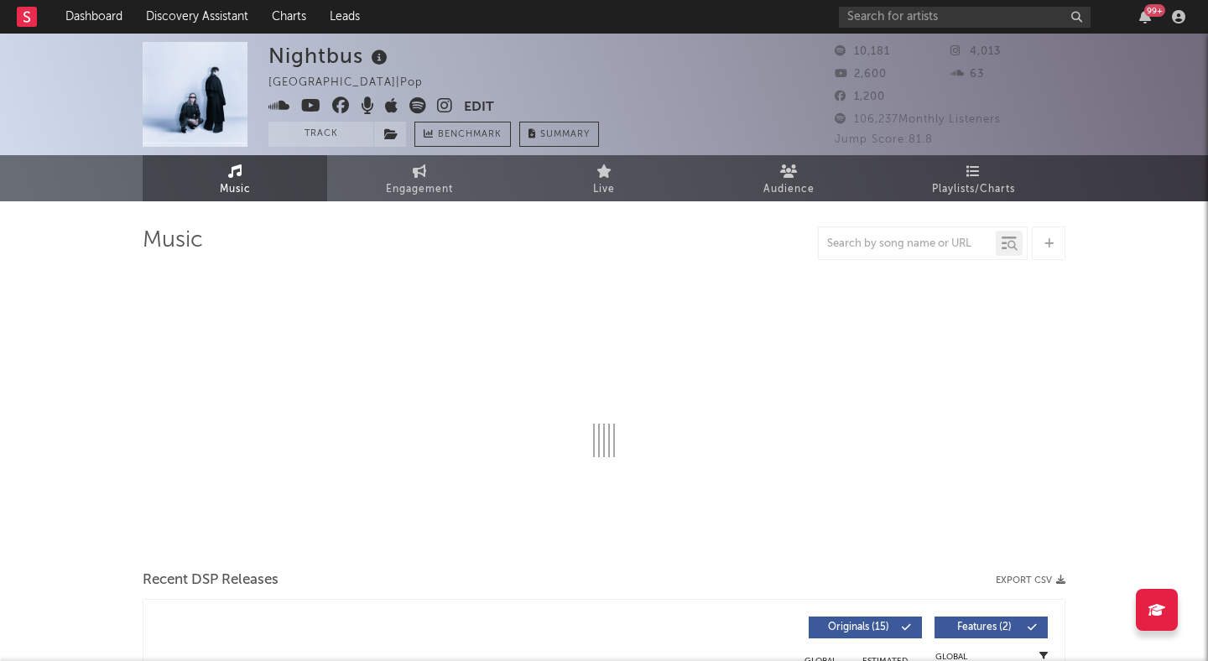
click at [443, 99] on icon at bounding box center [445, 105] width 16 height 17
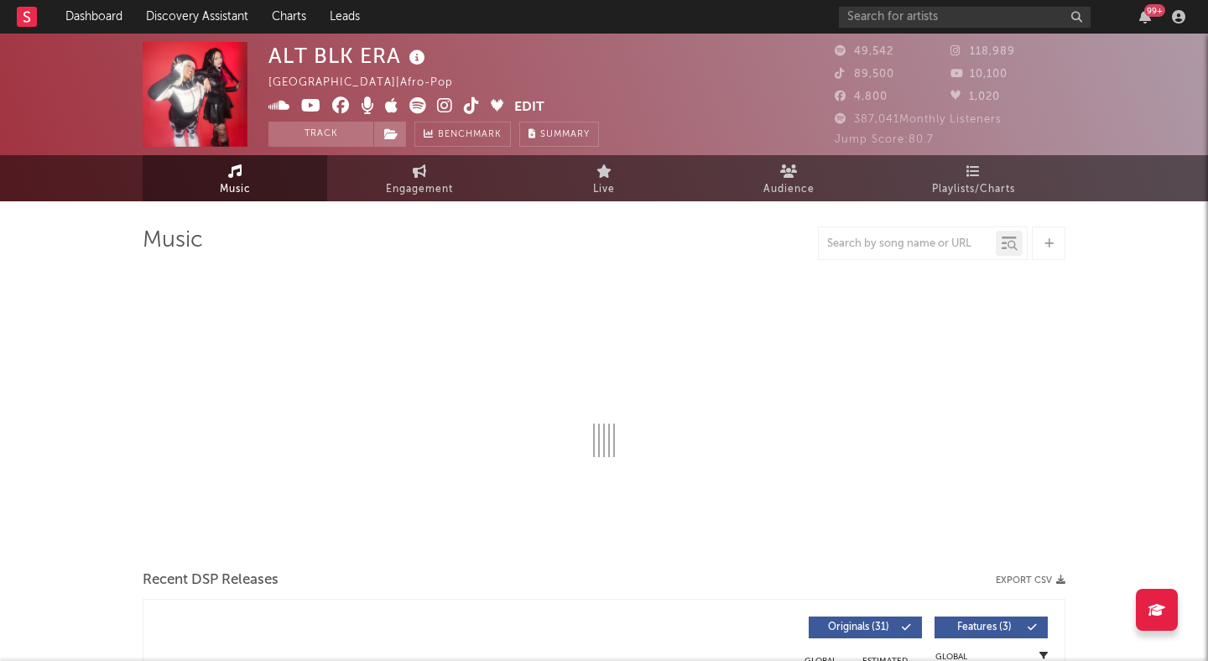
select select "6m"
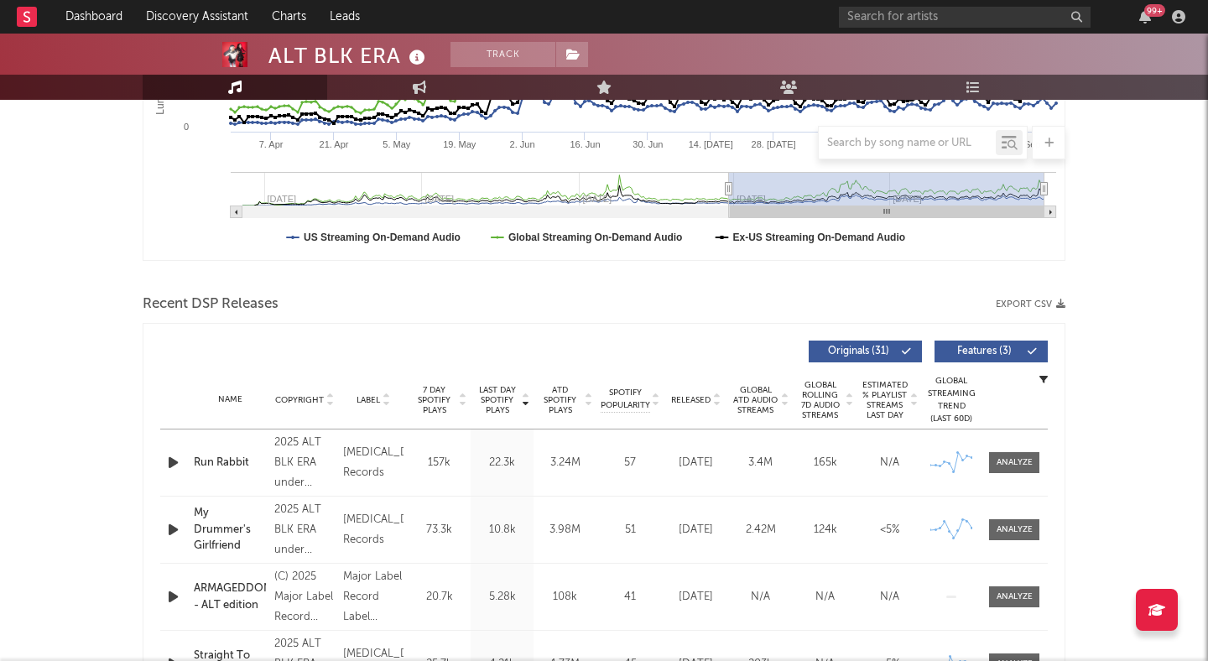
scroll to position [408, 0]
click at [175, 460] on icon "button" at bounding box center [173, 463] width 18 height 21
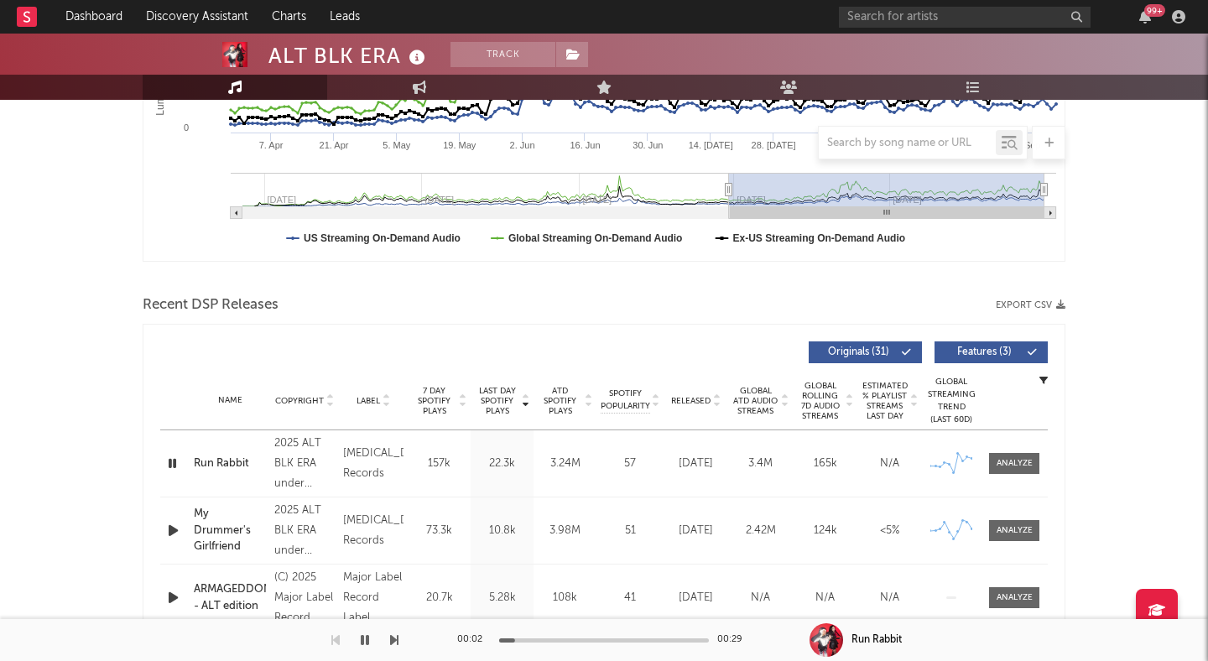
click at [175, 461] on icon "button" at bounding box center [172, 463] width 16 height 21
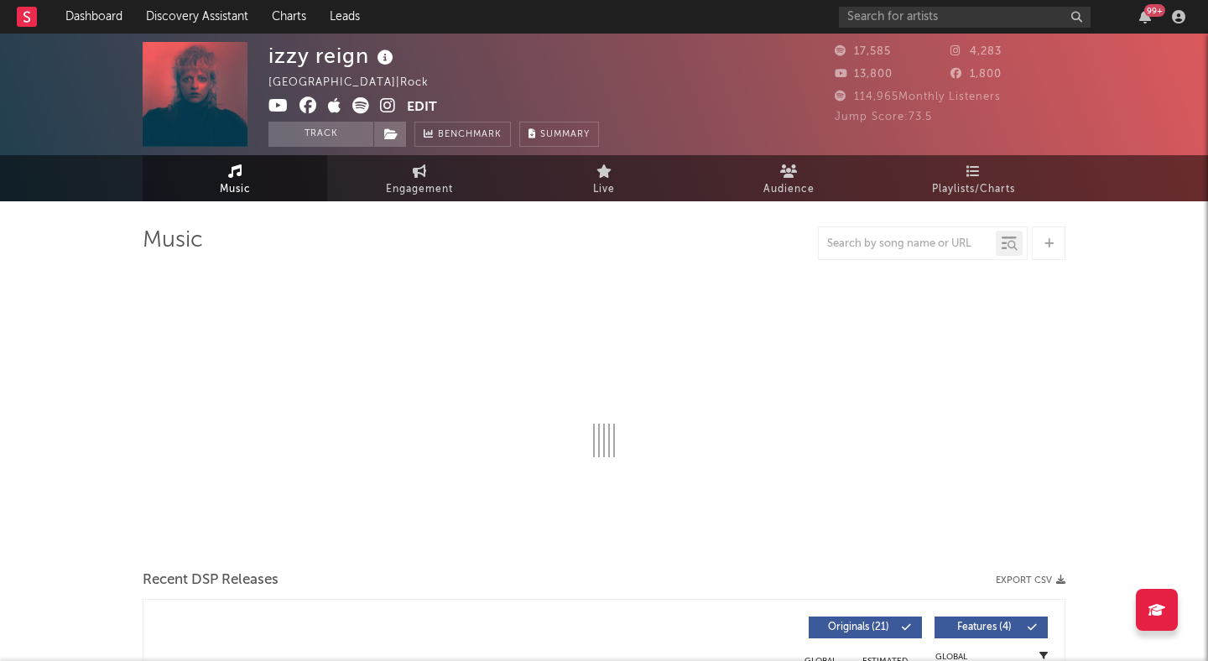
select select "6m"
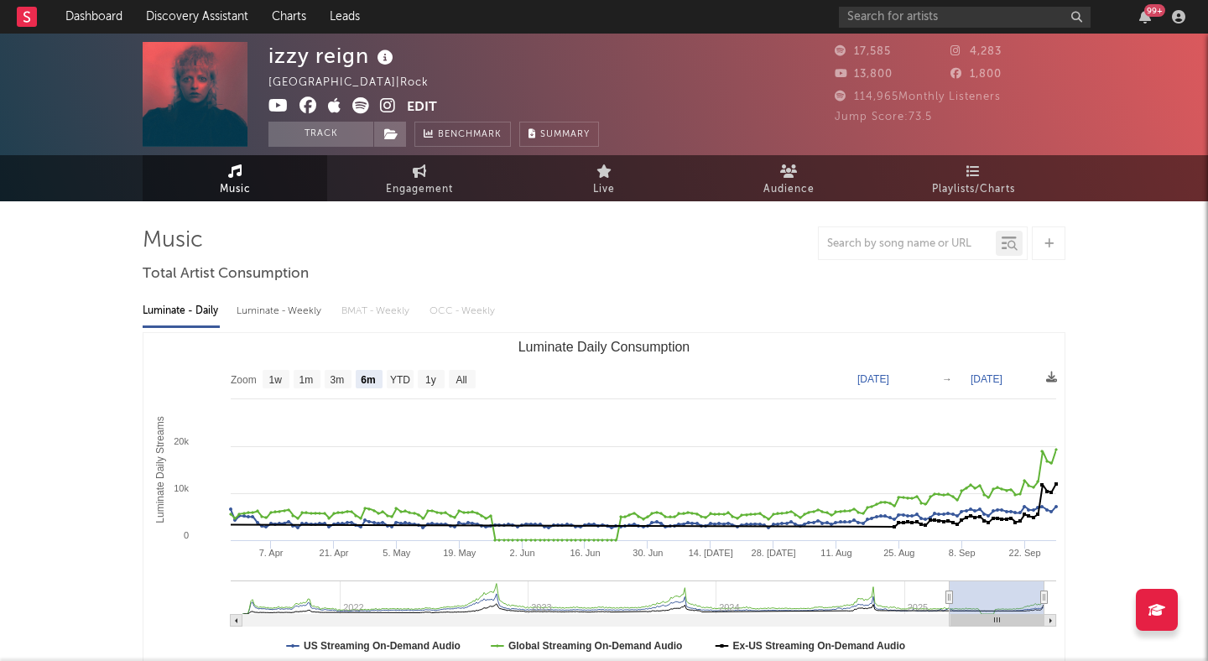
click at [385, 102] on icon at bounding box center [388, 105] width 16 height 17
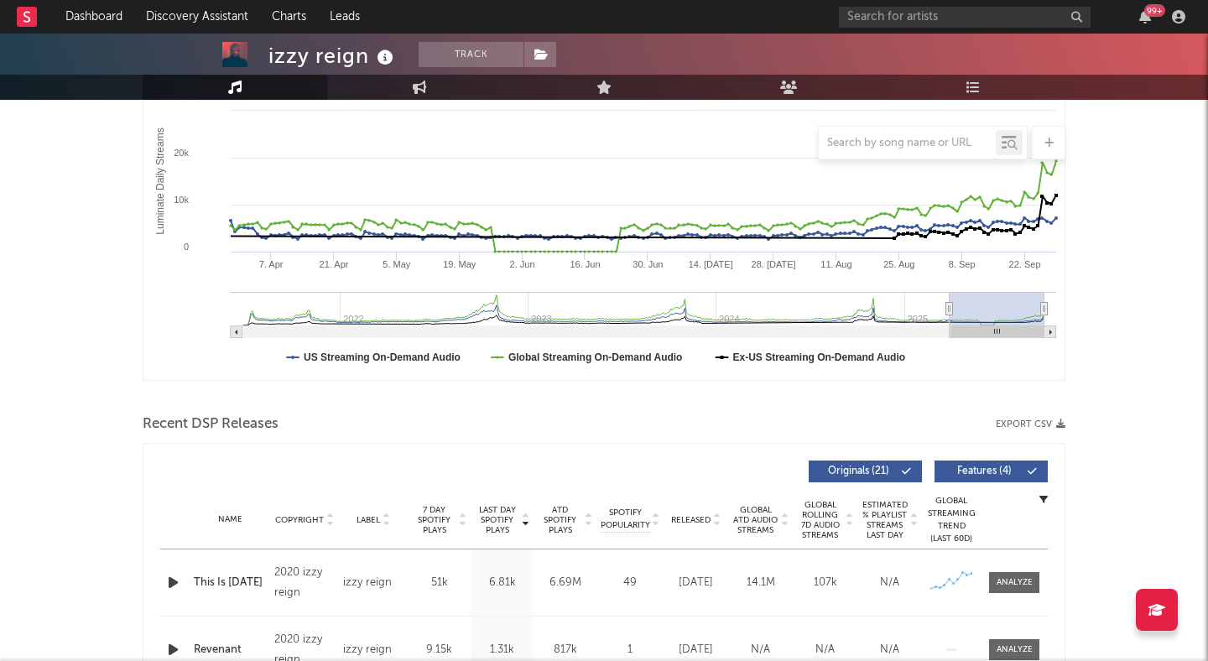
scroll to position [470, 0]
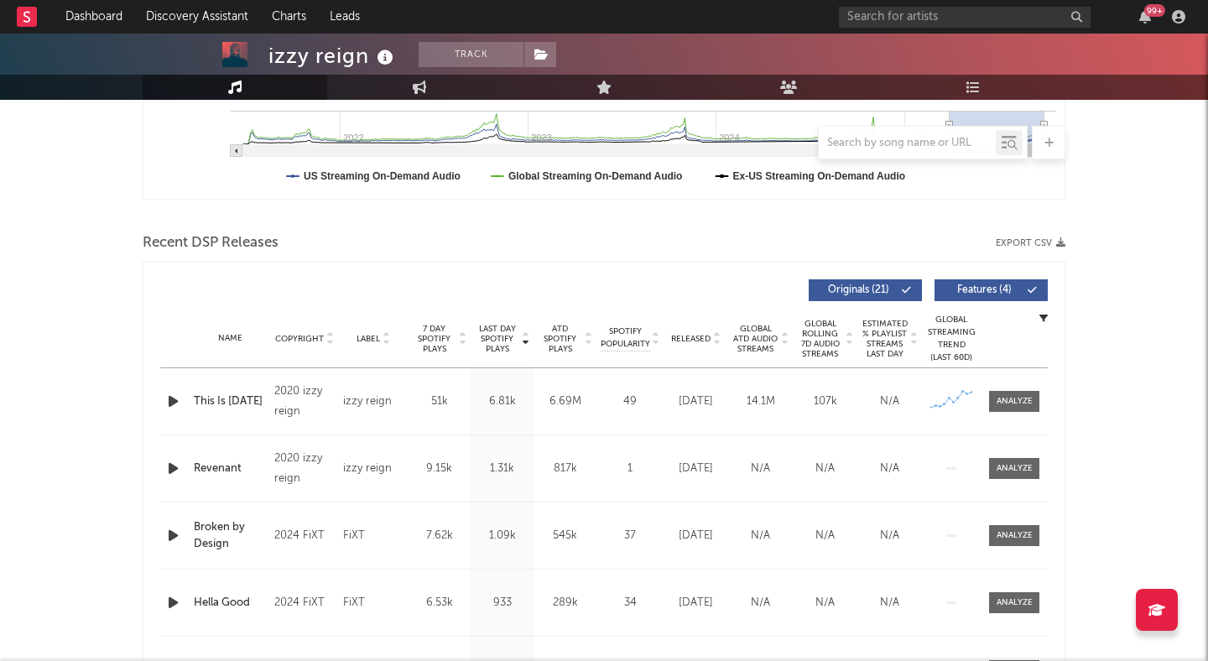
click at [982, 285] on span "Features ( 4 )" at bounding box center [984, 290] width 77 height 10
click at [716, 341] on icon at bounding box center [716, 342] width 8 height 7
click at [466, 339] on icon at bounding box center [462, 342] width 8 height 7
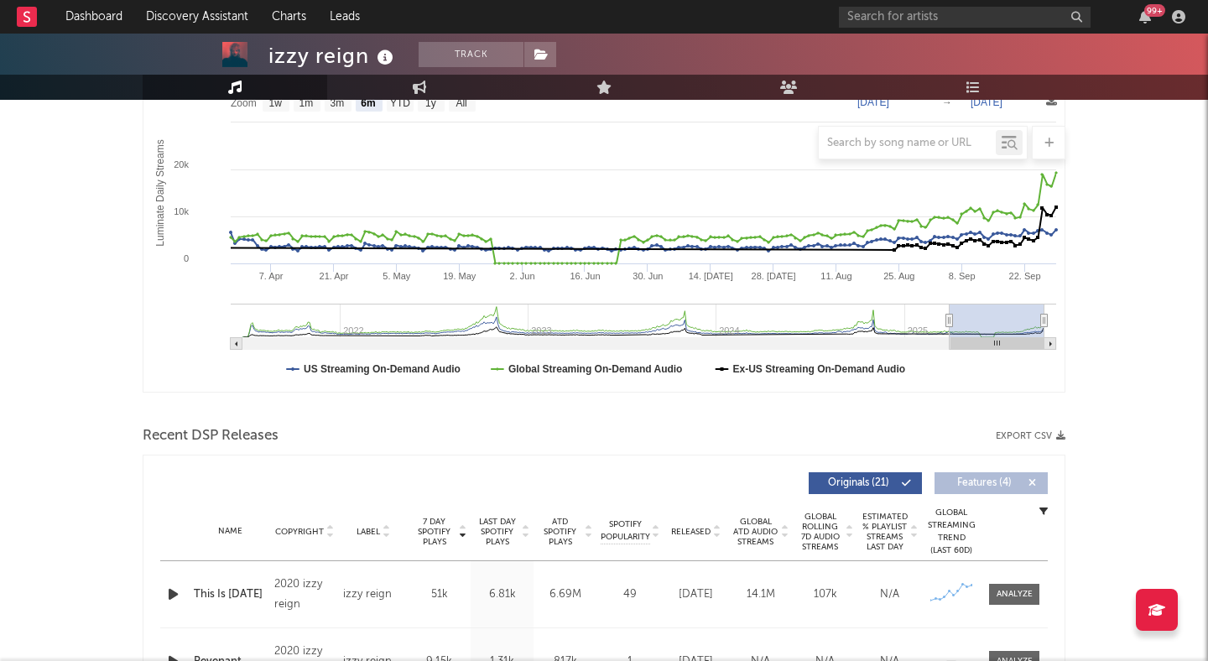
scroll to position [0, 0]
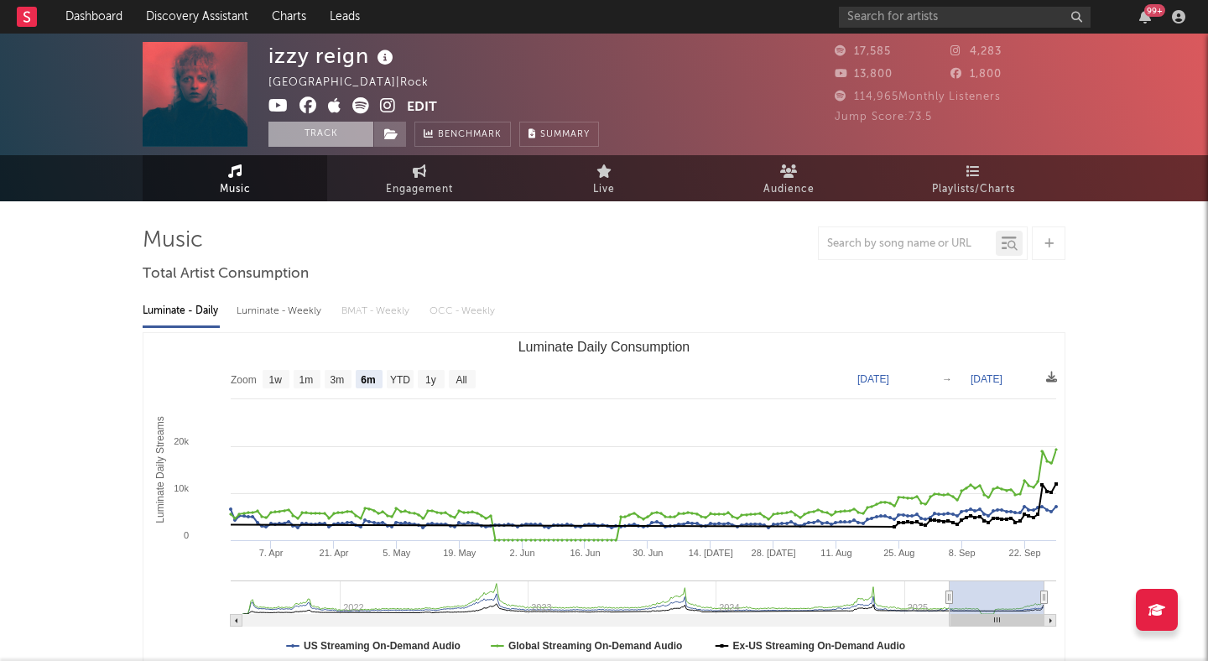
click at [316, 137] on button "Track" at bounding box center [320, 134] width 105 height 25
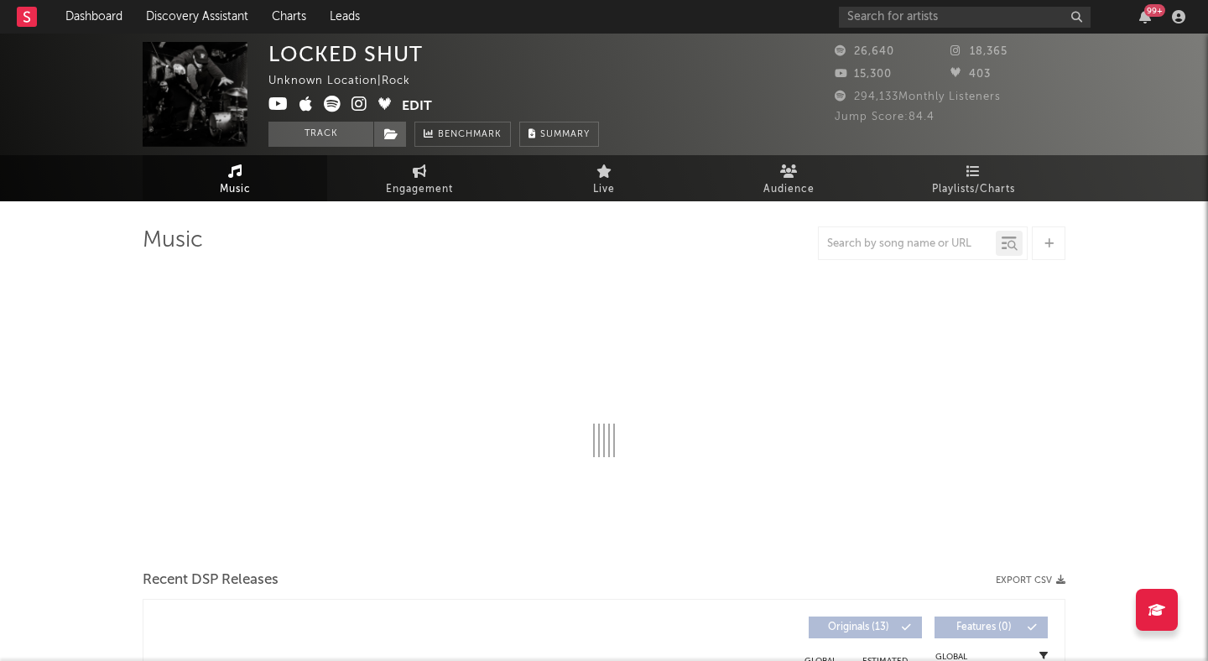
select select "6m"
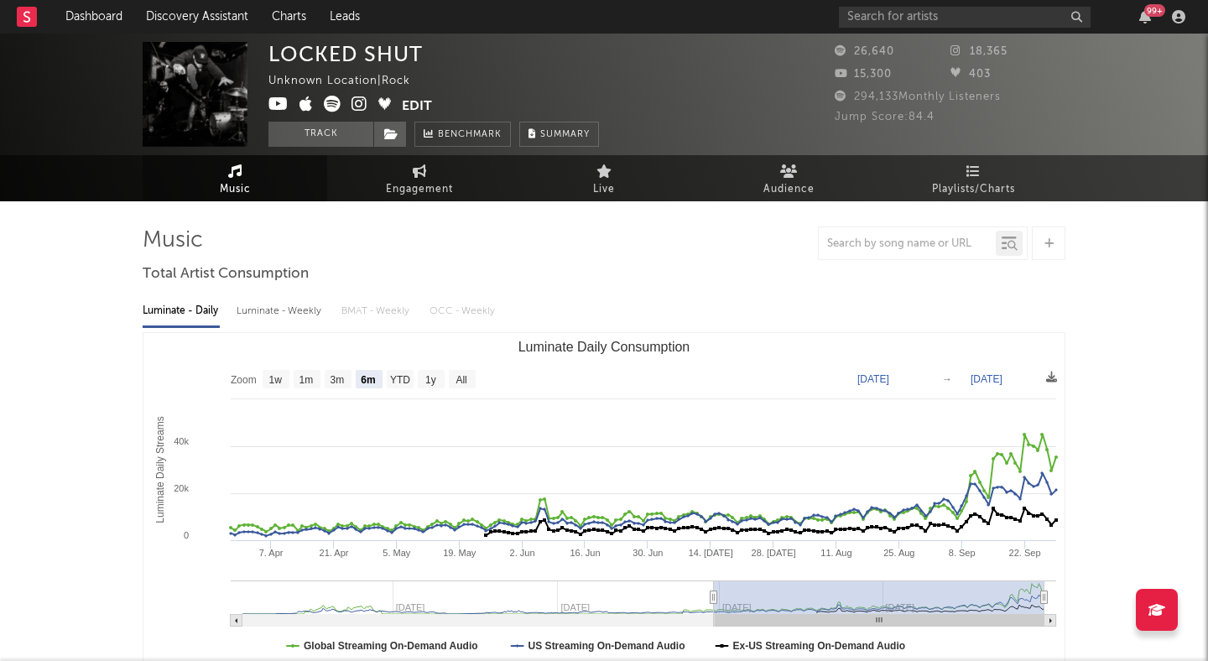
click at [357, 103] on icon at bounding box center [360, 104] width 16 height 17
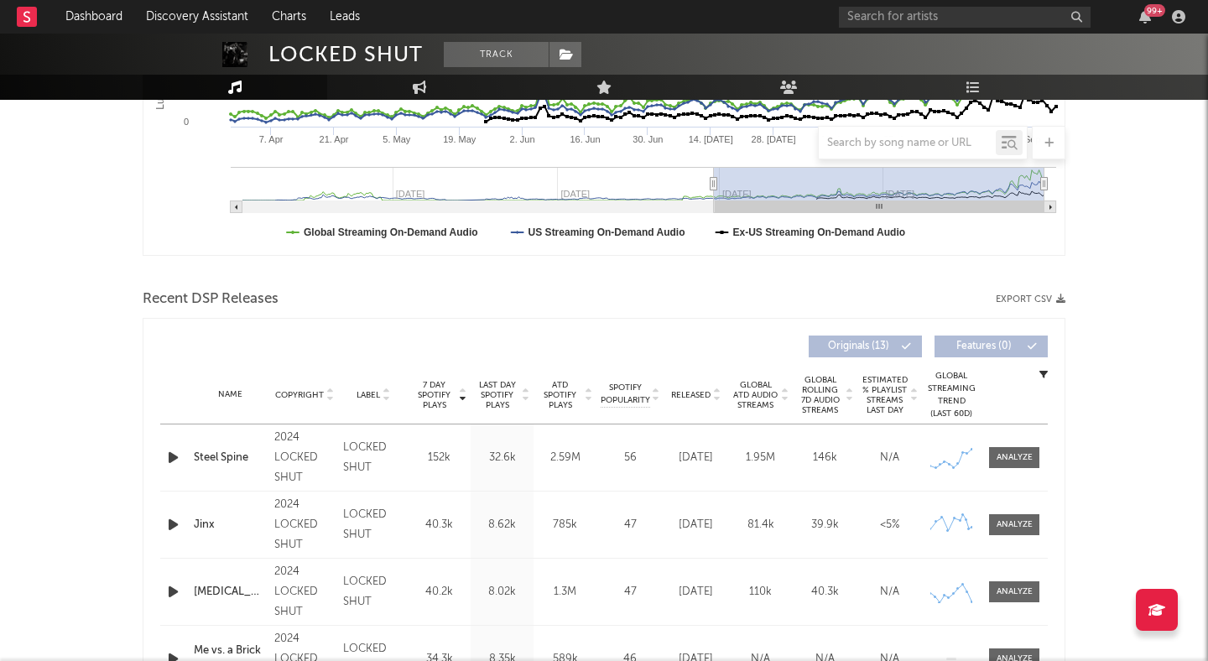
scroll to position [417, 0]
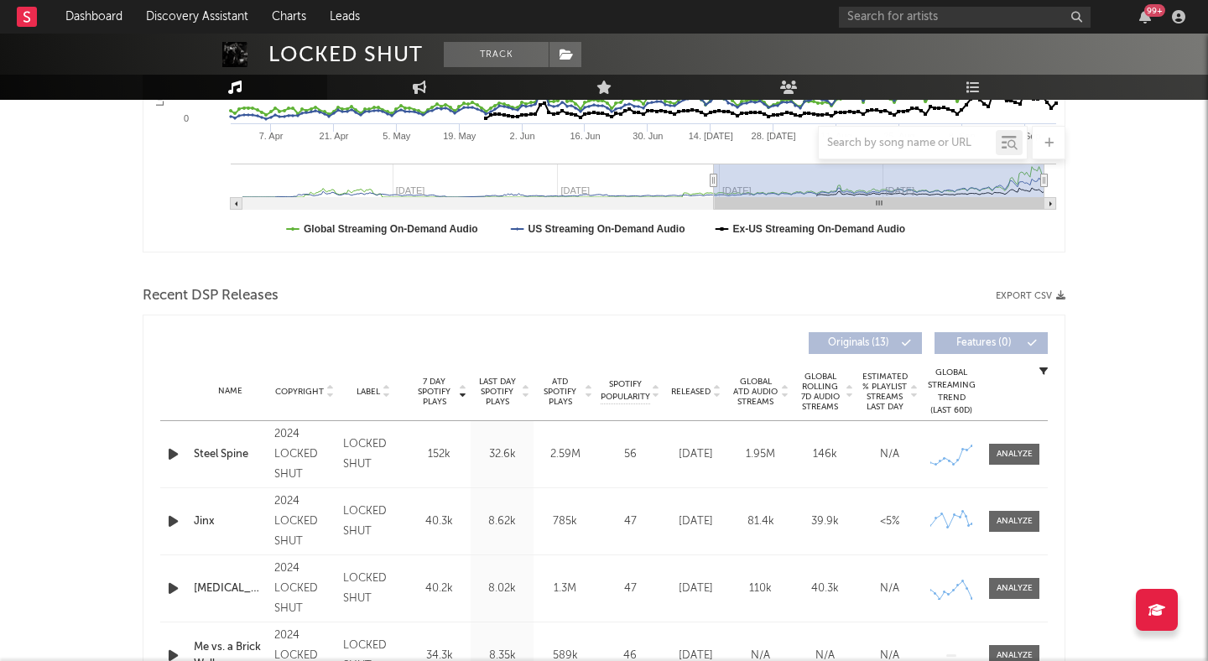
click at [719, 396] on icon at bounding box center [716, 395] width 8 height 7
click at [163, 449] on div at bounding box center [174, 454] width 29 height 21
click at [171, 449] on icon "button" at bounding box center [173, 454] width 18 height 21
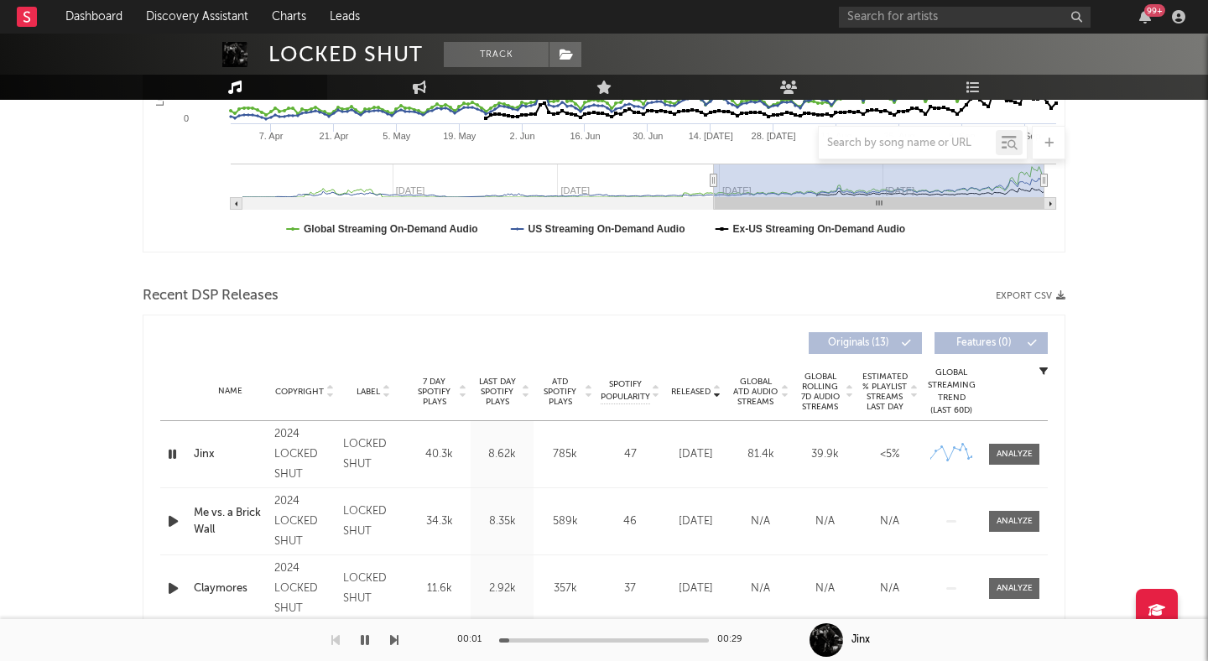
click at [172, 450] on icon "button" at bounding box center [172, 454] width 16 height 21
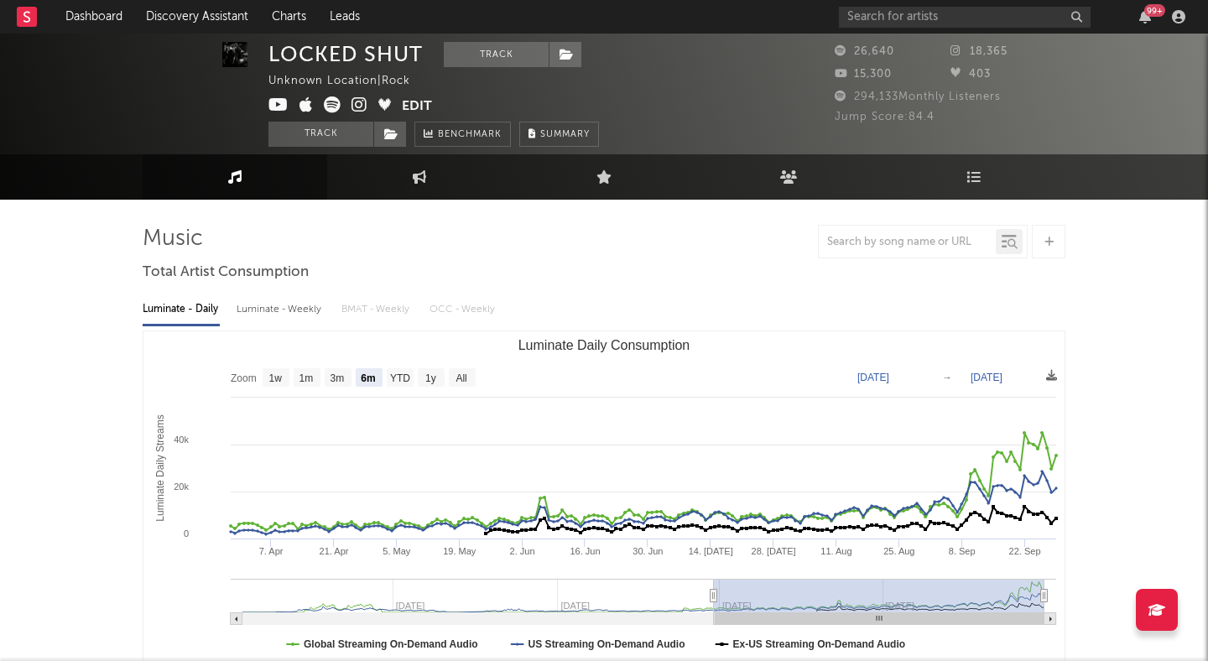
scroll to position [0, 0]
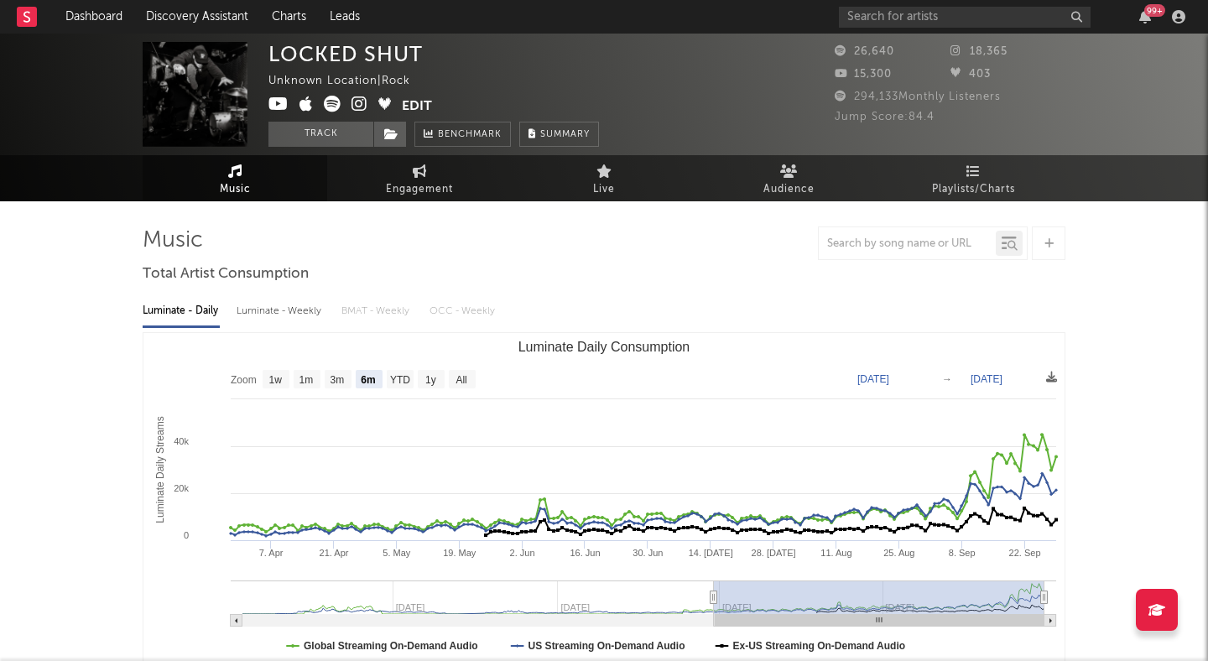
click at [353, 102] on icon at bounding box center [360, 104] width 16 height 17
click at [352, 133] on button "Track" at bounding box center [320, 134] width 105 height 25
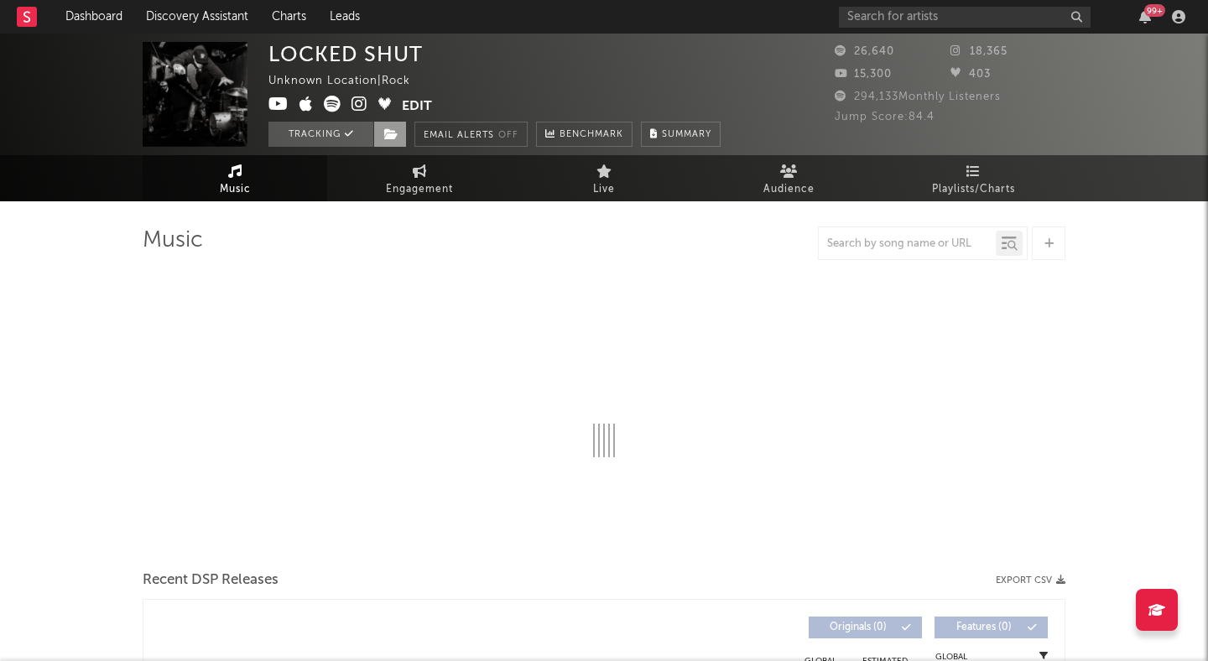
click at [400, 132] on span at bounding box center [390, 134] width 34 height 25
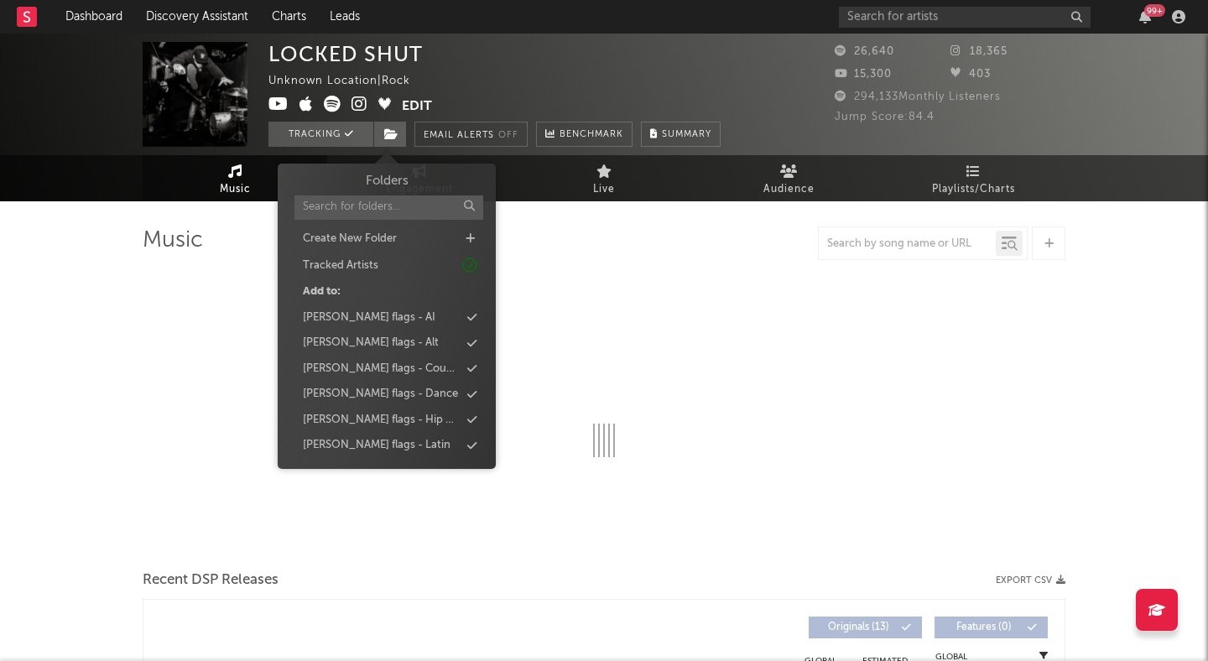
scroll to position [102, 0]
select select "6m"
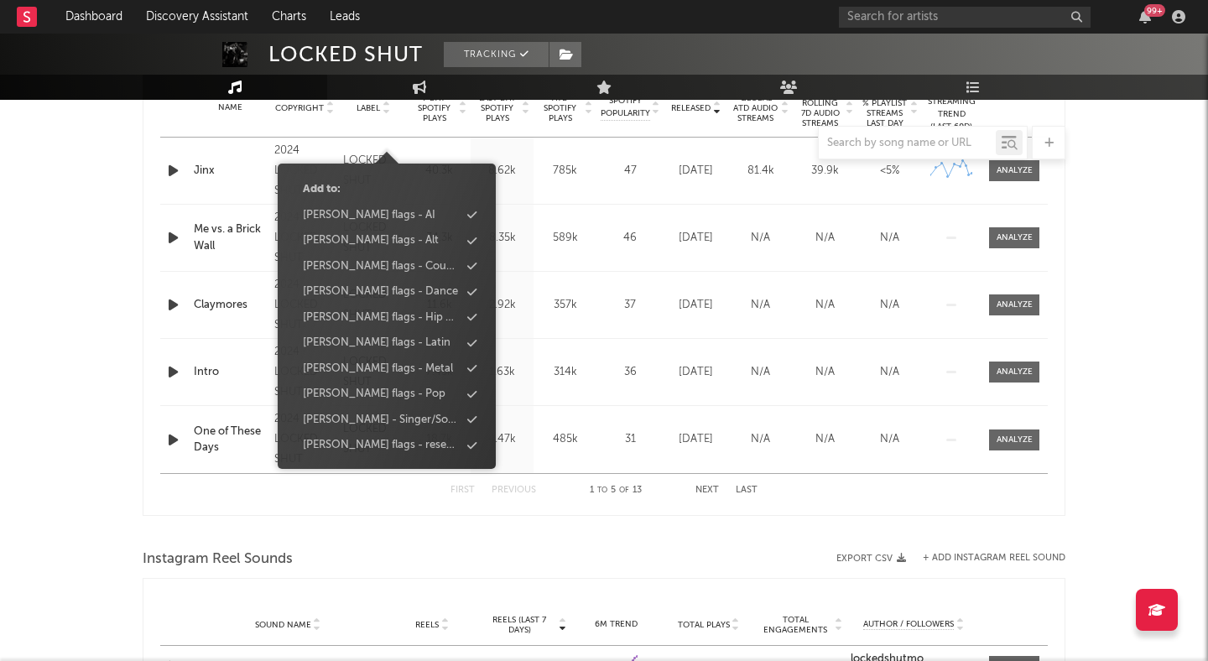
click at [107, 248] on div "LOCKED SHUT Tracking Unknown Location | Rock Edit Tracking Email Alerts Off Ben…" at bounding box center [604, 398] width 1208 height 2130
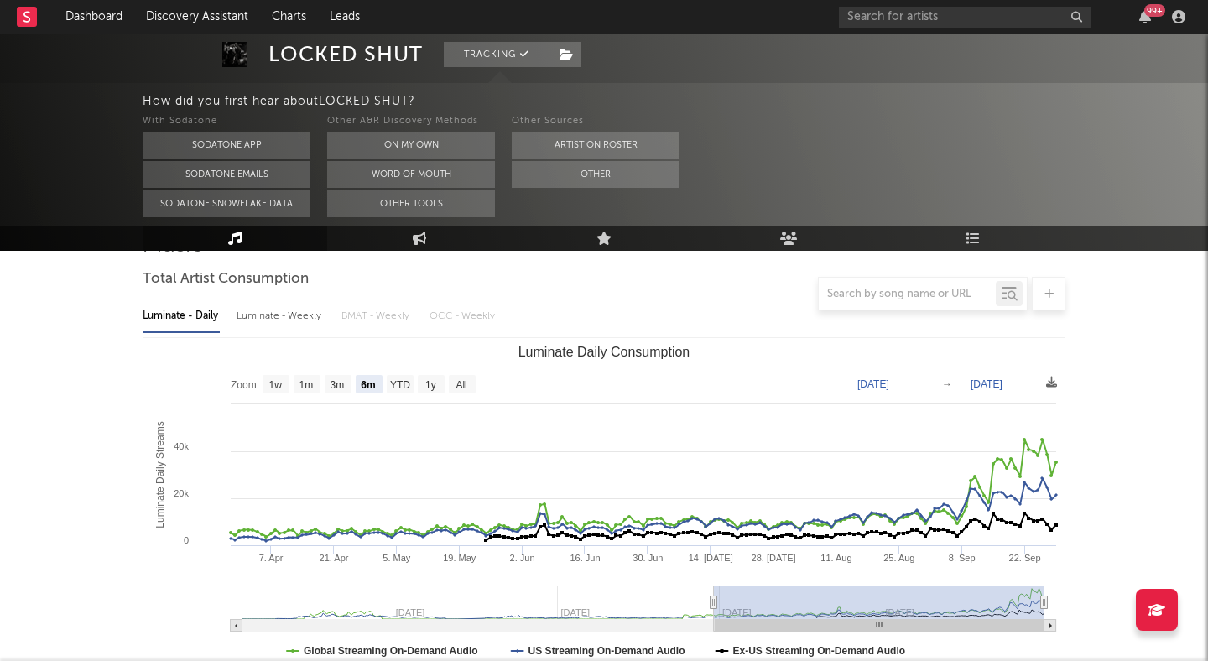
scroll to position [0, 0]
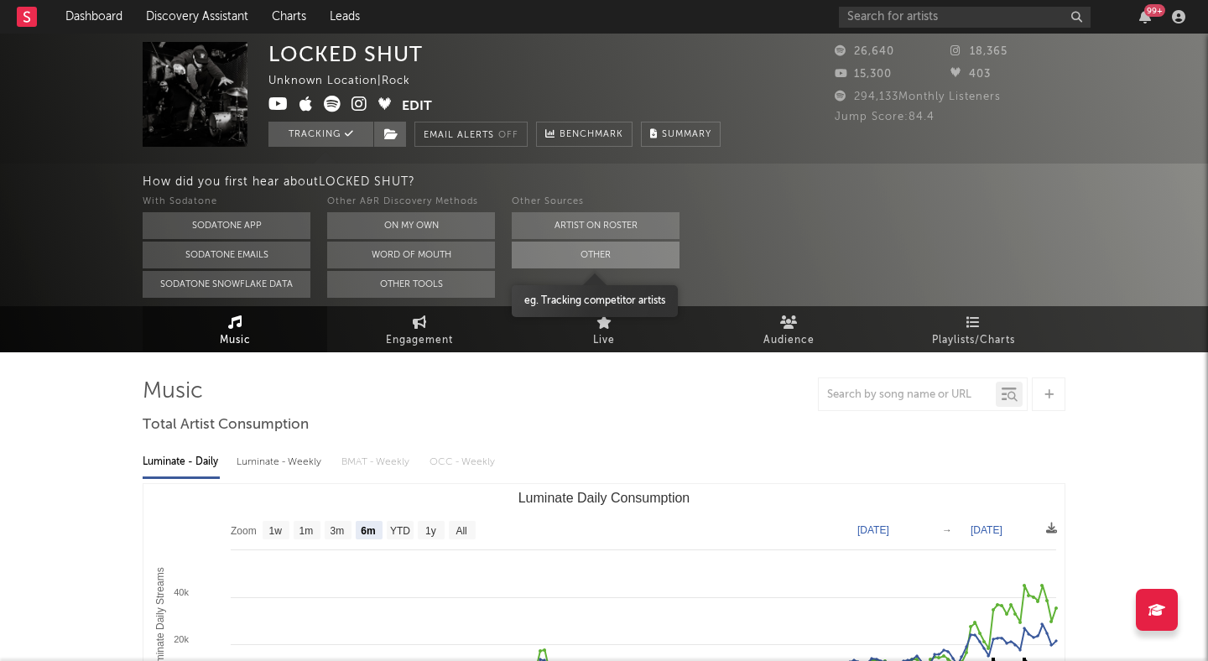
click at [558, 253] on button "Other" at bounding box center [596, 255] width 168 height 27
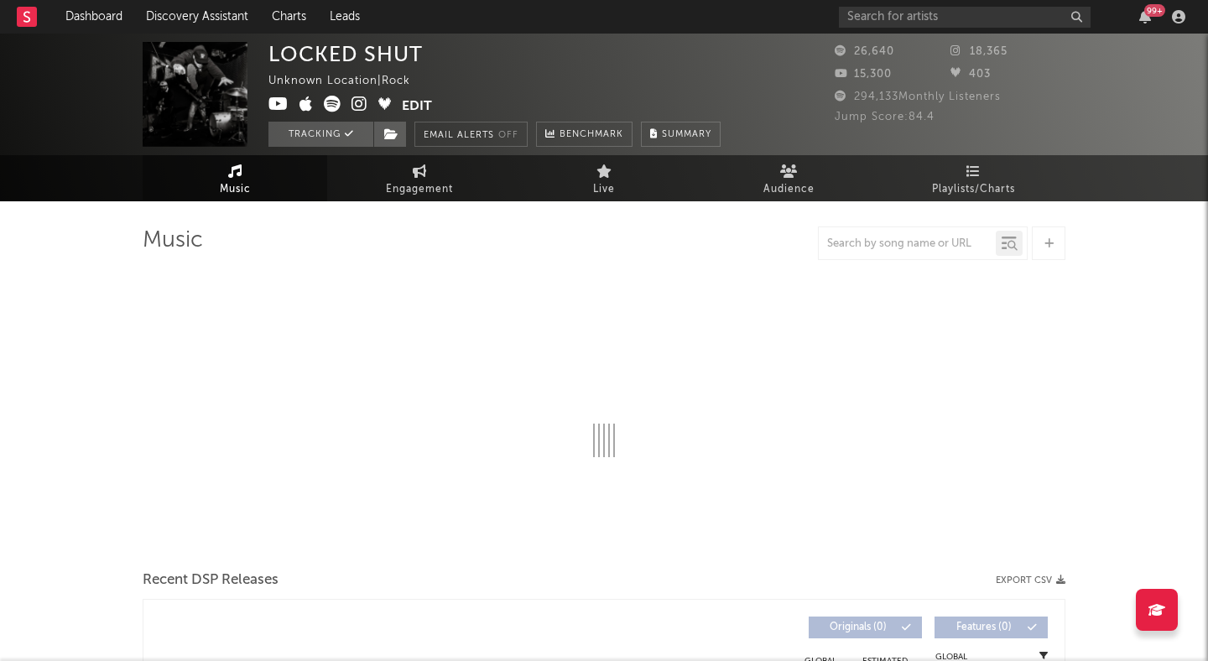
select select "6m"
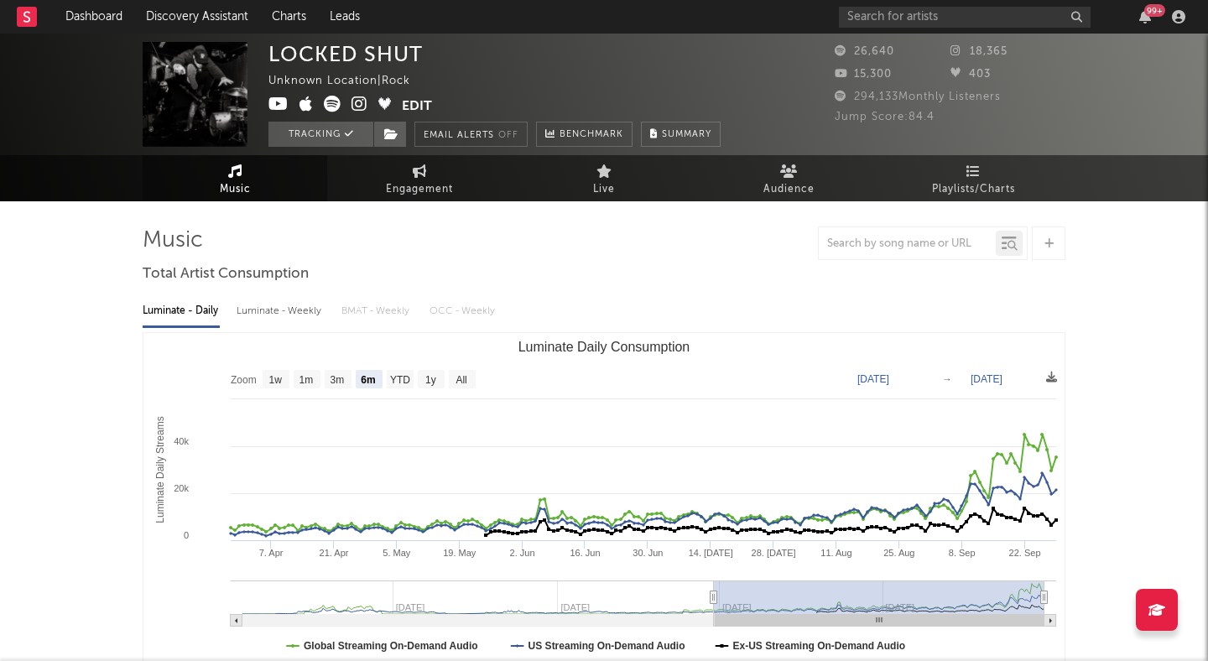
click at [421, 50] on div "LOCKED SHUT" at bounding box center [345, 54] width 154 height 24
drag, startPoint x: 430, startPoint y: 51, endPoint x: 270, endPoint y: 53, distance: 160.3
click at [270, 52] on div "LOCKED SHUT Unknown Location | Rock Edit Tracking Email Alerts Off Benchmark Su…" at bounding box center [494, 94] width 452 height 105
click at [267, 52] on div "LOCKED SHUT Unknown Location | Rock Edit Tracking Email Alerts Off Benchmark Su…" at bounding box center [604, 95] width 1208 height 122
click at [497, 55] on div "LOCKED SHUT Unknown Location | Rock Edit Tracking Email Alerts Off Benchmark Su…" at bounding box center [494, 94] width 452 height 105
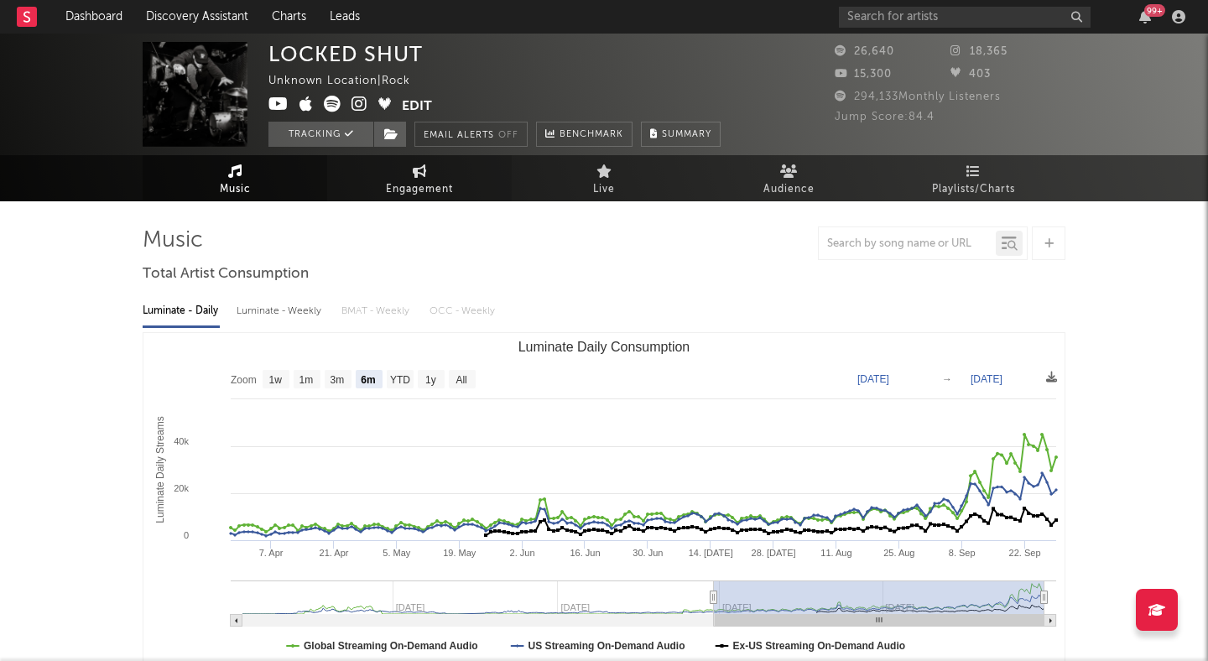
click at [440, 180] on span "Engagement" at bounding box center [419, 190] width 67 height 20
select select "1w"
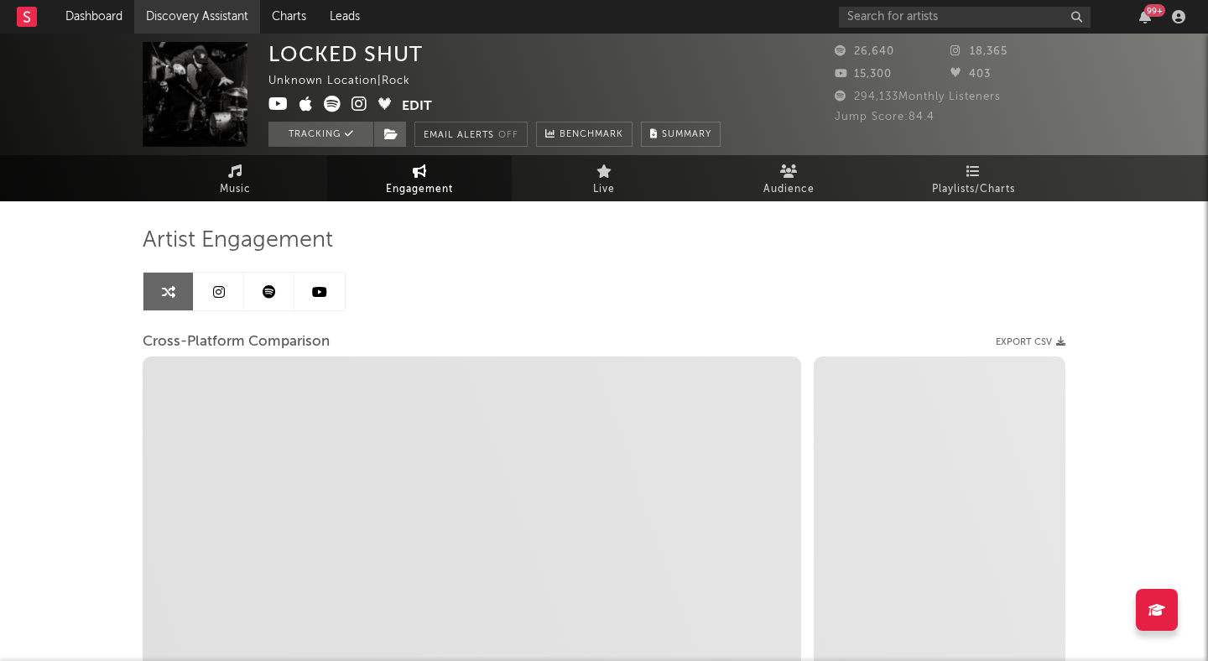
select select "1m"
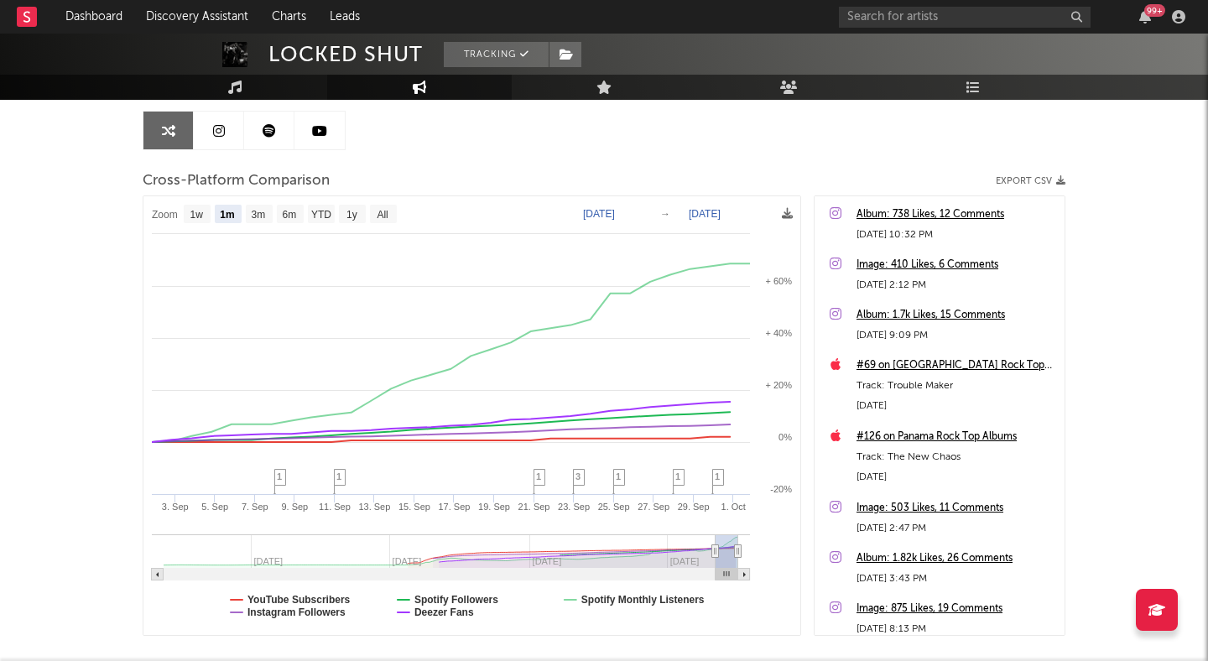
scroll to position [35, 0]
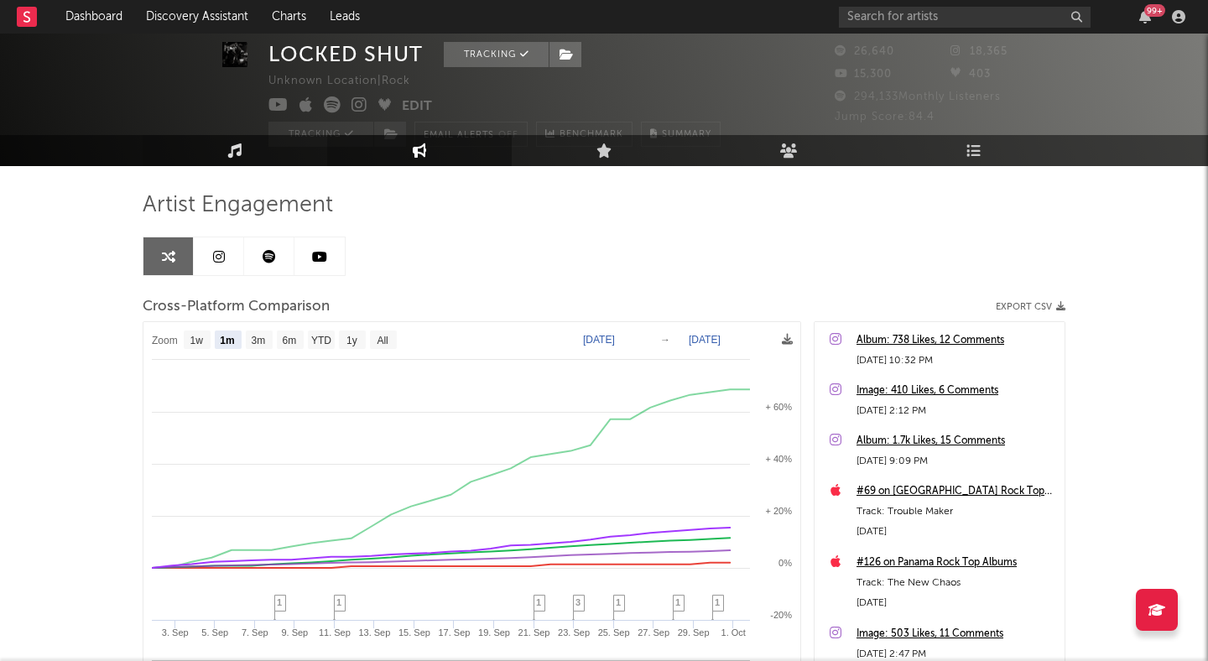
click at [259, 143] on link "Music" at bounding box center [235, 150] width 185 height 31
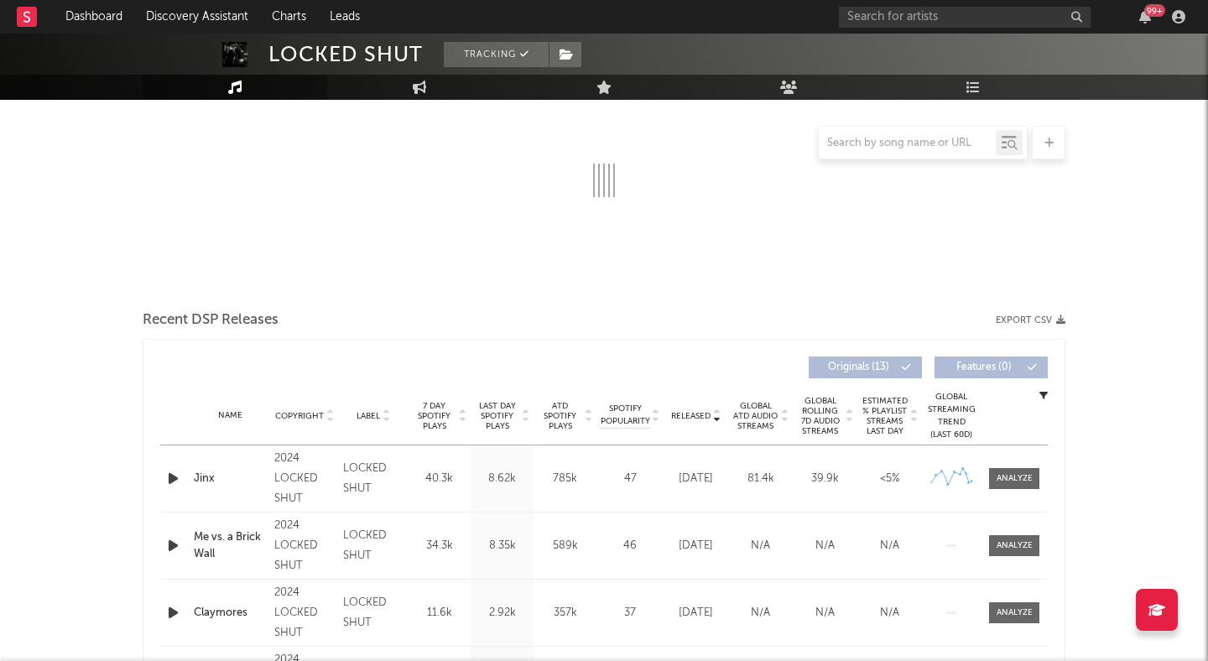
scroll to position [392, 0]
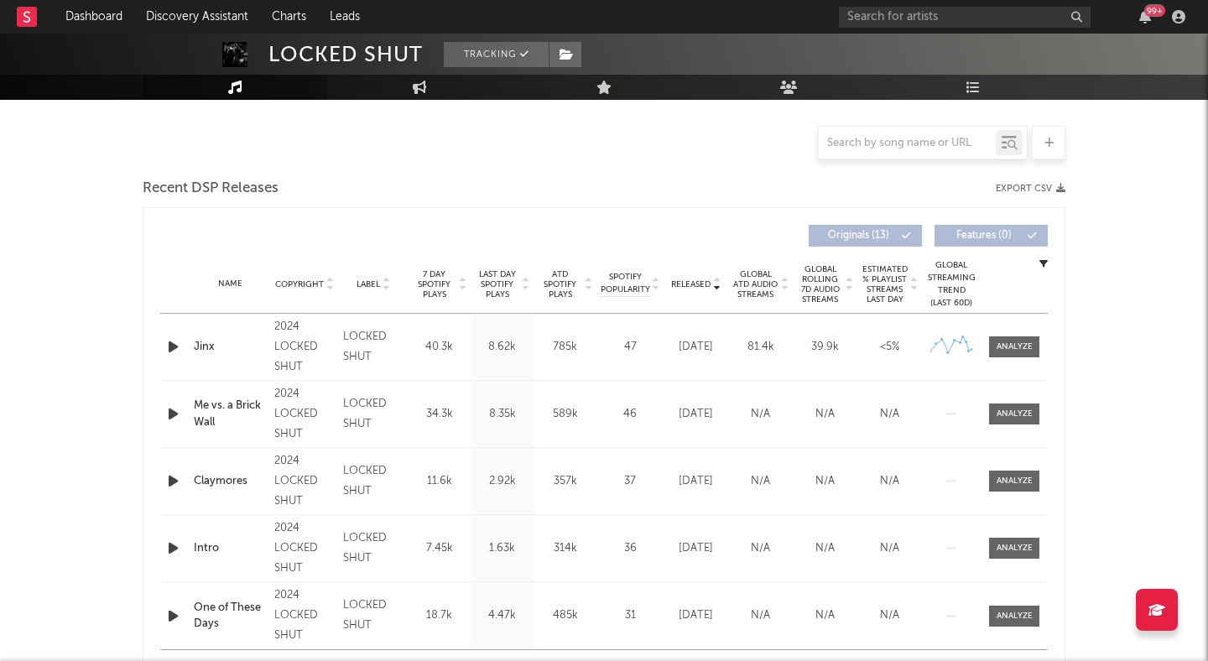
select select "6m"
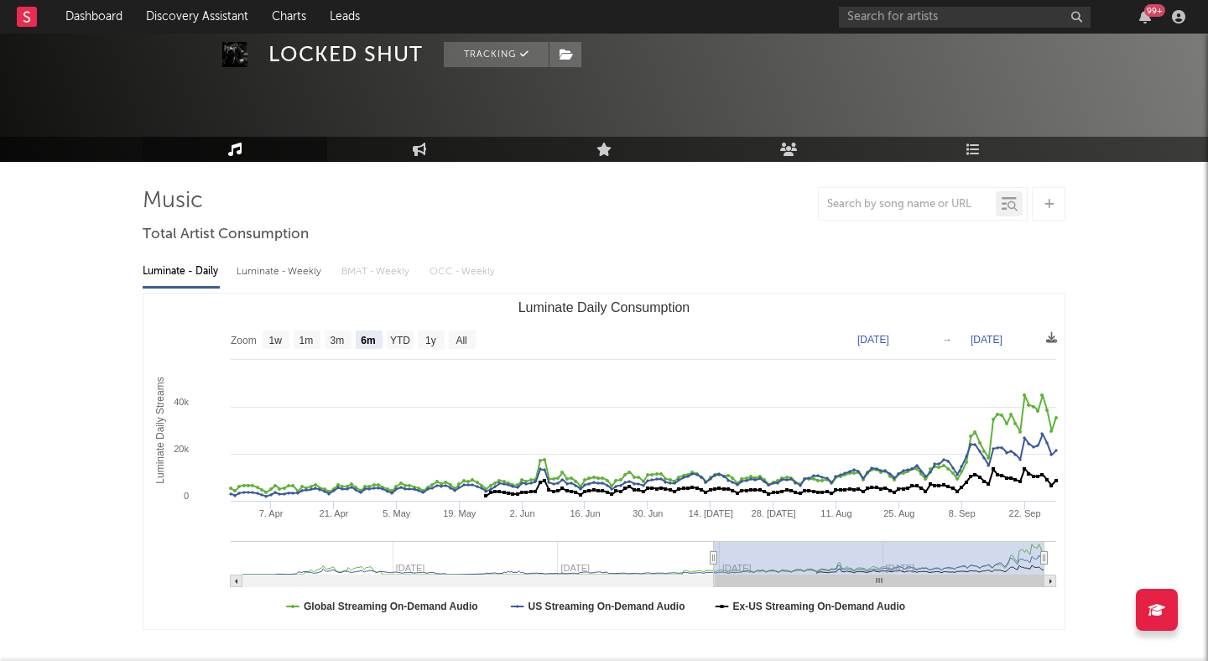
scroll to position [0, 0]
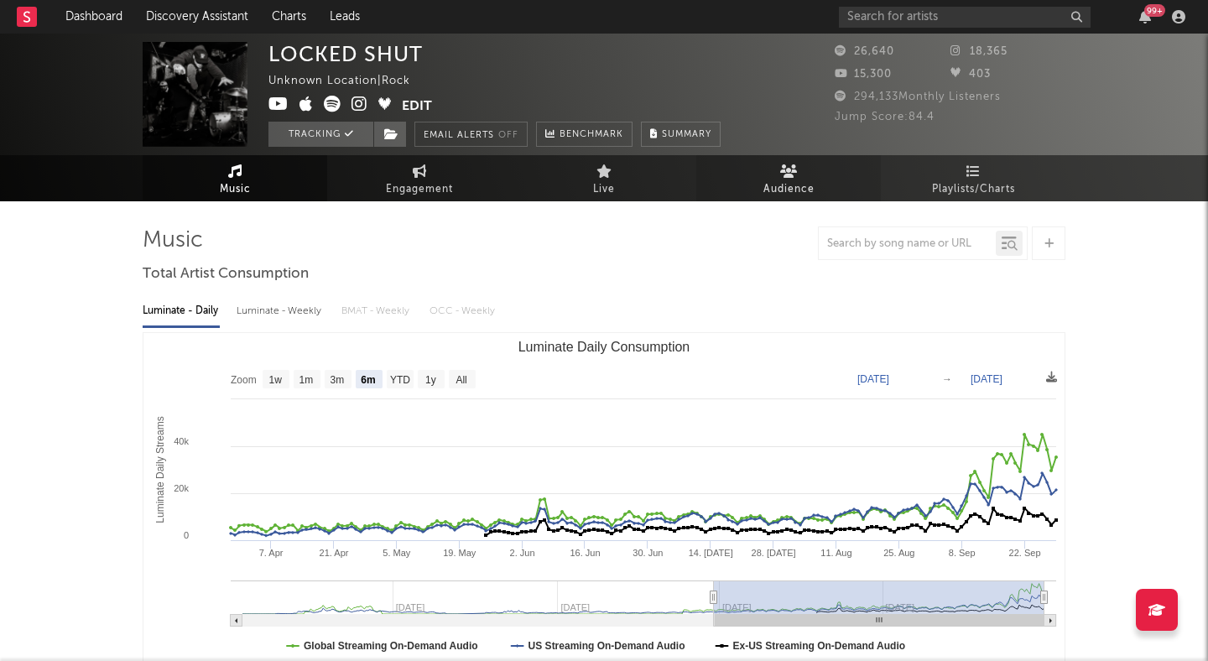
click at [781, 189] on span "Audience" at bounding box center [788, 190] width 51 height 20
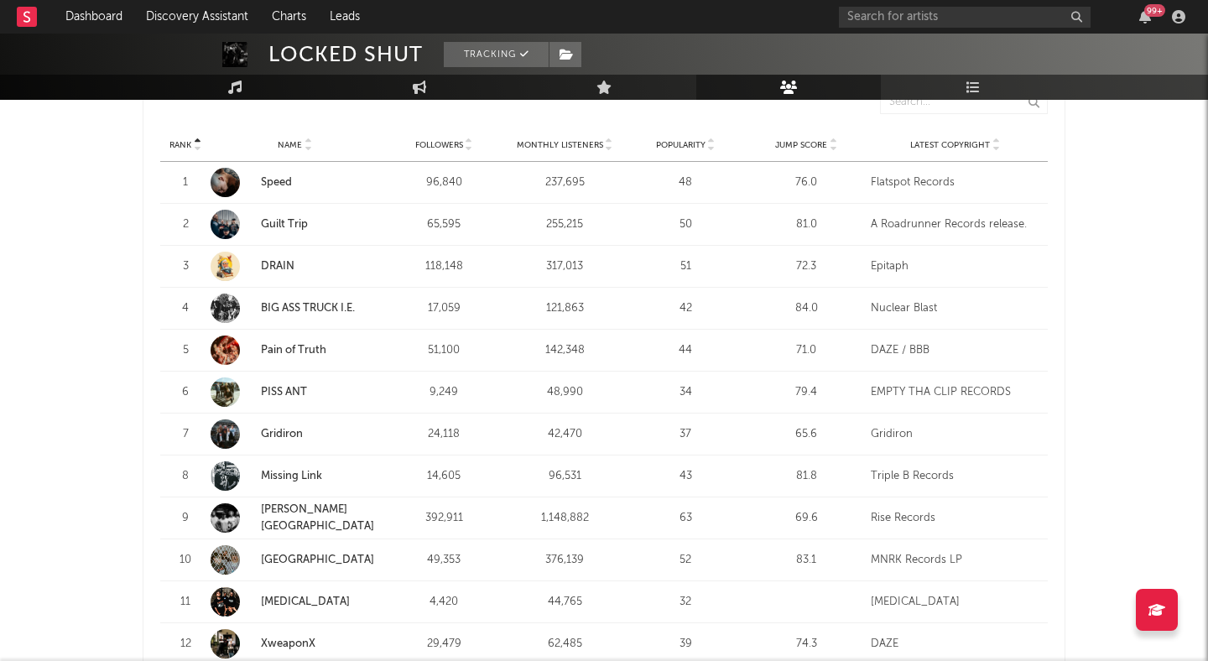
scroll to position [646, 0]
click at [831, 149] on icon at bounding box center [833, 147] width 8 height 7
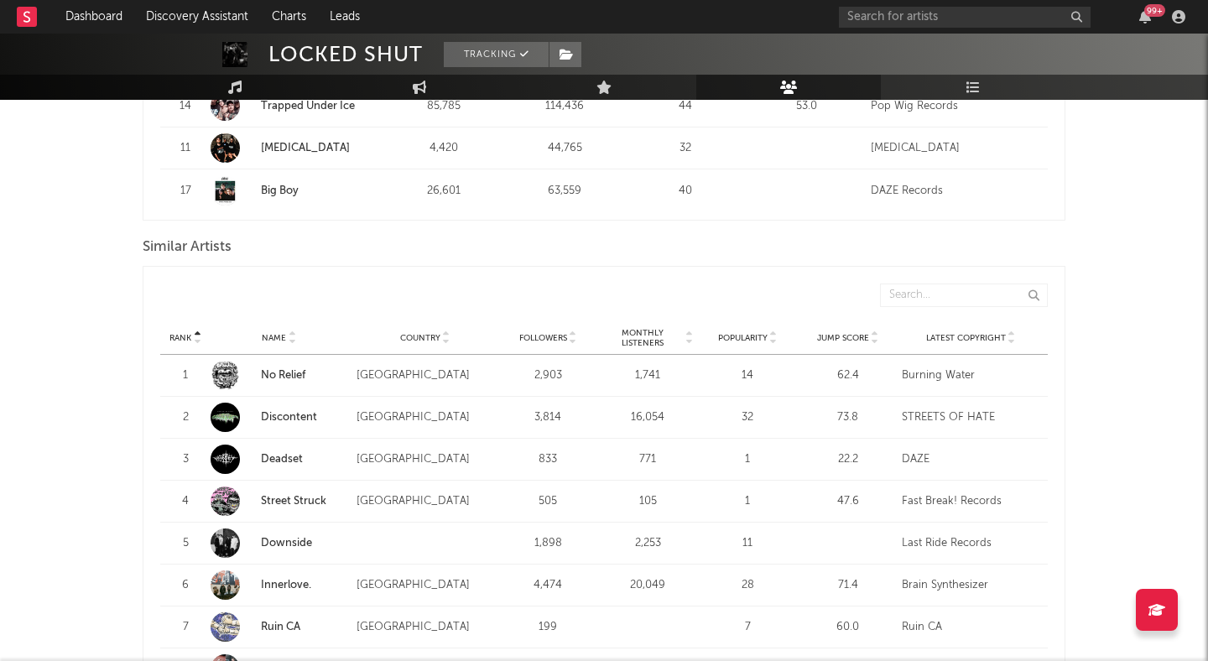
scroll to position [1442, 0]
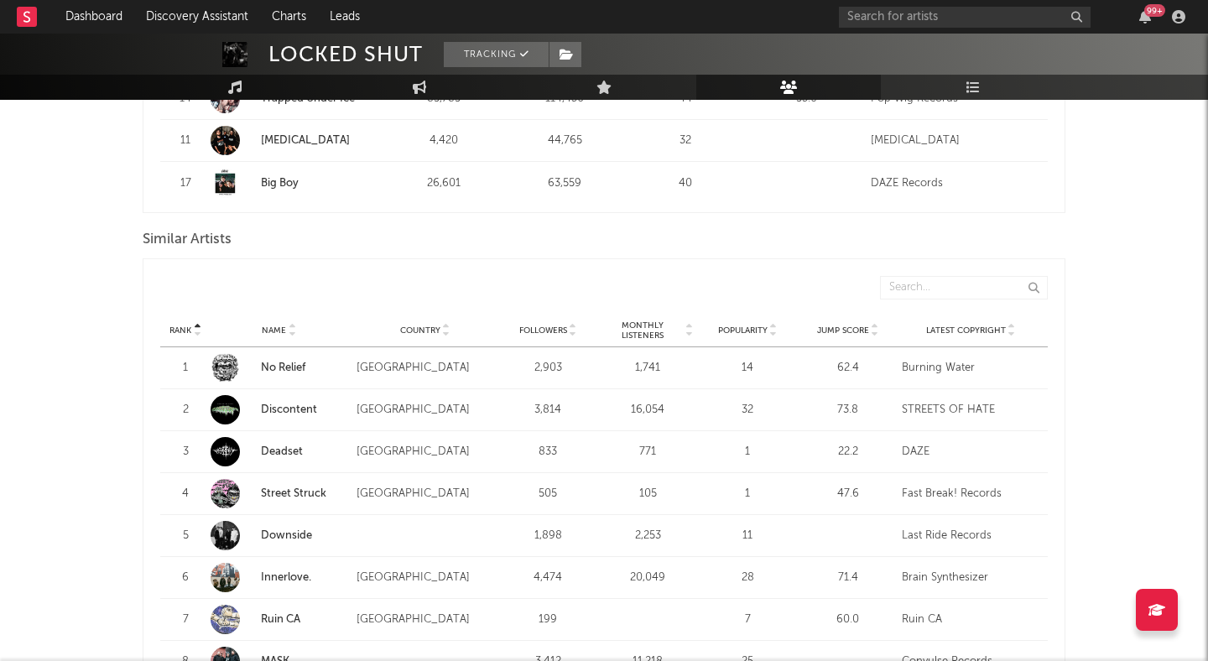
click at [874, 331] on icon at bounding box center [875, 334] width 8 height 7
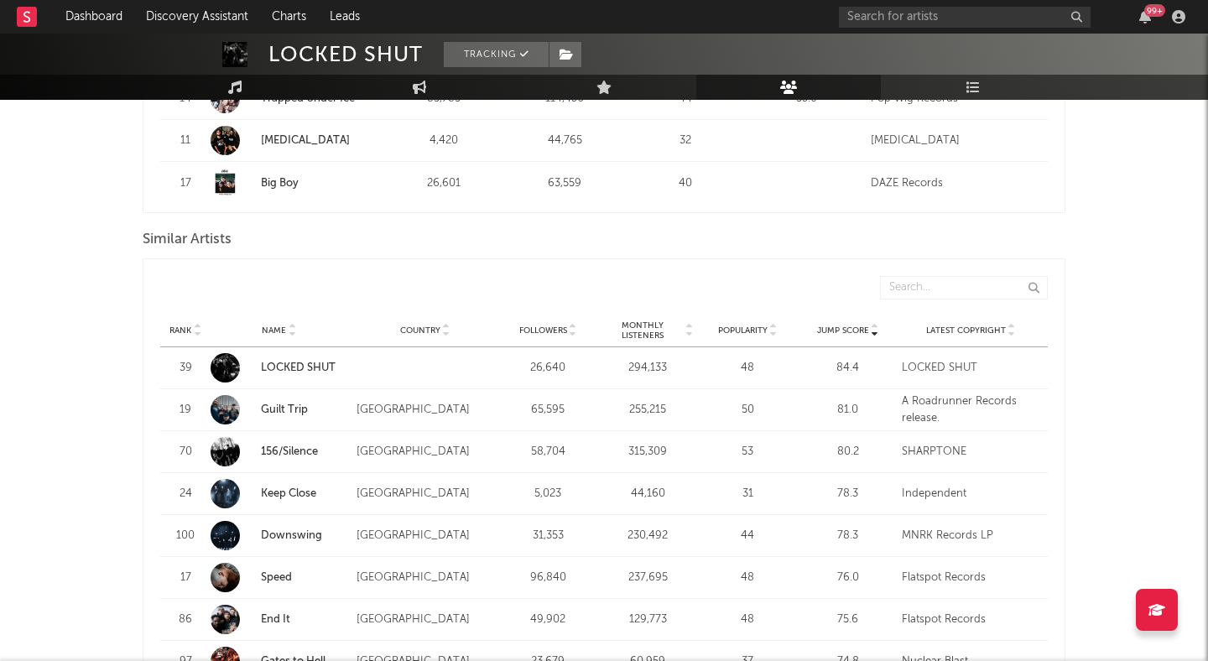
click at [285, 449] on link "156/Silence" at bounding box center [289, 451] width 57 height 11
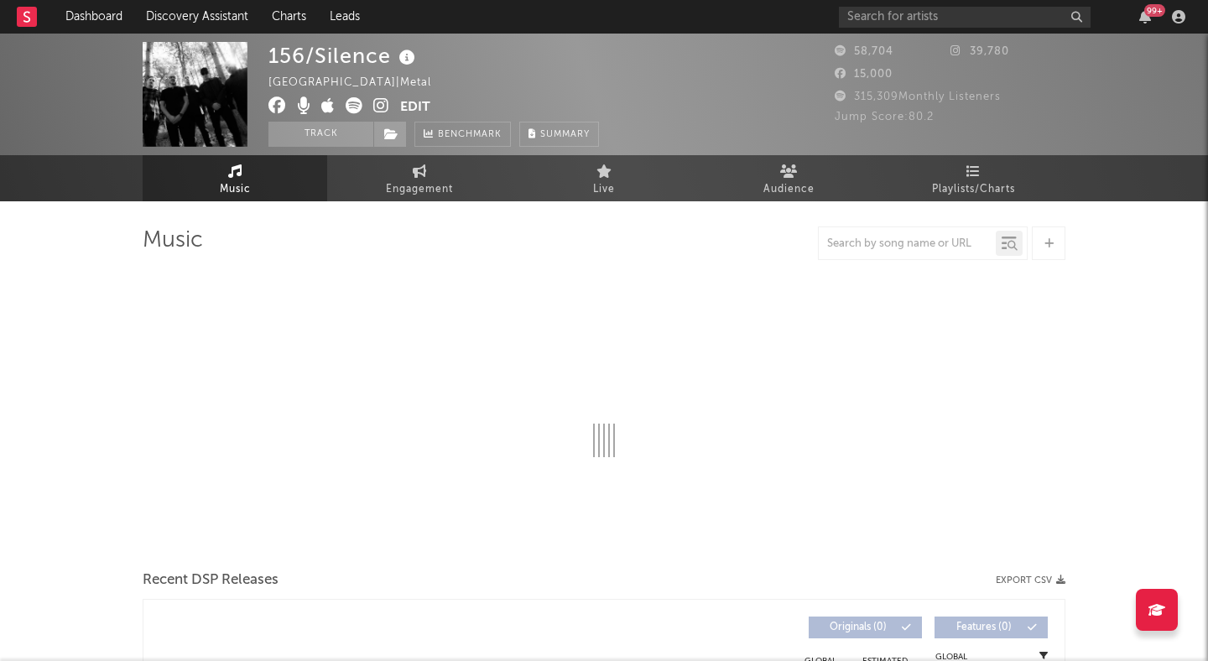
select select "6m"
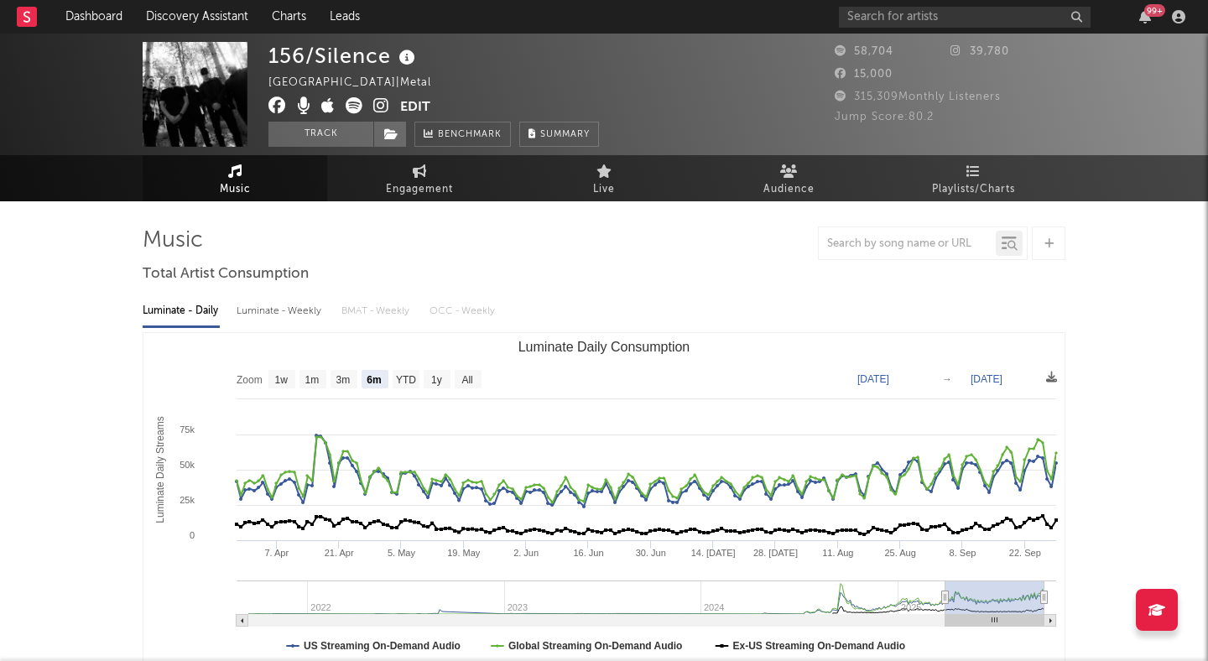
click at [378, 106] on icon at bounding box center [381, 105] width 16 height 17
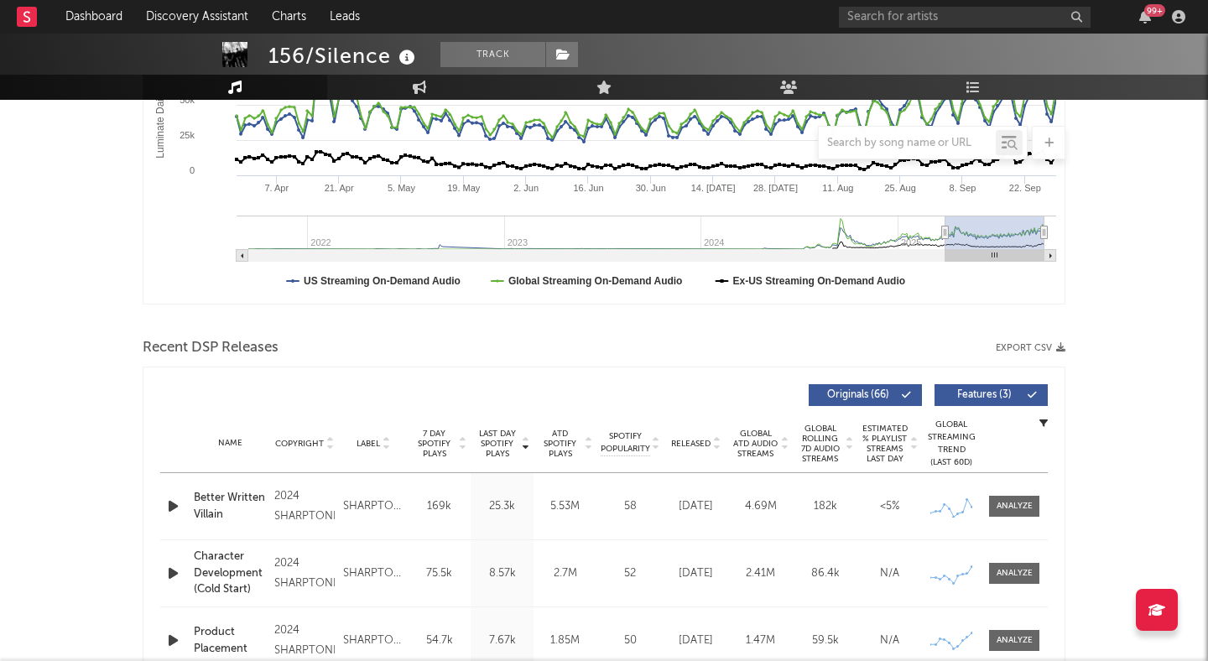
scroll to position [367, 0]
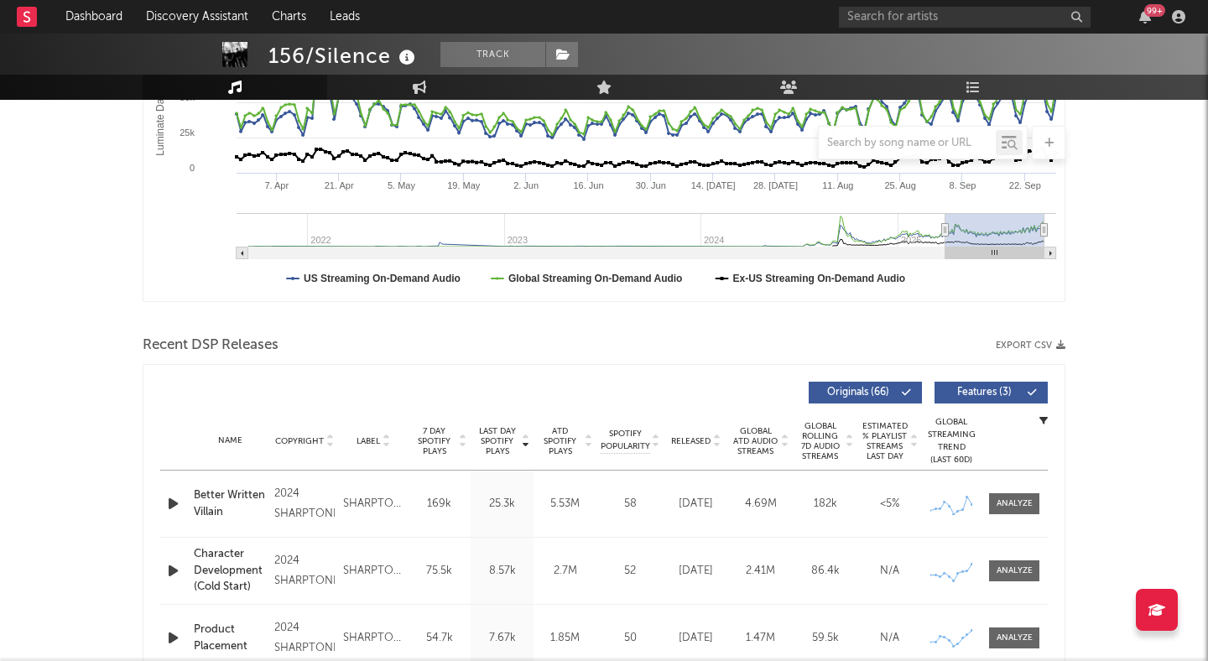
click at [967, 388] on span "Features ( 3 )" at bounding box center [984, 393] width 77 height 10
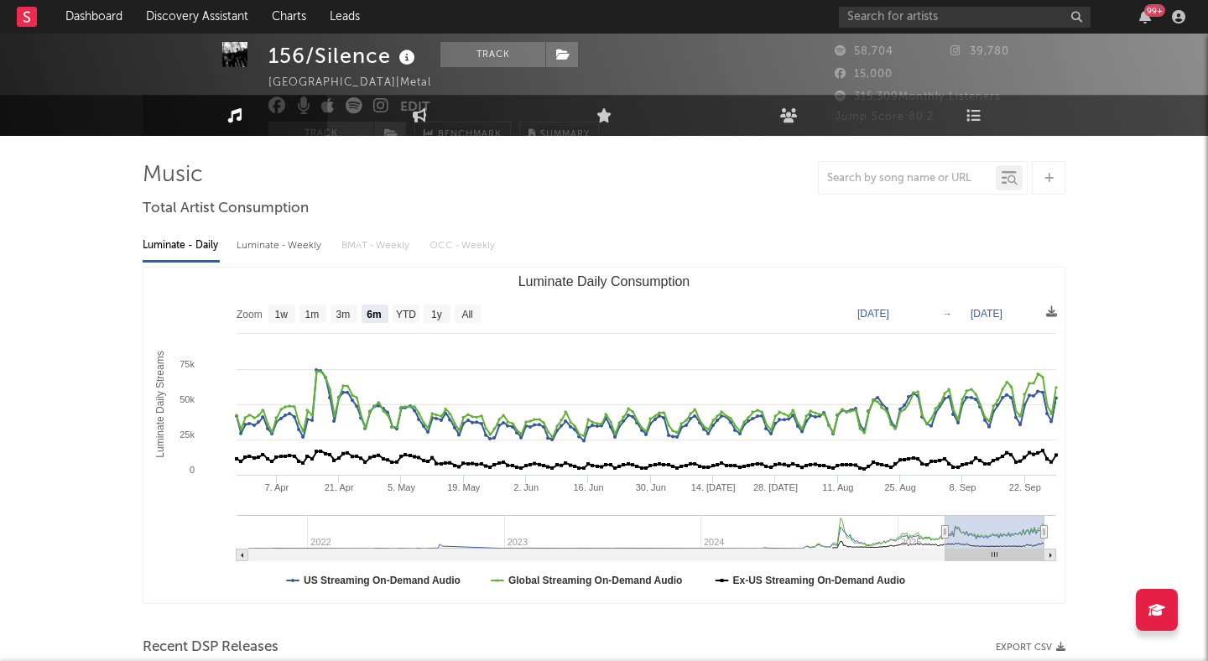
scroll to position [0, 0]
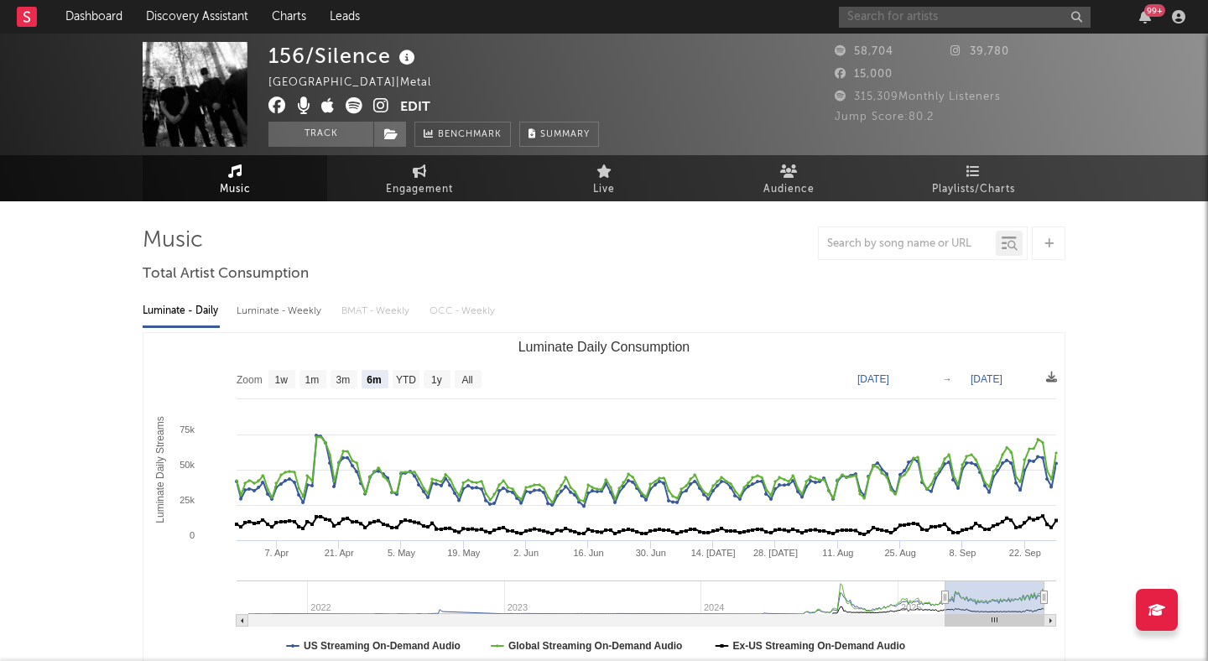
click at [974, 23] on input "text" at bounding box center [965, 17] width 252 height 21
click at [309, 132] on button "Track" at bounding box center [320, 134] width 105 height 25
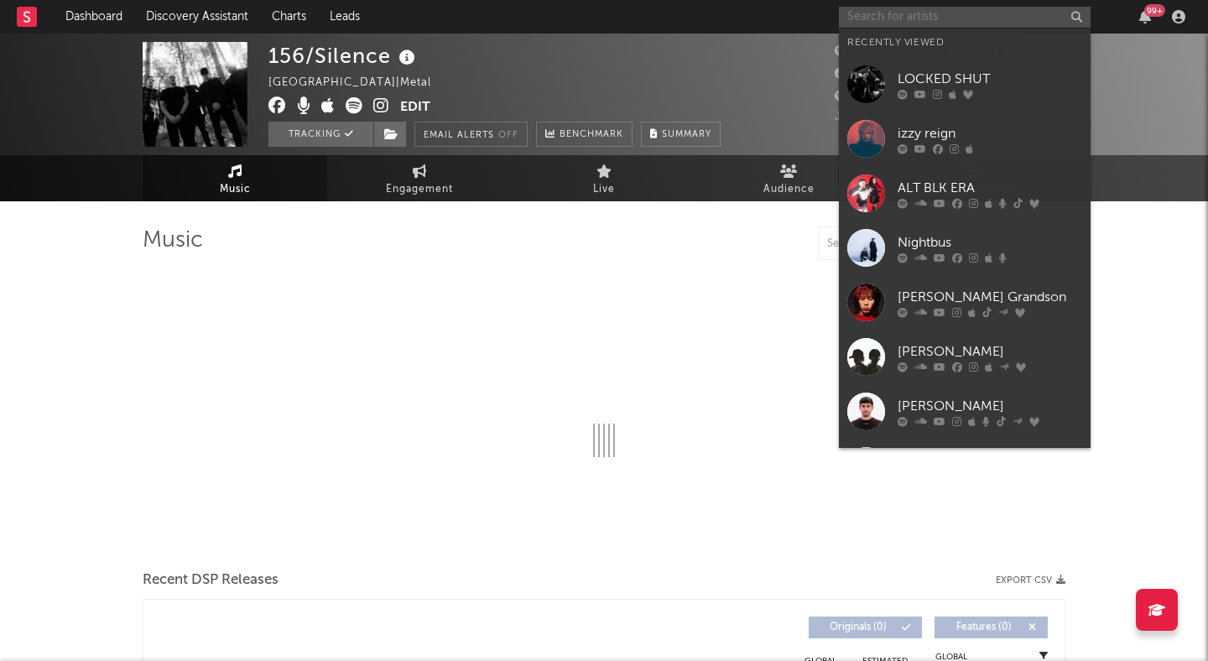
click at [919, 14] on input "text" at bounding box center [965, 17] width 252 height 21
type input "l"
select select "6m"
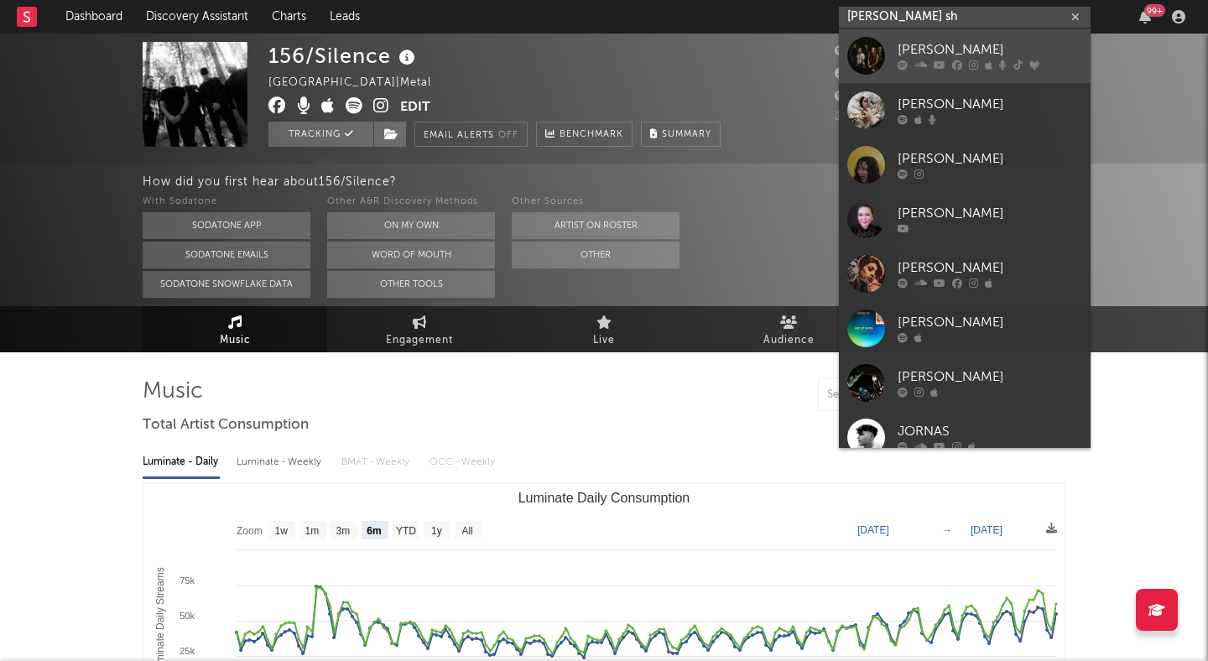
type input "lorna sh"
click at [961, 50] on div "[PERSON_NAME]" at bounding box center [990, 50] width 185 height 20
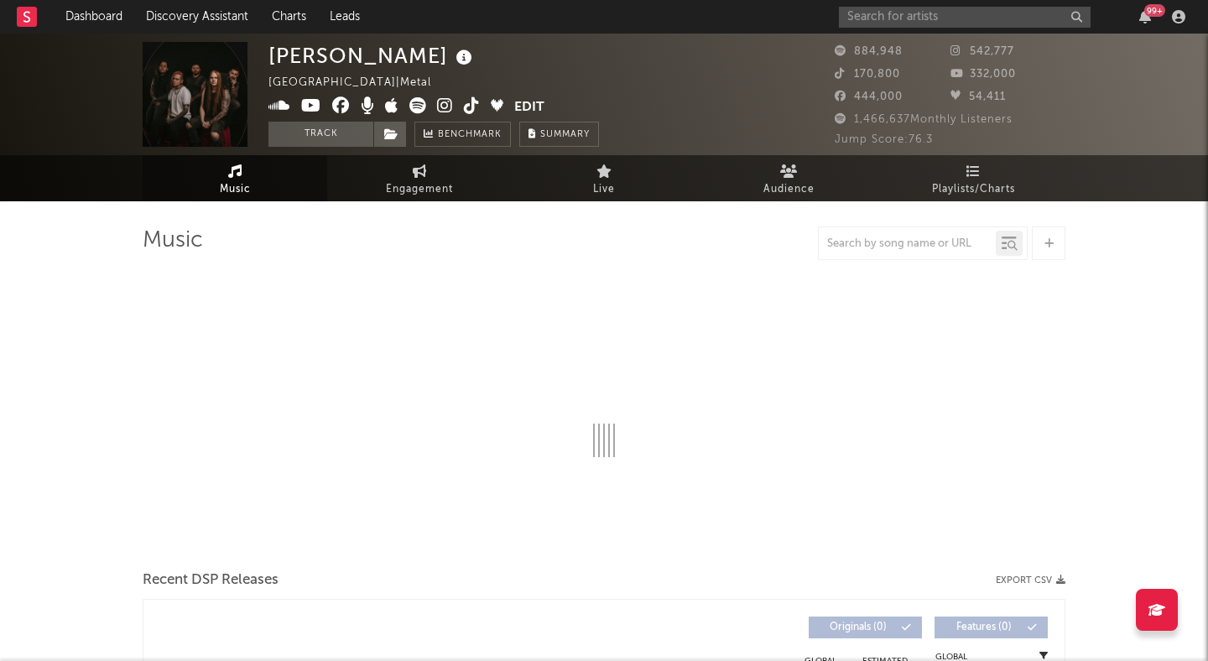
select select "6m"
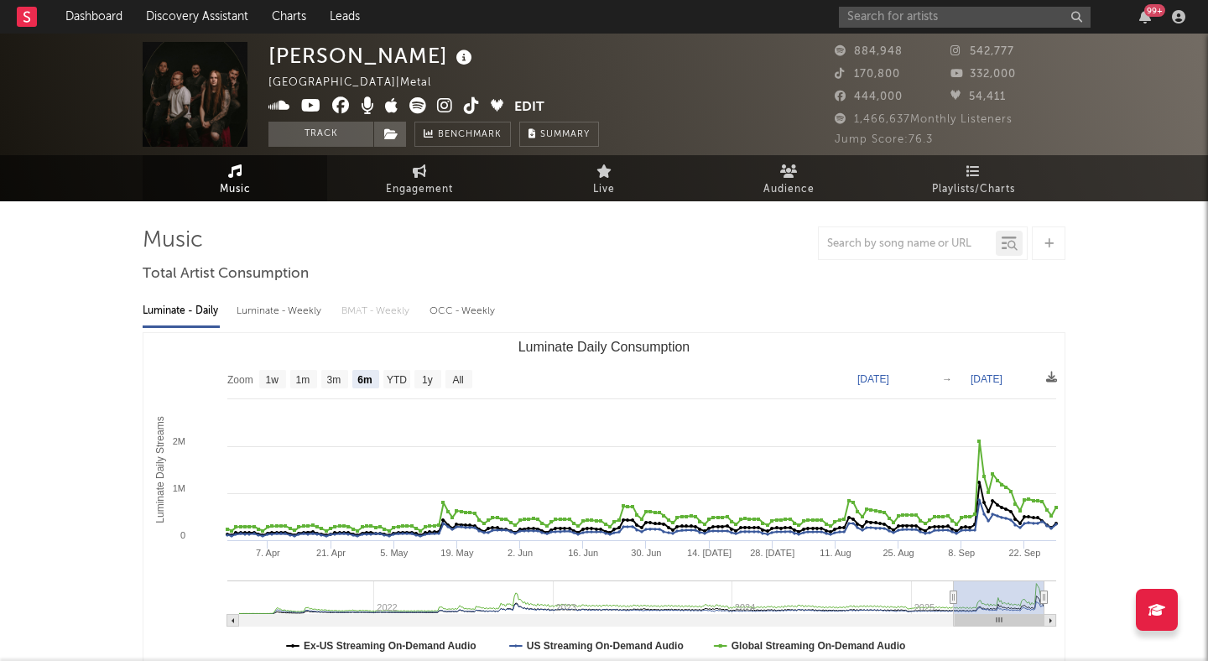
click at [442, 104] on icon at bounding box center [445, 105] width 16 height 17
click at [334, 147] on div "Lorna Shore United States | Metal Edit Track Benchmark Summary 884,948 542,777 …" at bounding box center [604, 95] width 1208 height 122
drag, startPoint x: 336, startPoint y: 128, endPoint x: 268, endPoint y: 28, distance: 121.5
click at [336, 128] on button "Track" at bounding box center [320, 134] width 105 height 25
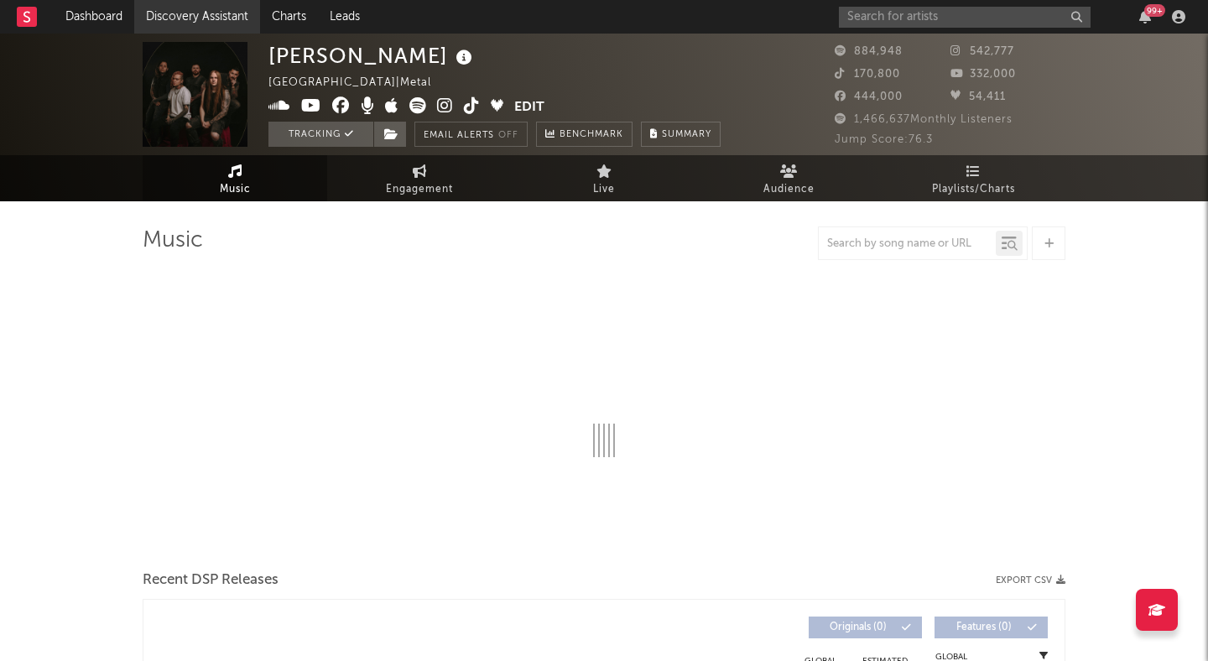
select select "6m"
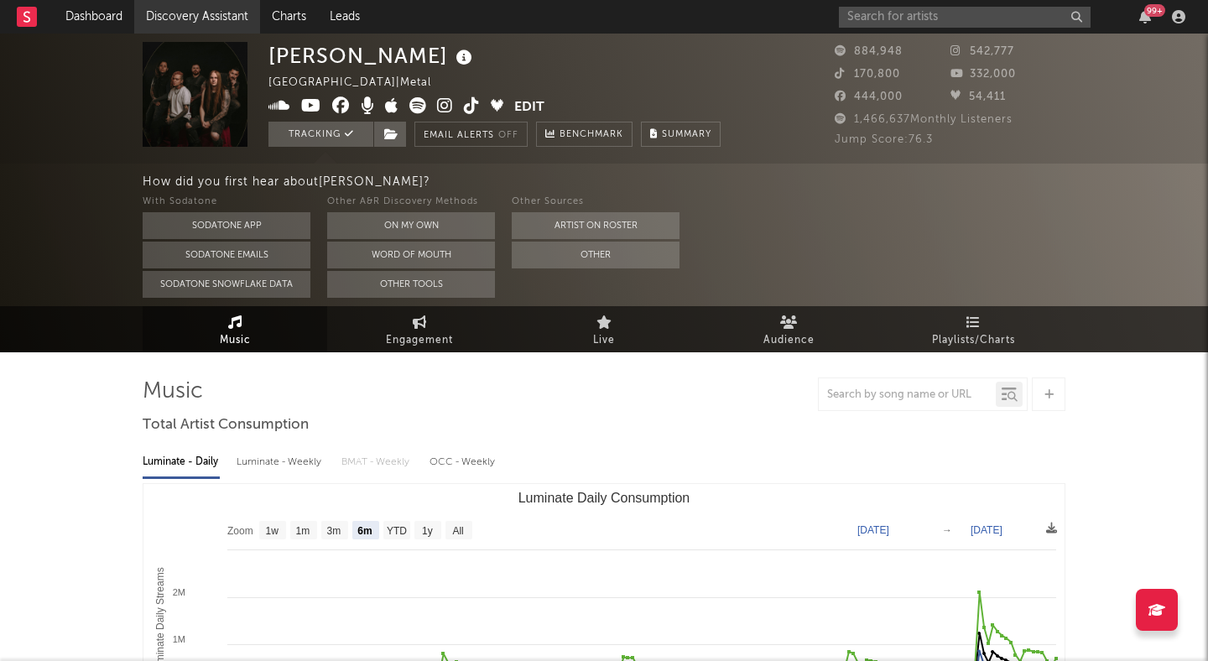
click at [174, 13] on link "Discovery Assistant" at bounding box center [197, 17] width 126 height 34
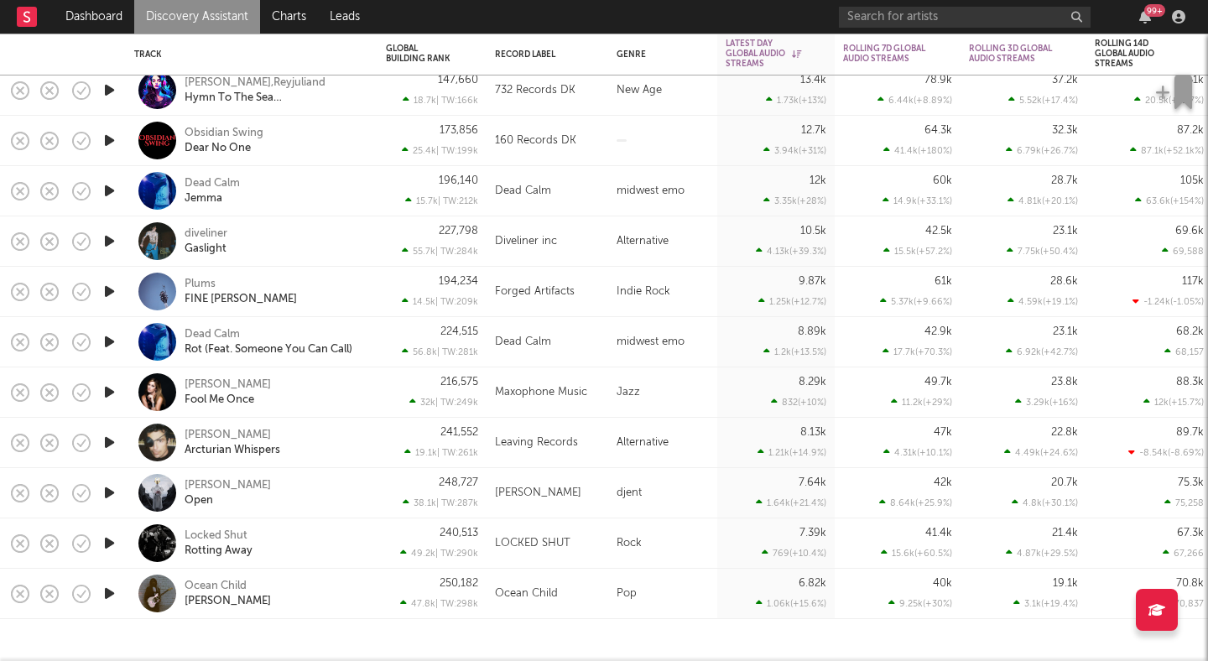
click at [89, 47] on div at bounding box center [76, 54] width 34 height 40
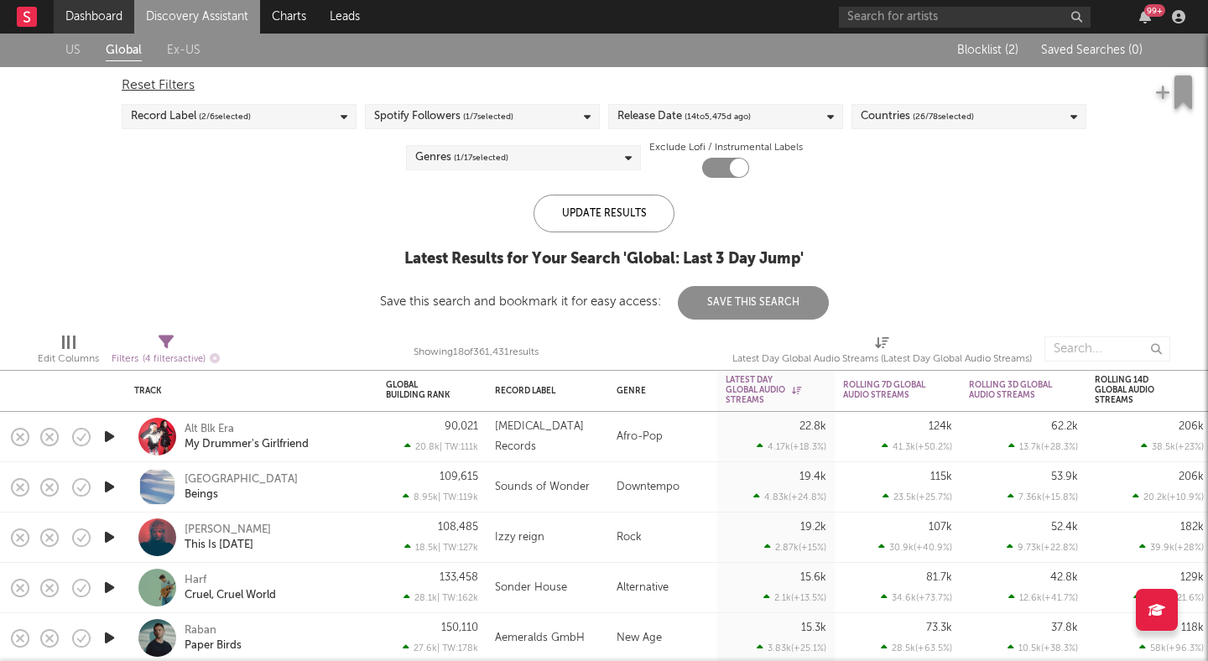
click at [105, 18] on link "Dashboard" at bounding box center [94, 17] width 81 height 34
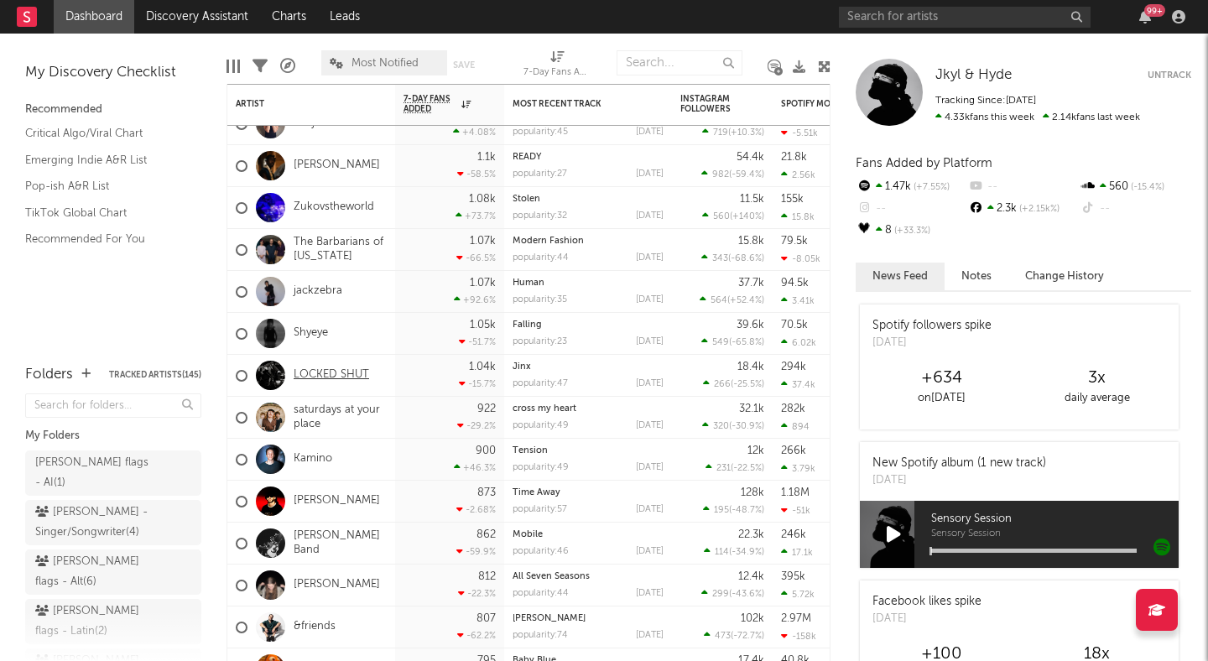
click at [324, 375] on link "LOCKED SHUT" at bounding box center [332, 375] width 76 height 14
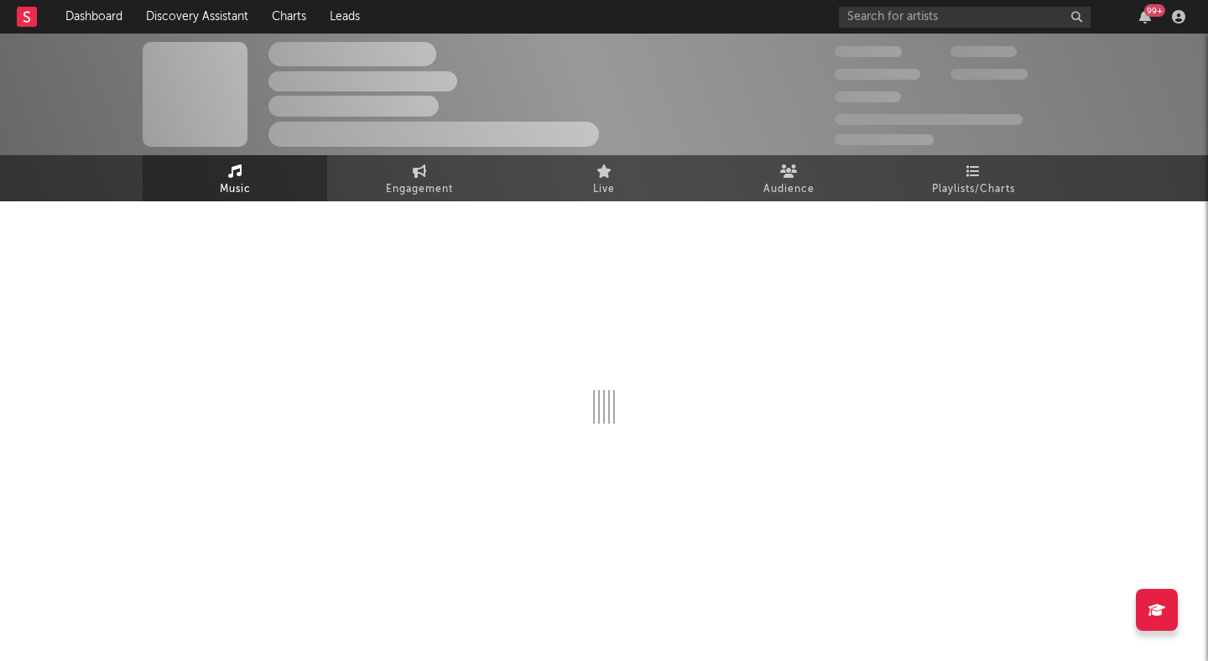
select select "6m"
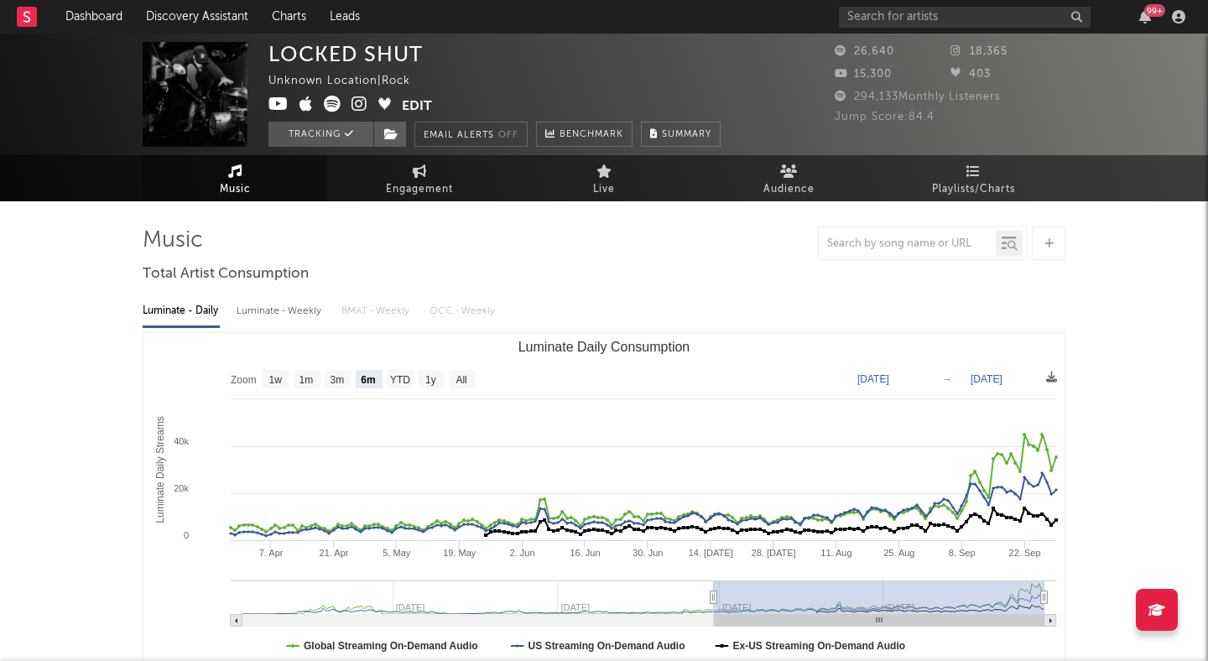
click at [359, 103] on icon at bounding box center [360, 104] width 16 height 17
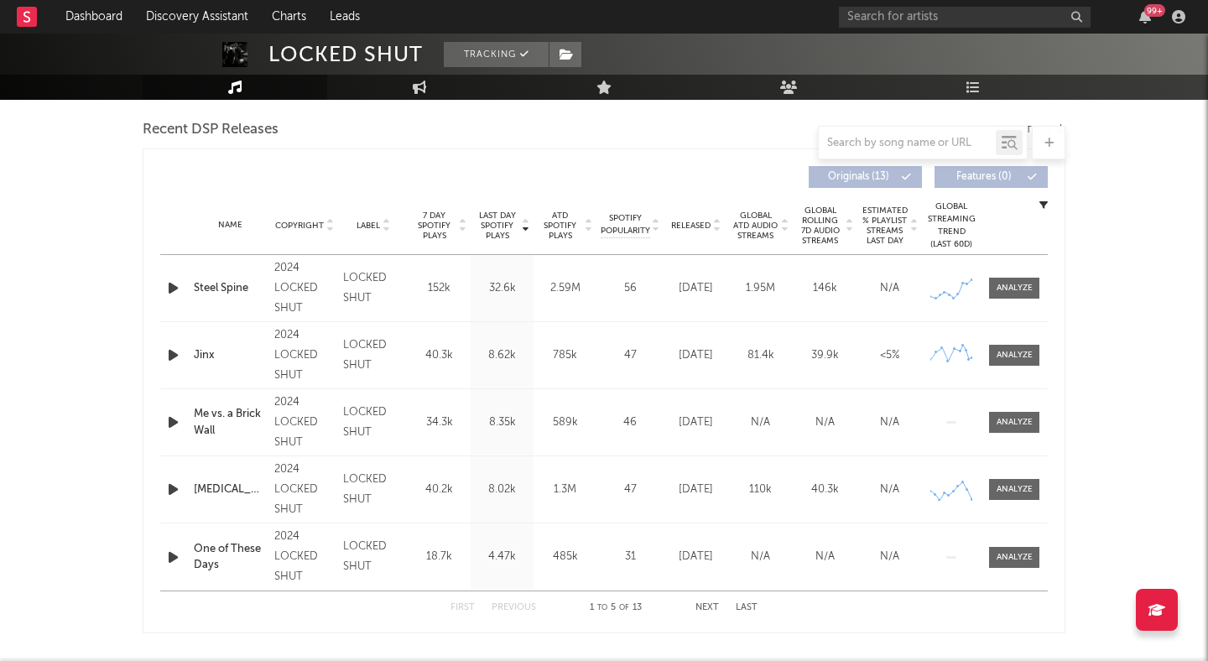
scroll to position [582, 0]
click at [715, 230] on icon at bounding box center [716, 230] width 8 height 7
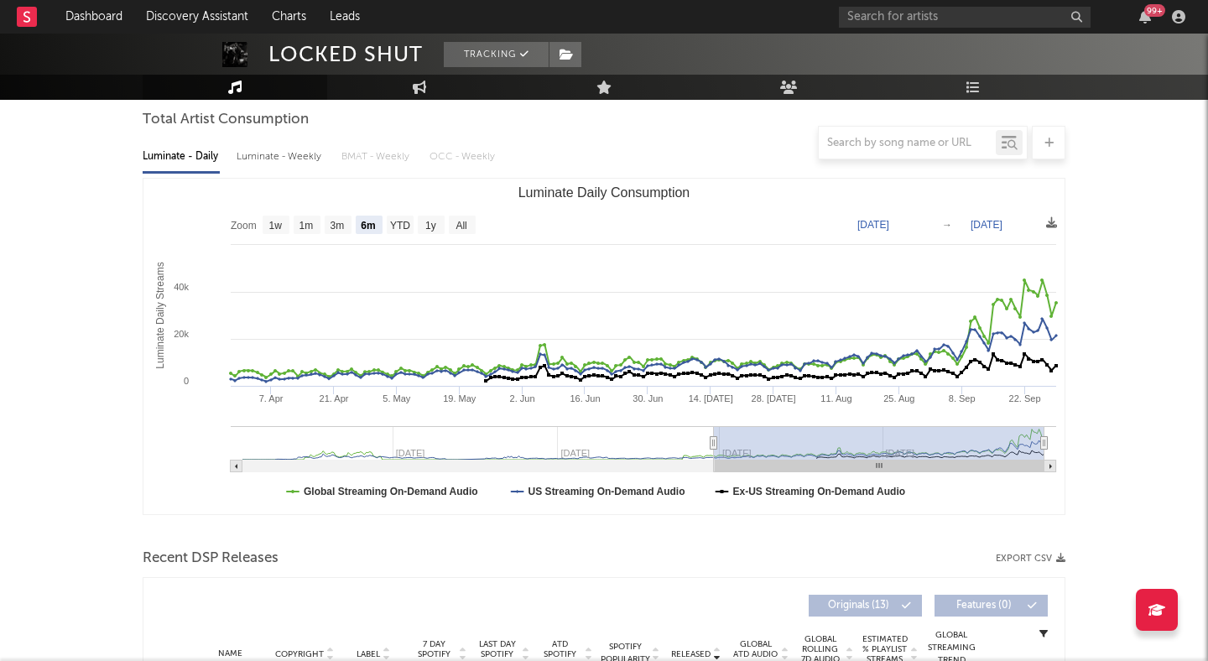
scroll to position [0, 0]
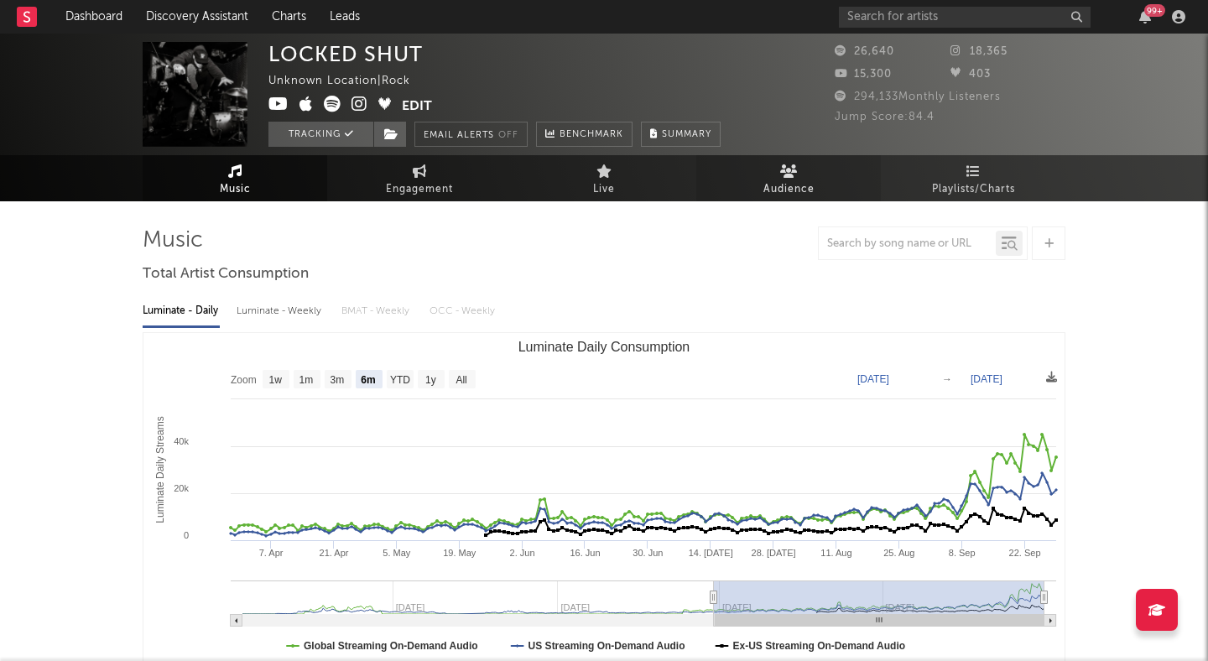
click at [745, 177] on link "Audience" at bounding box center [788, 178] width 185 height 46
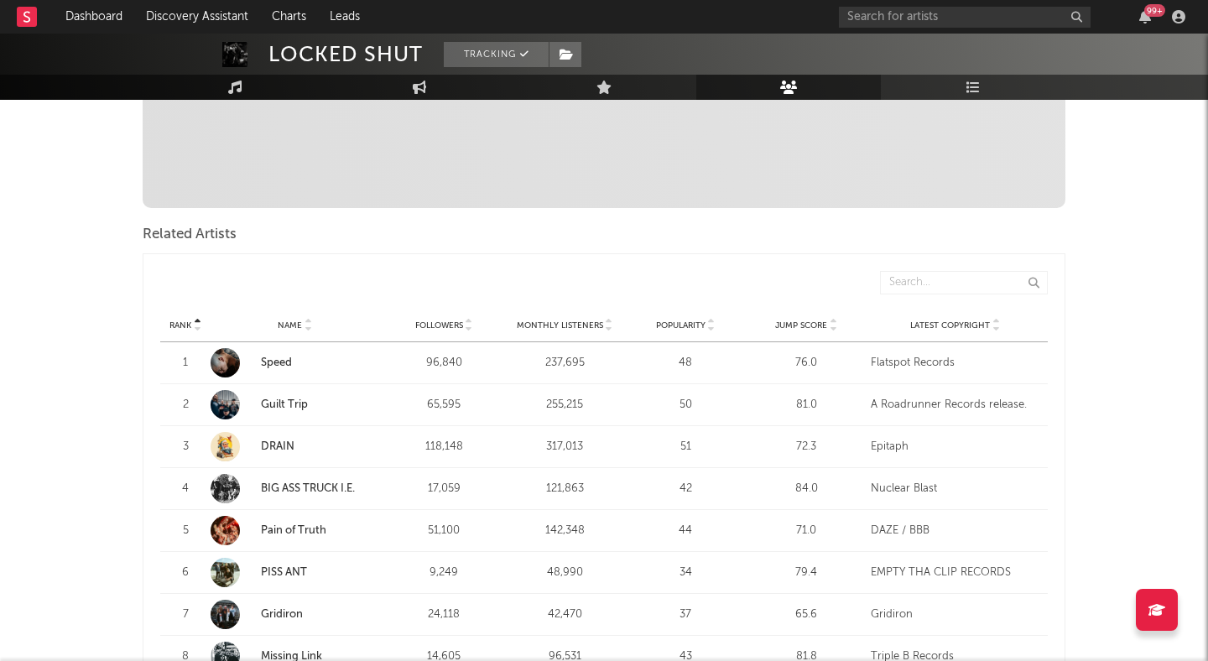
scroll to position [553, 0]
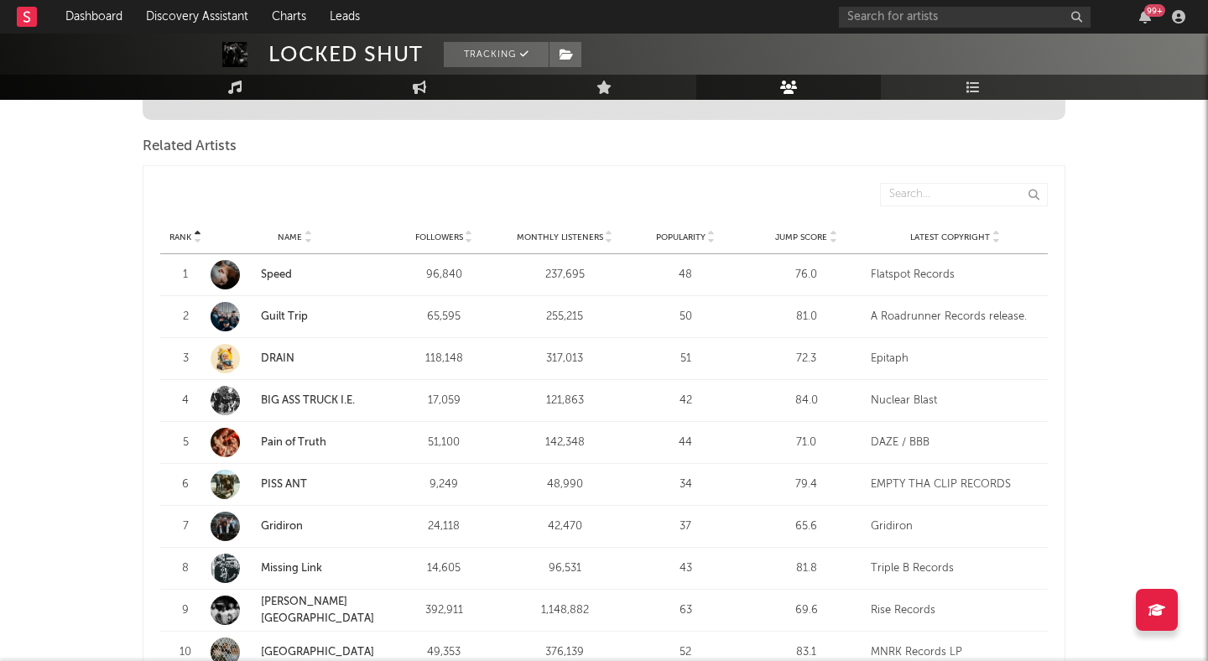
click at [830, 238] on icon at bounding box center [833, 240] width 8 height 7
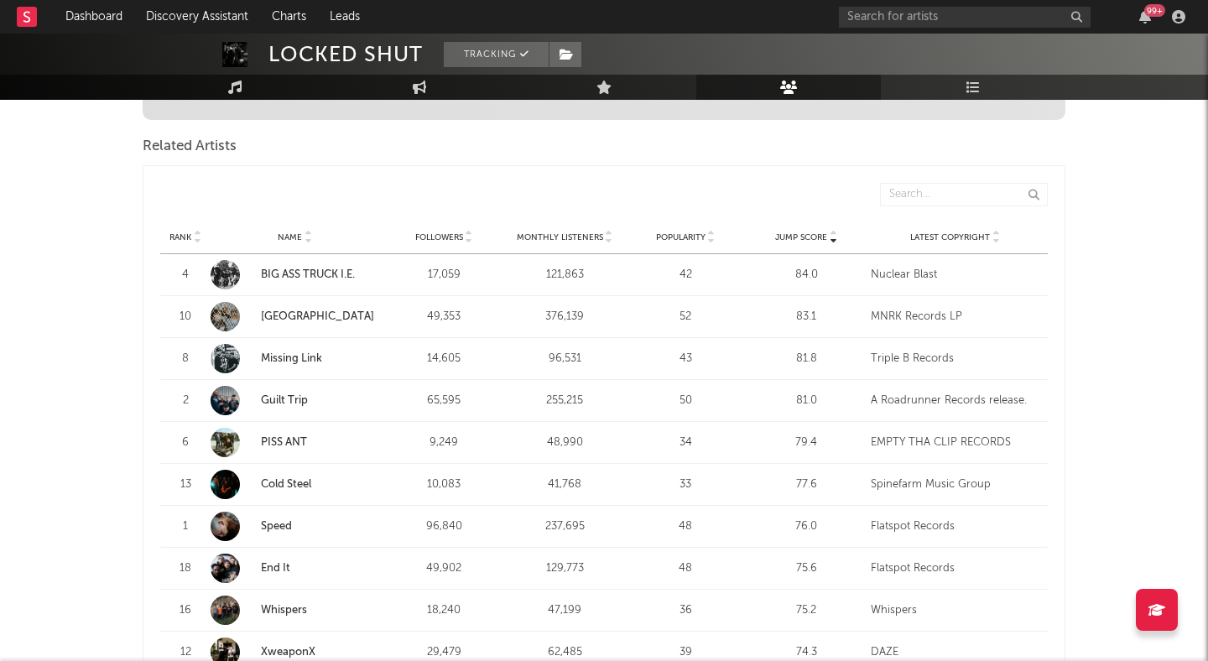
click at [276, 312] on link "[GEOGRAPHIC_DATA]" at bounding box center [317, 316] width 113 height 11
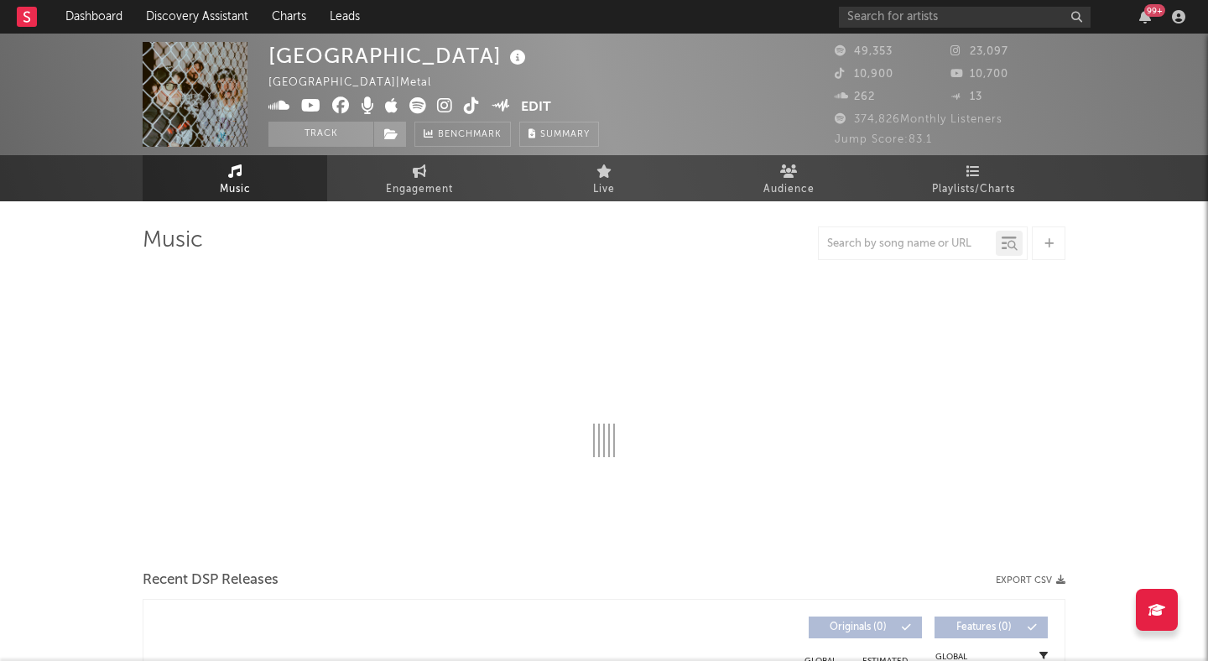
select select "6m"
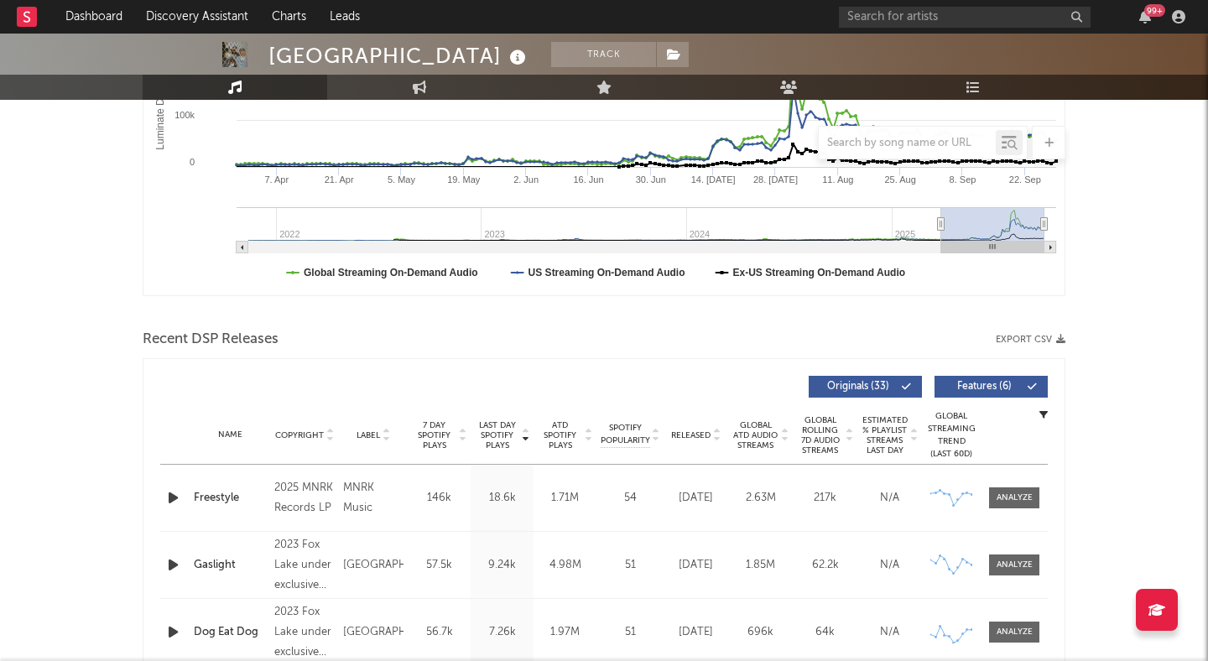
scroll to position [377, 0]
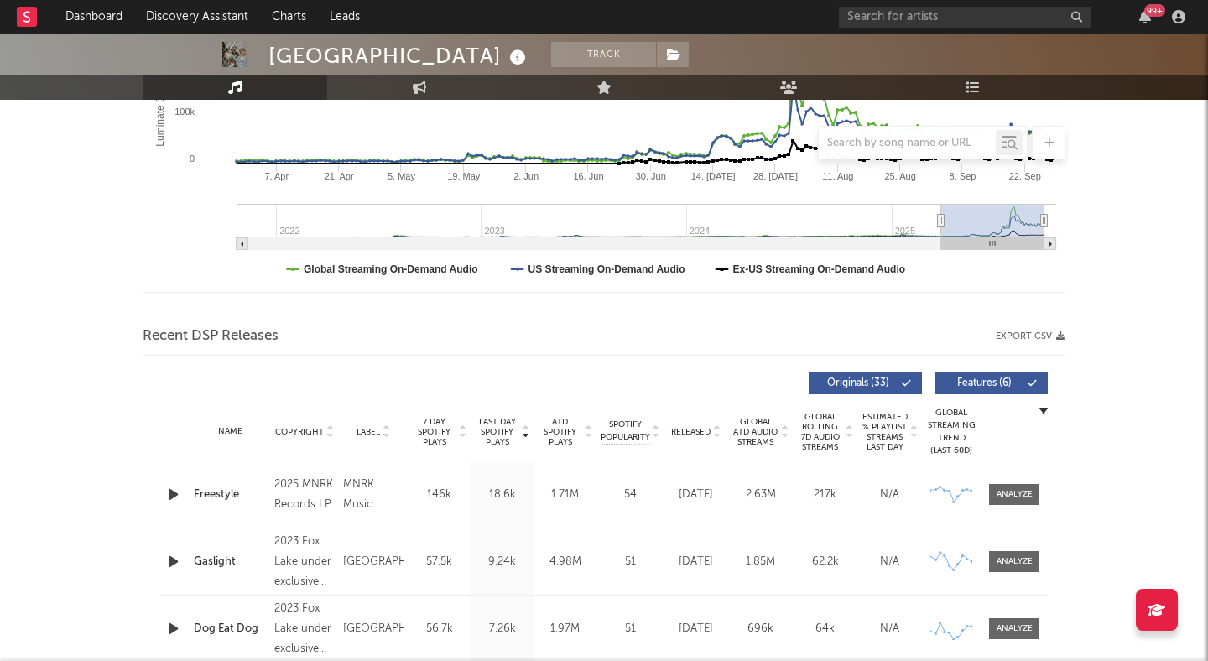
click at [1020, 383] on span "Features ( 6 )" at bounding box center [984, 383] width 77 height 10
click at [717, 436] on icon at bounding box center [716, 435] width 8 height 7
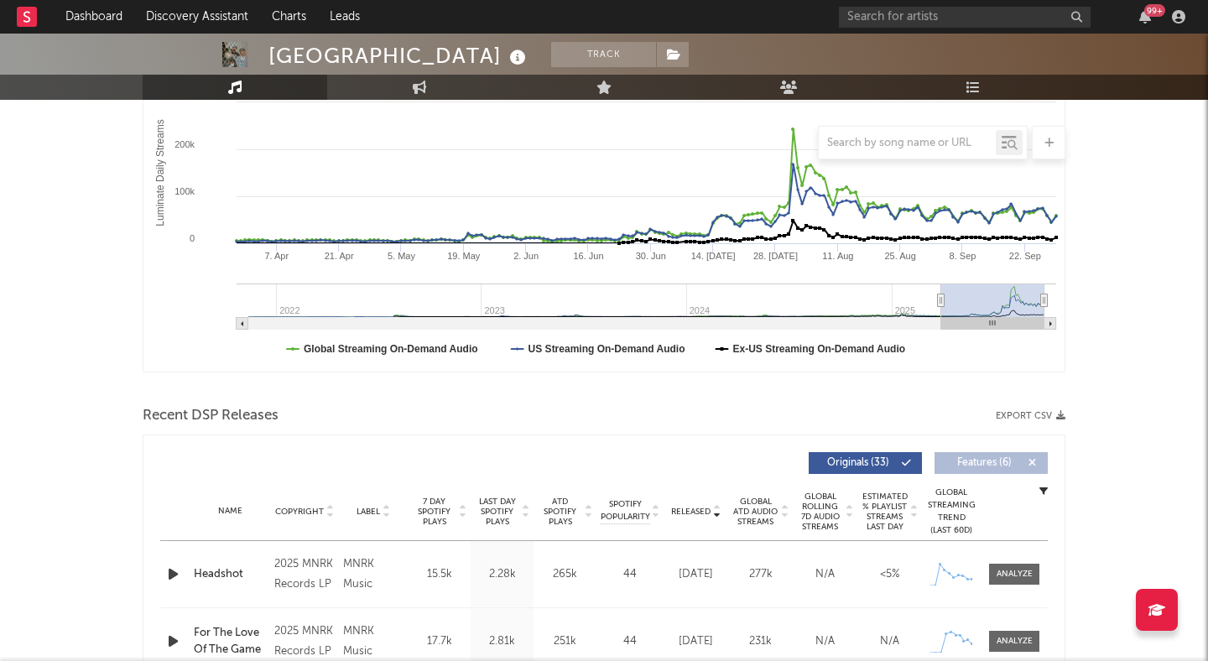
scroll to position [251, 0]
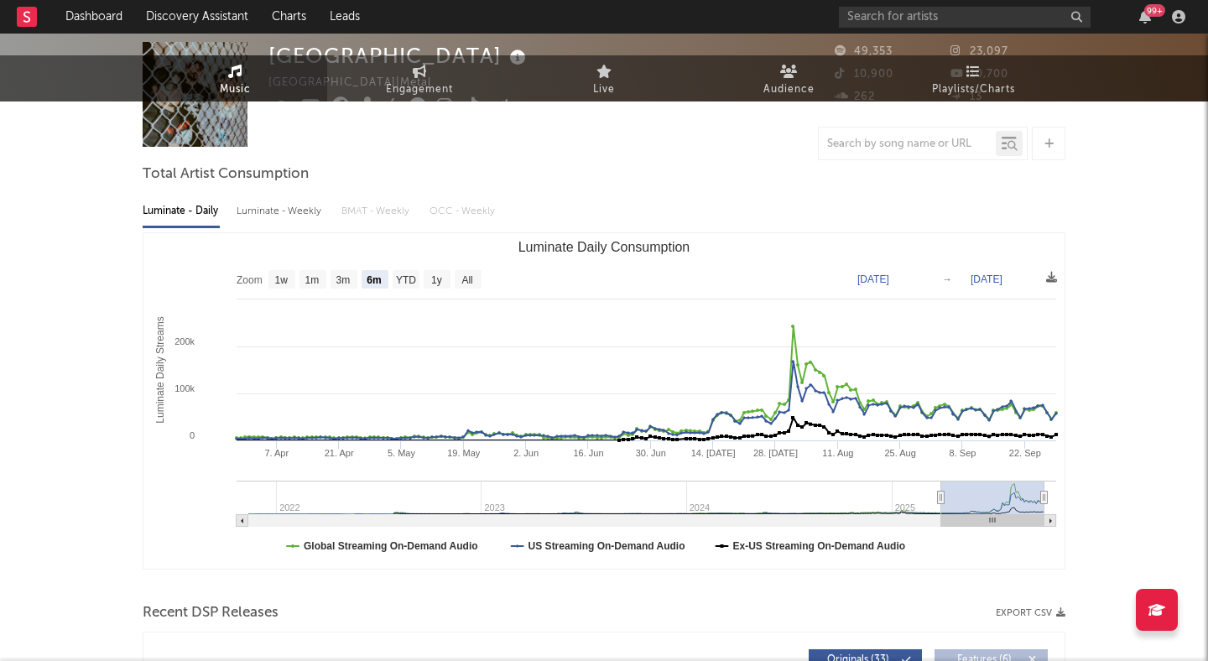
scroll to position [0, 0]
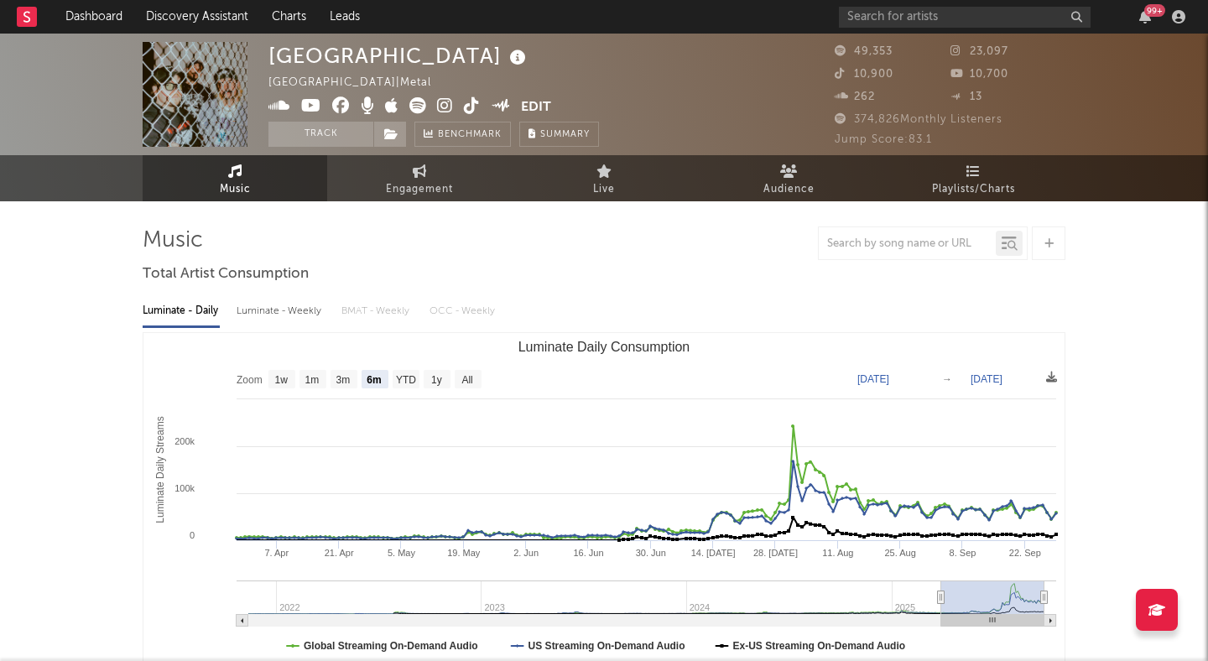
click at [440, 102] on icon at bounding box center [445, 105] width 16 height 17
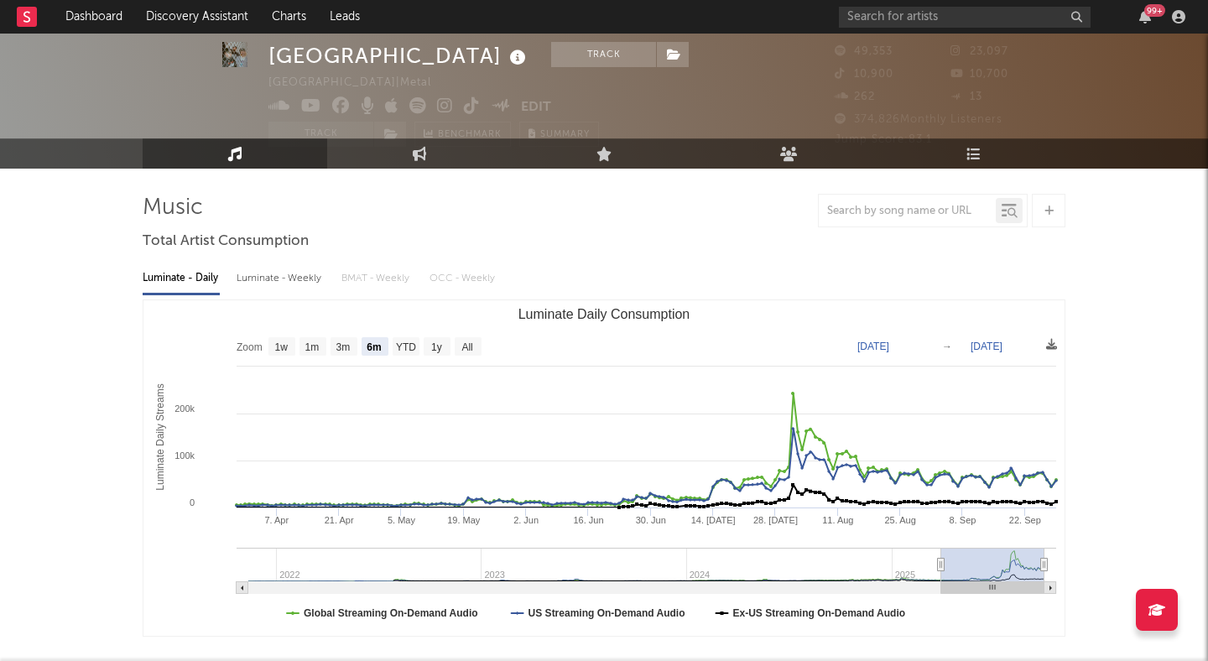
scroll to position [44, 0]
